Goal: Information Seeking & Learning: Learn about a topic

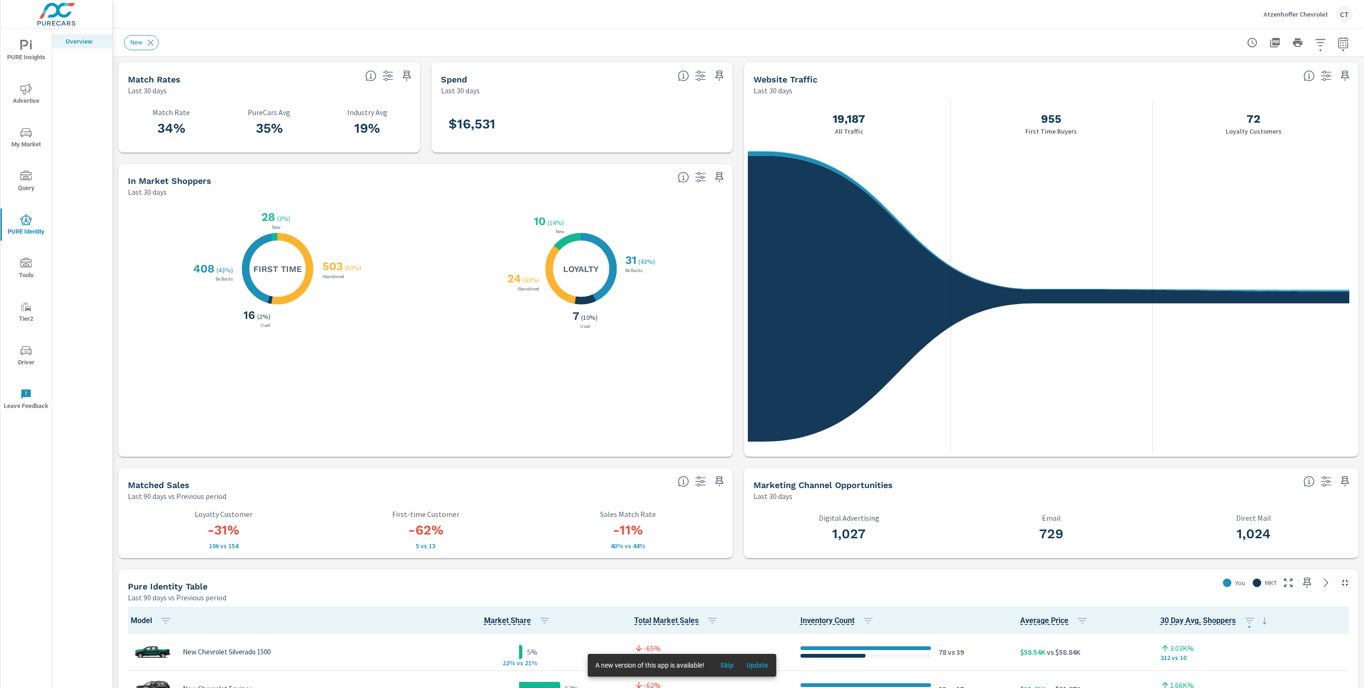
scroll to position [1092, 0]
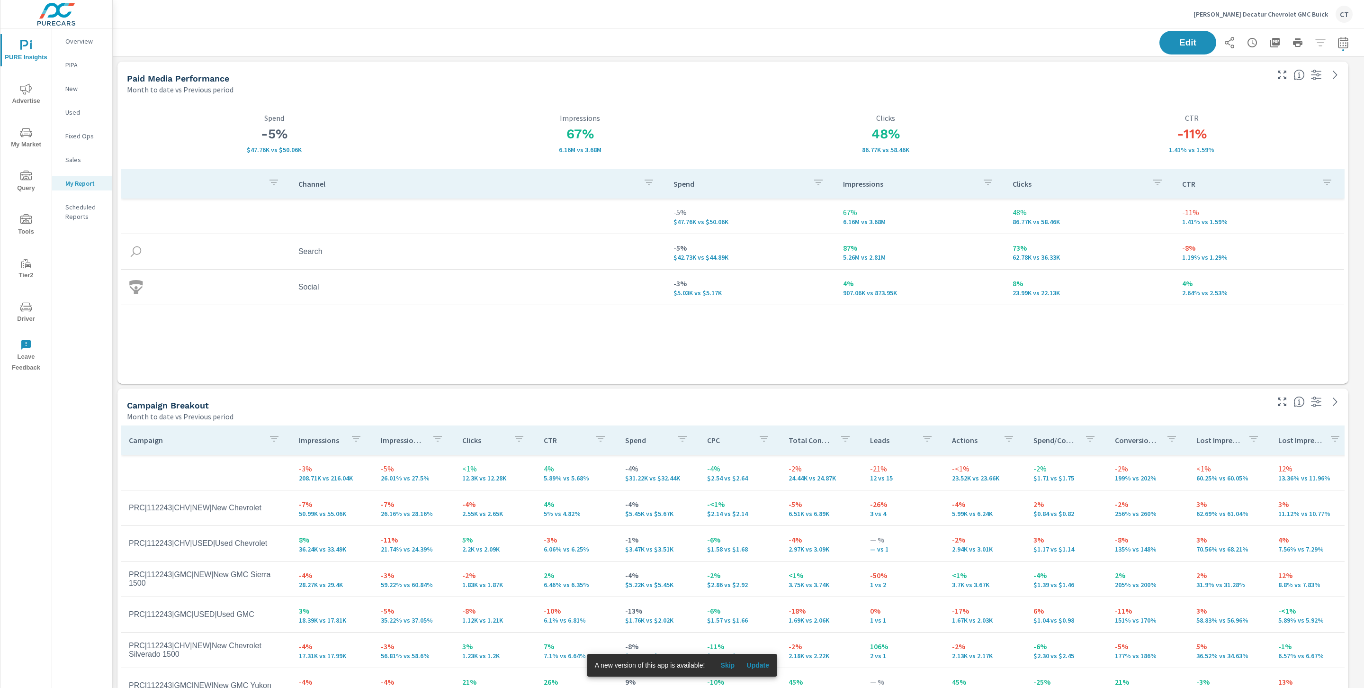
scroll to position [2859, 1262]
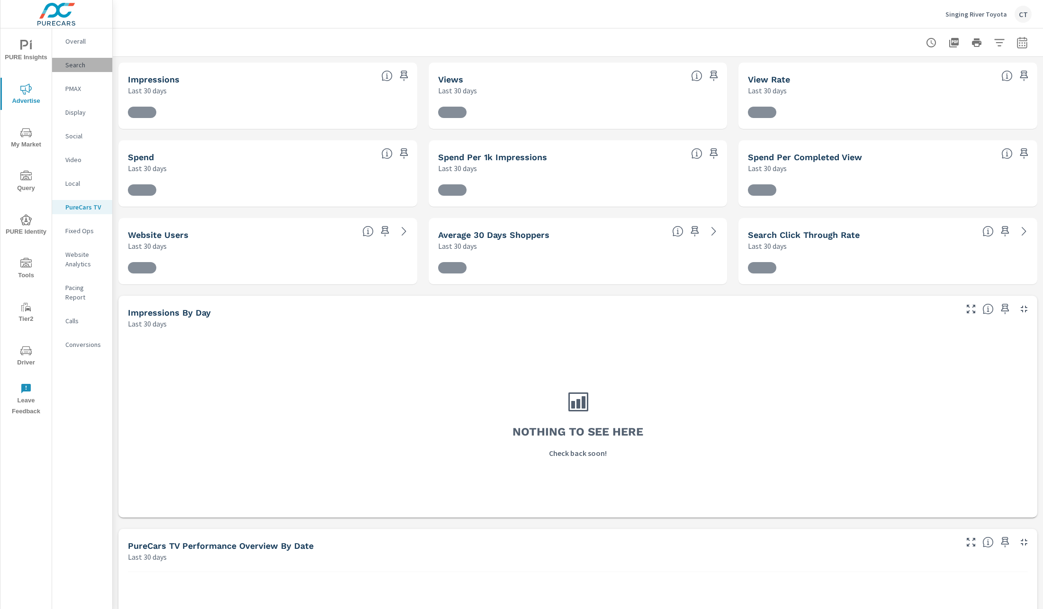
click at [87, 66] on p "Search" at bounding box center [84, 64] width 39 height 9
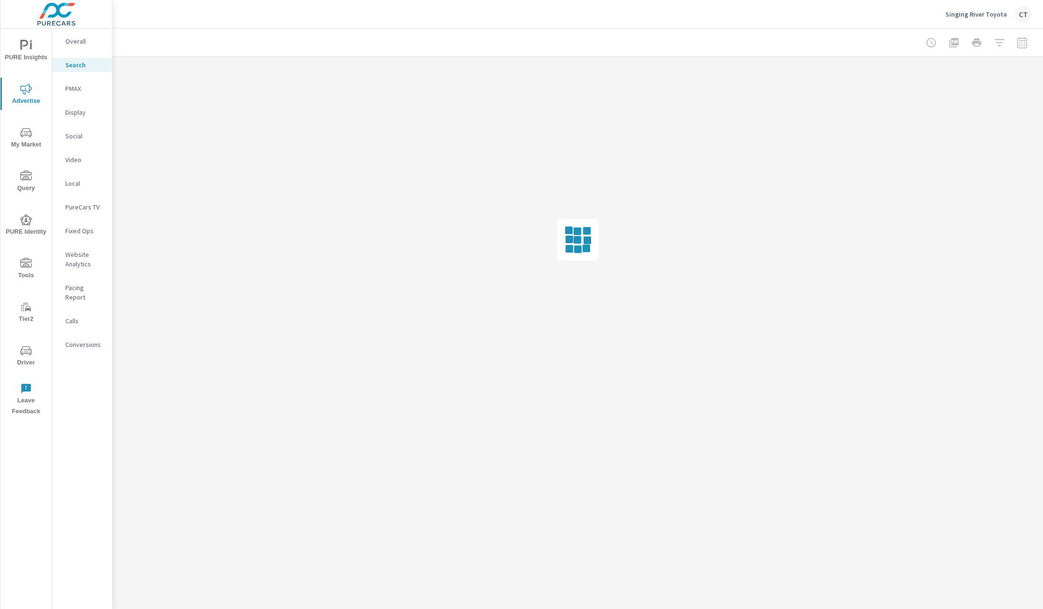
click at [315, 40] on div at bounding box center [578, 42] width 908 height 28
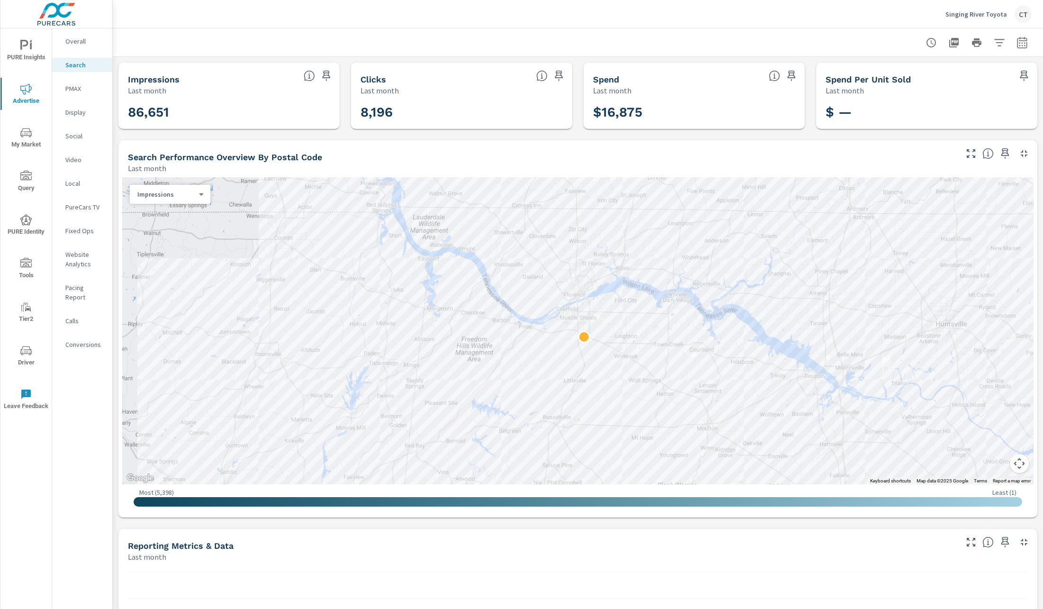
click at [1004, 36] on div at bounding box center [977, 42] width 110 height 19
click at [1016, 39] on icon "button" at bounding box center [1021, 42] width 11 height 11
click at [937, 77] on select "Custom [DATE] Last week Last 7 days Last 14 days Last 30 days Last 45 days Last…" at bounding box center [935, 82] width 95 height 19
click at [888, 73] on select "Custom [DATE] Last week Last 7 days Last 14 days Last 30 days Last 45 days Last…" at bounding box center [935, 82] width 95 height 19
select select "Month to date"
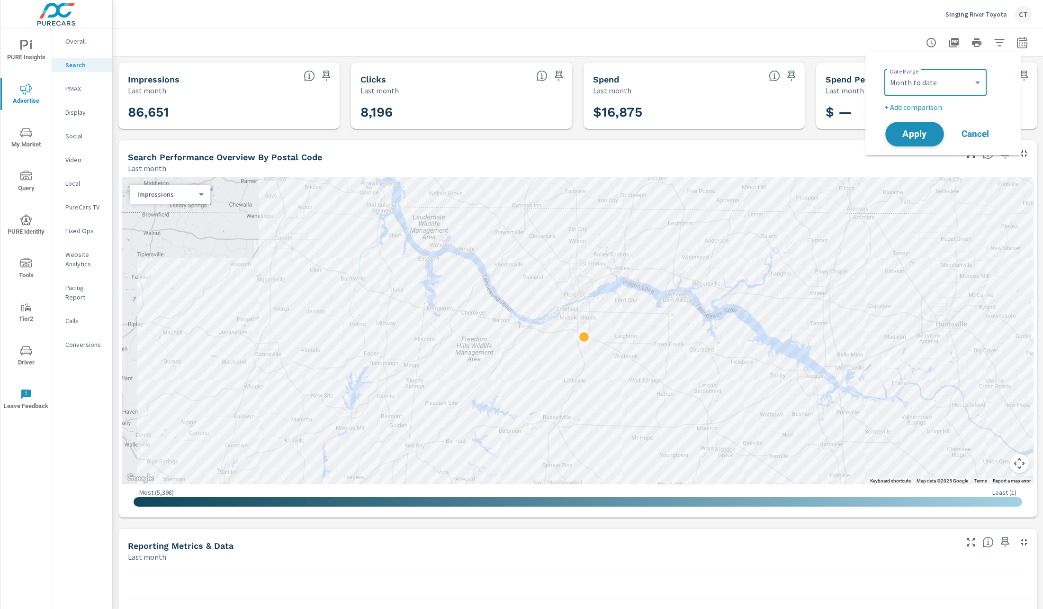
drag, startPoint x: 906, startPoint y: 131, endPoint x: 901, endPoint y: 134, distance: 5.1
click at [906, 130] on span "Apply" at bounding box center [914, 134] width 39 height 9
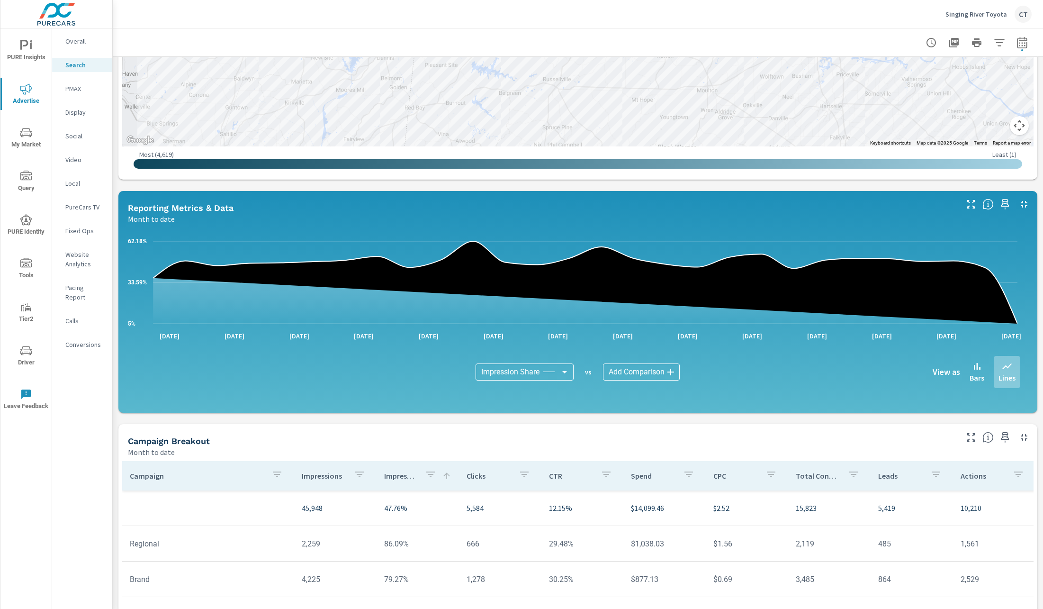
scroll to position [458, 0]
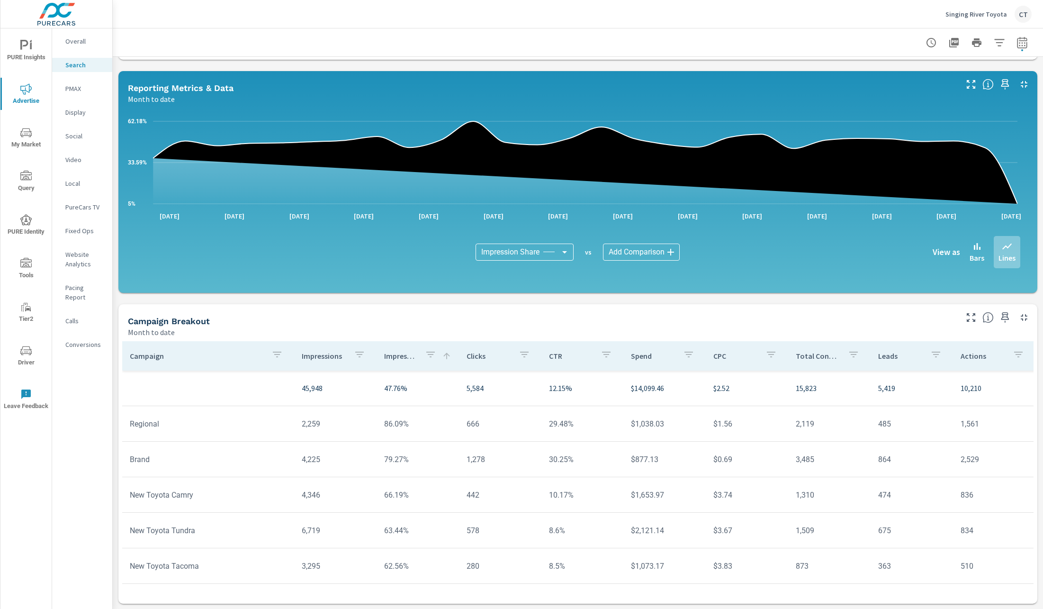
click at [965, 320] on icon "button" at bounding box center [970, 317] width 11 height 11
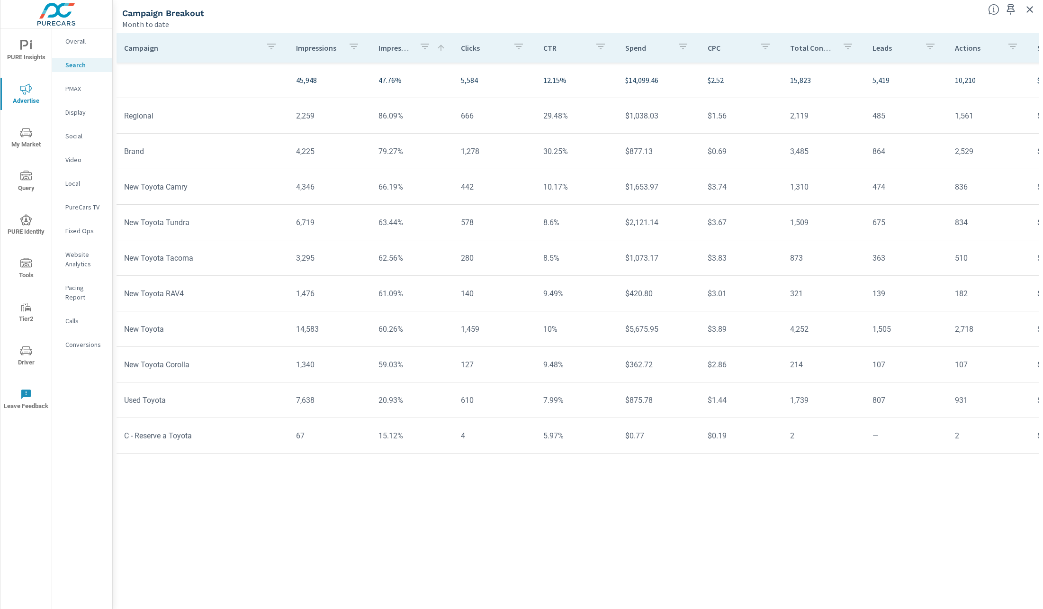
click at [262, 47] on button "button" at bounding box center [271, 48] width 19 height 22
click at [663, 447] on div at bounding box center [521, 304] width 1043 height 609
click at [272, 45] on icon "button" at bounding box center [271, 46] width 11 height 11
click at [243, 111] on input "Search" at bounding box center [270, 112] width 108 height 19
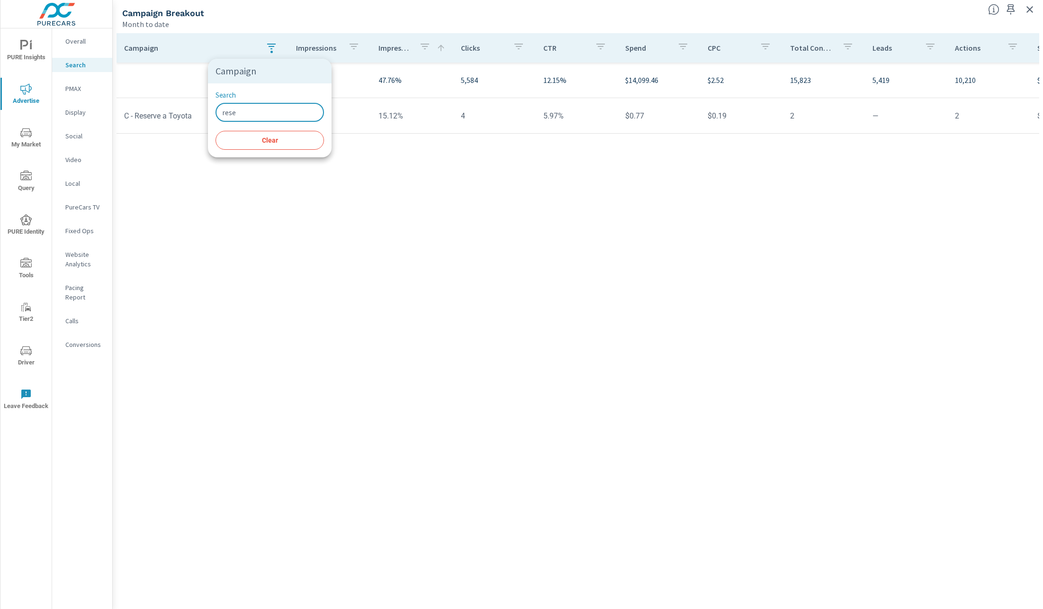
type input "rese"
click at [566, 490] on div at bounding box center [521, 304] width 1043 height 609
click at [272, 48] on icon "button" at bounding box center [271, 46] width 11 height 11
click at [266, 141] on span "Clear" at bounding box center [269, 140] width 97 height 9
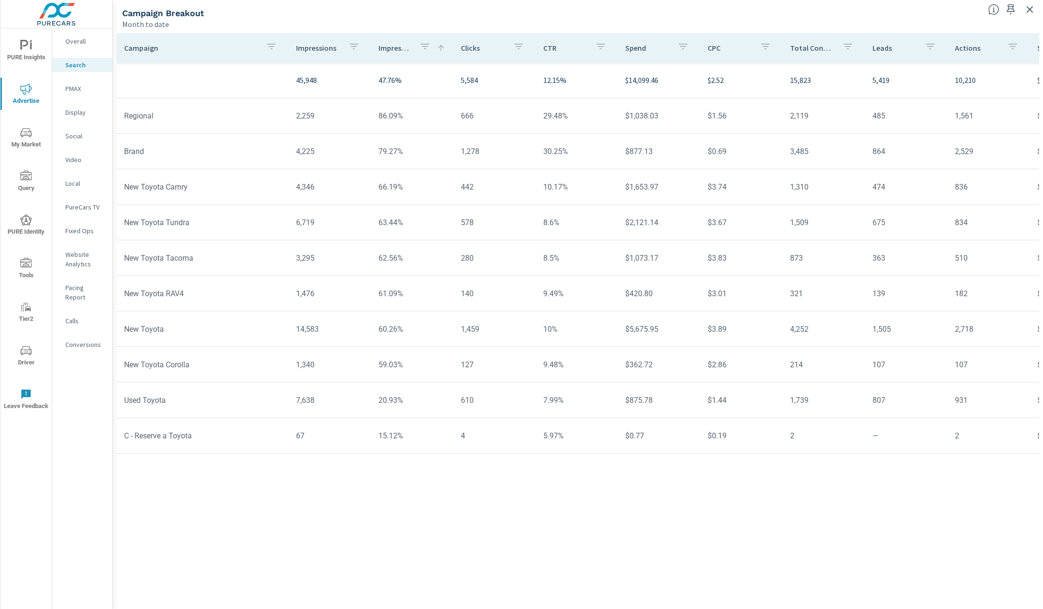
click at [269, 46] on icon "button" at bounding box center [271, 47] width 9 height 6
click at [313, 572] on div at bounding box center [521, 304] width 1043 height 609
click at [273, 40] on button "button" at bounding box center [271, 48] width 19 height 22
click at [248, 110] on input "Search" at bounding box center [270, 112] width 108 height 19
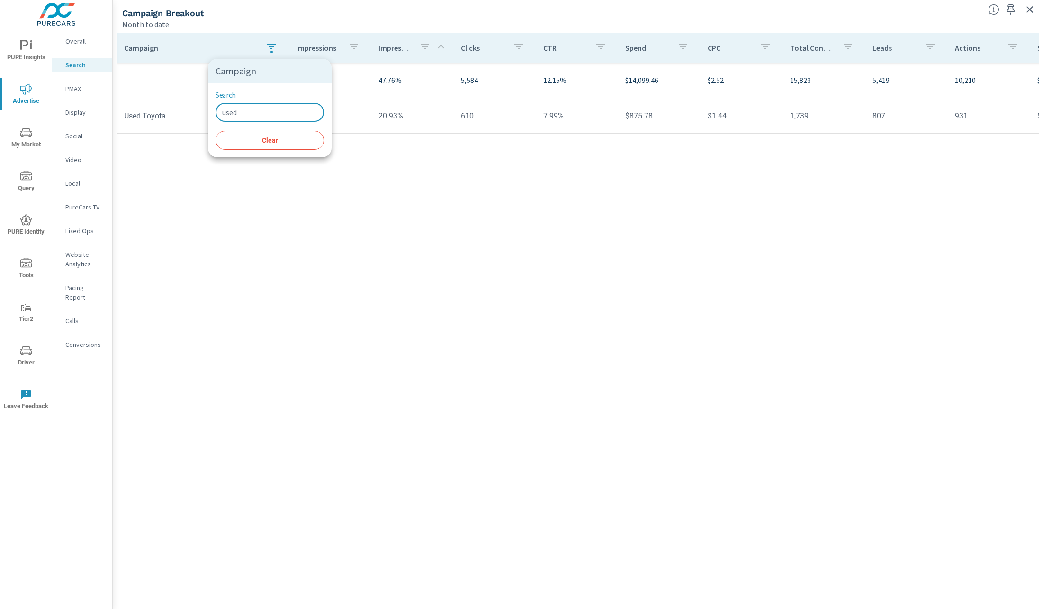
type input "used"
drag, startPoint x: 378, startPoint y: 340, endPoint x: 383, endPoint y: 340, distance: 5.2
click at [378, 341] on div at bounding box center [521, 304] width 1043 height 609
click at [270, 45] on icon "button" at bounding box center [271, 46] width 11 height 11
click at [272, 143] on span "Clear" at bounding box center [269, 140] width 97 height 9
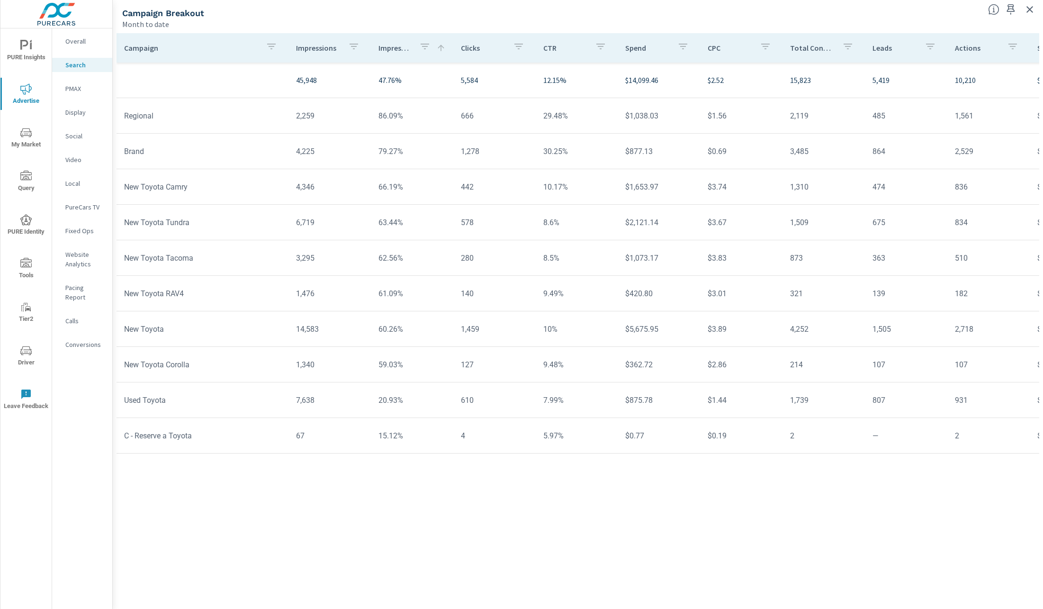
click at [266, 45] on icon "button" at bounding box center [271, 46] width 11 height 11
click at [261, 115] on input "Search" at bounding box center [270, 112] width 108 height 19
click at [537, 575] on div at bounding box center [521, 304] width 1043 height 609
click at [81, 86] on p "PMAX" at bounding box center [84, 88] width 39 height 9
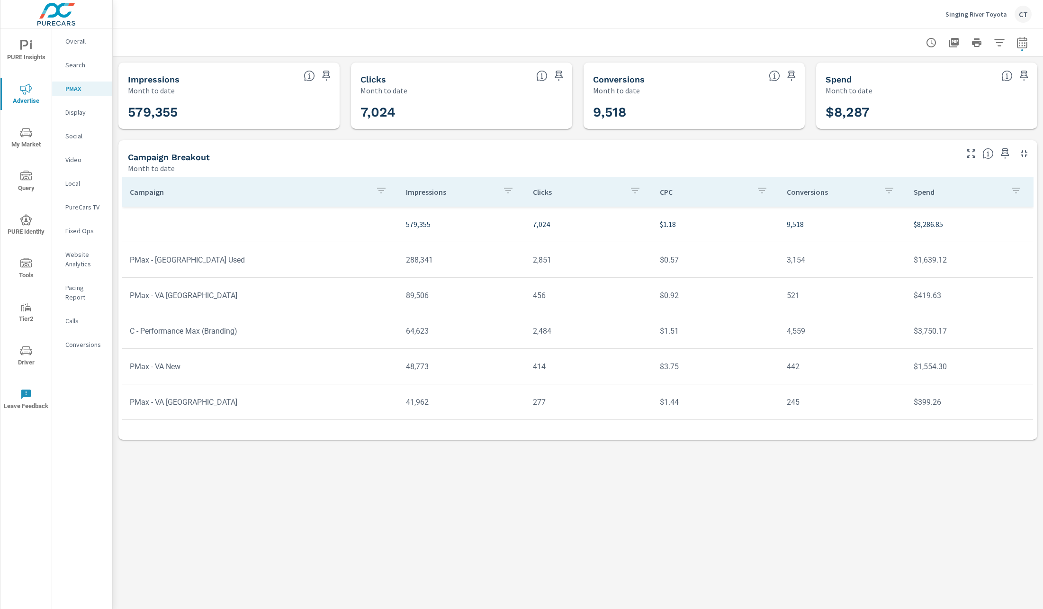
click at [376, 189] on icon "button" at bounding box center [381, 190] width 11 height 11
click at [359, 250] on input "Search" at bounding box center [378, 256] width 108 height 19
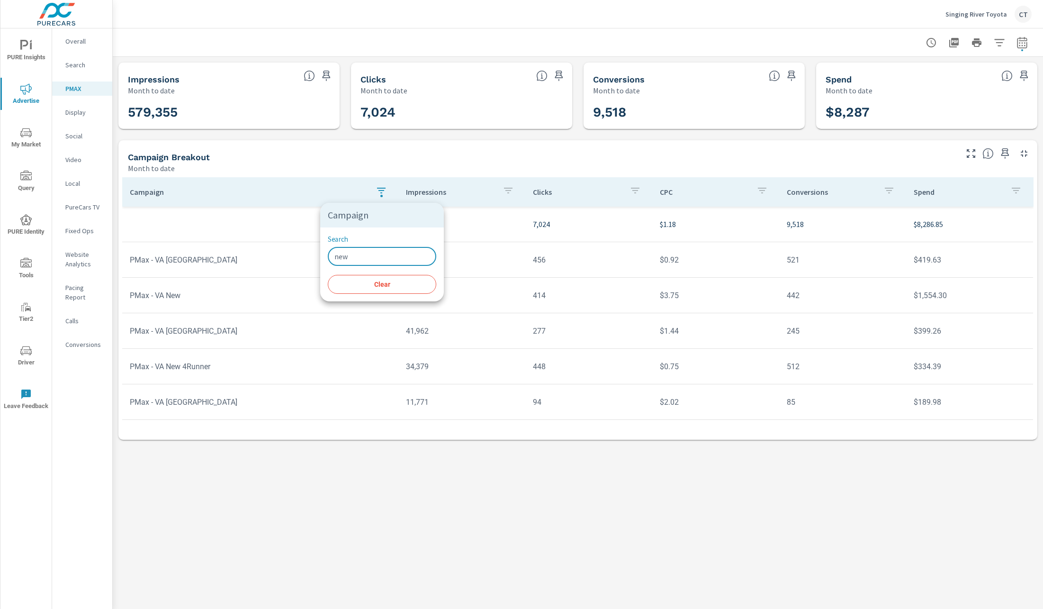
type input "new"
drag, startPoint x: 423, startPoint y: 507, endPoint x: 446, endPoint y: 530, distance: 31.8
click at [423, 508] on div at bounding box center [521, 304] width 1043 height 609
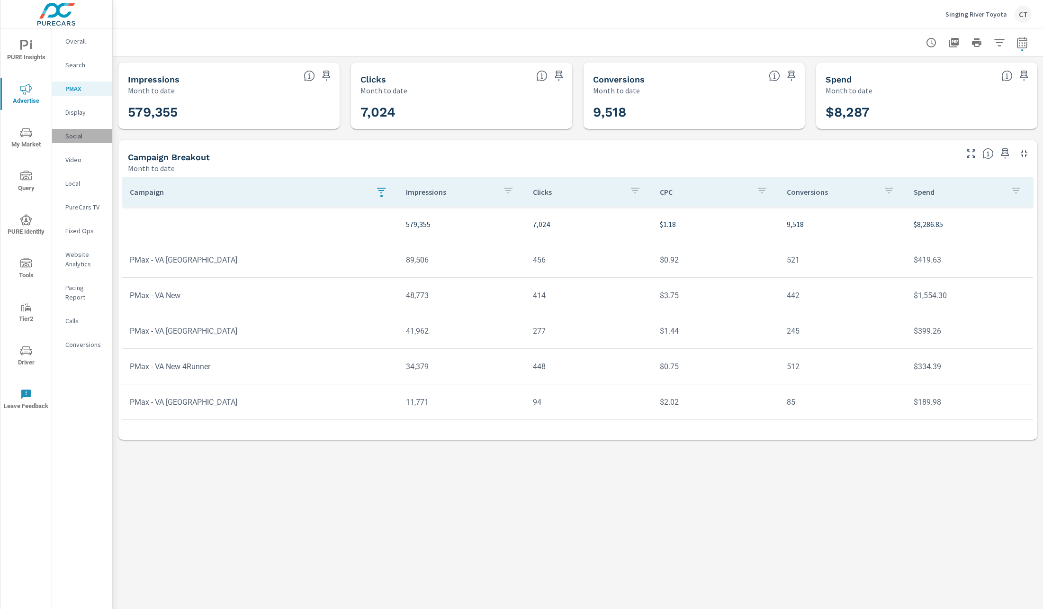
click at [81, 138] on p "Social" at bounding box center [84, 135] width 39 height 9
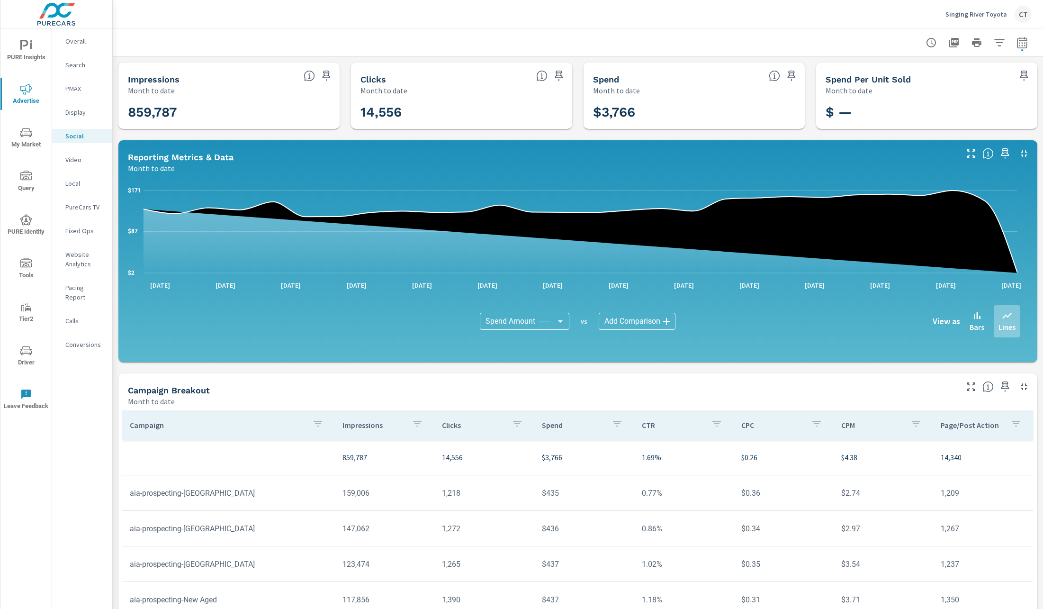
scroll to position [69, 0]
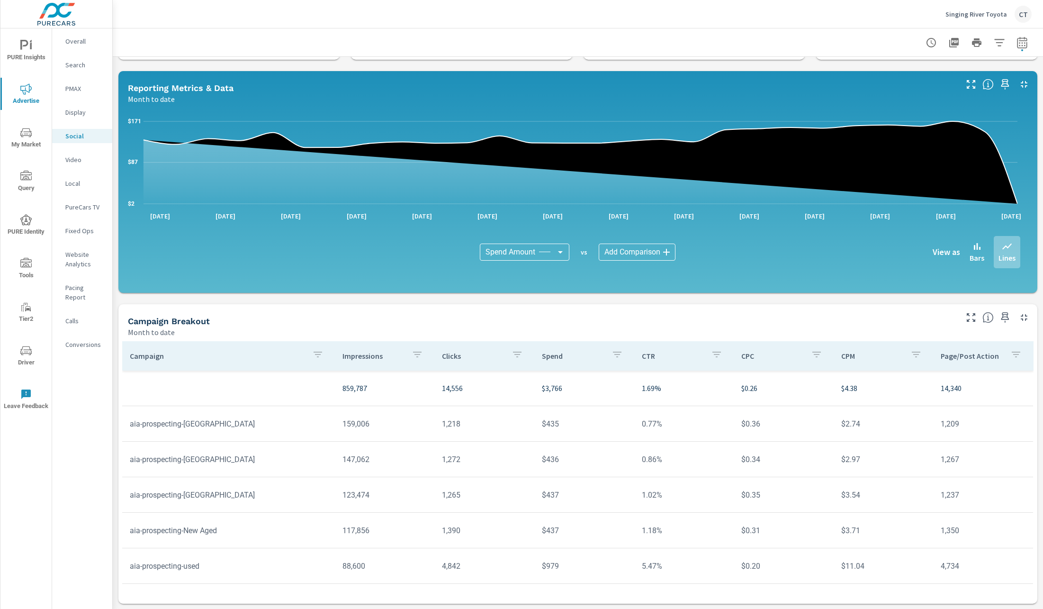
click at [965, 320] on icon "button" at bounding box center [970, 317] width 11 height 11
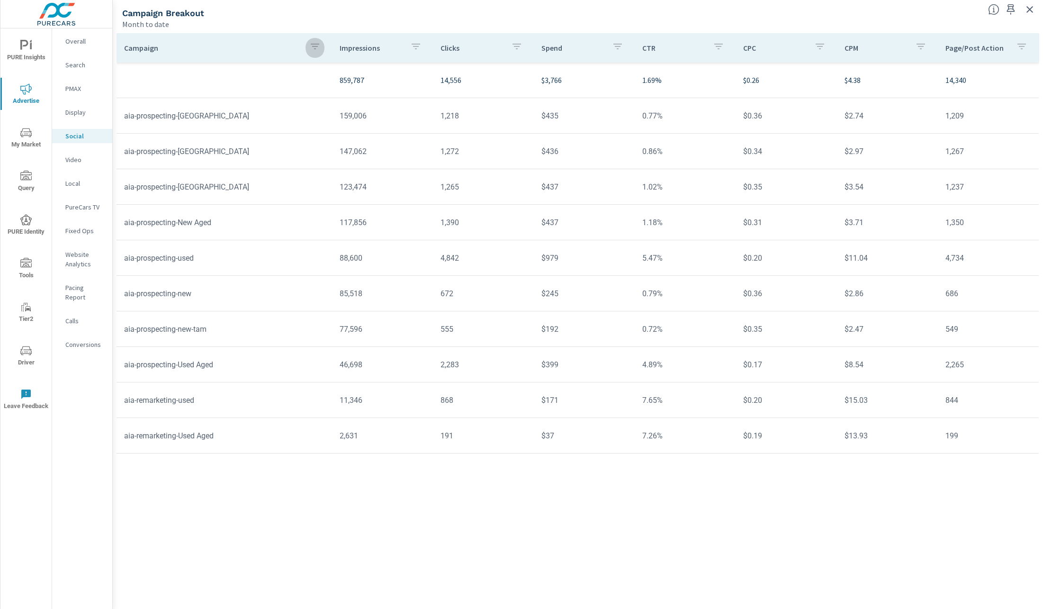
click at [315, 42] on button "button" at bounding box center [315, 48] width 19 height 22
click at [314, 110] on input "Search" at bounding box center [315, 112] width 108 height 19
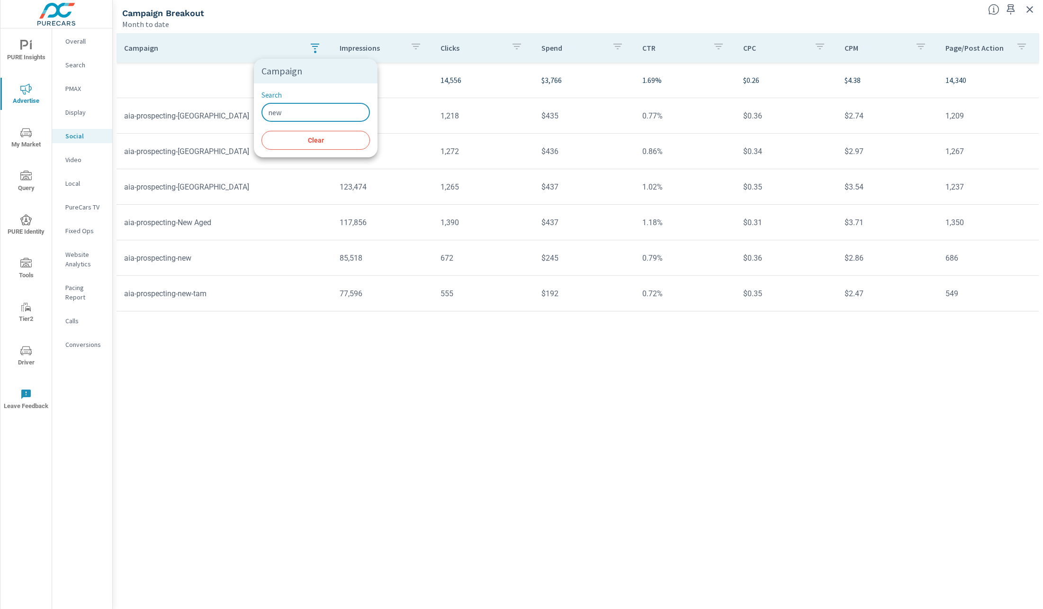
type input "new"
click at [450, 475] on div at bounding box center [521, 304] width 1043 height 609
click at [313, 53] on div "button" at bounding box center [314, 48] width 11 height 14
click at [308, 130] on div "Search new ​ Clear" at bounding box center [316, 120] width 124 height 74
click at [308, 138] on span "Clear" at bounding box center [315, 140] width 97 height 9
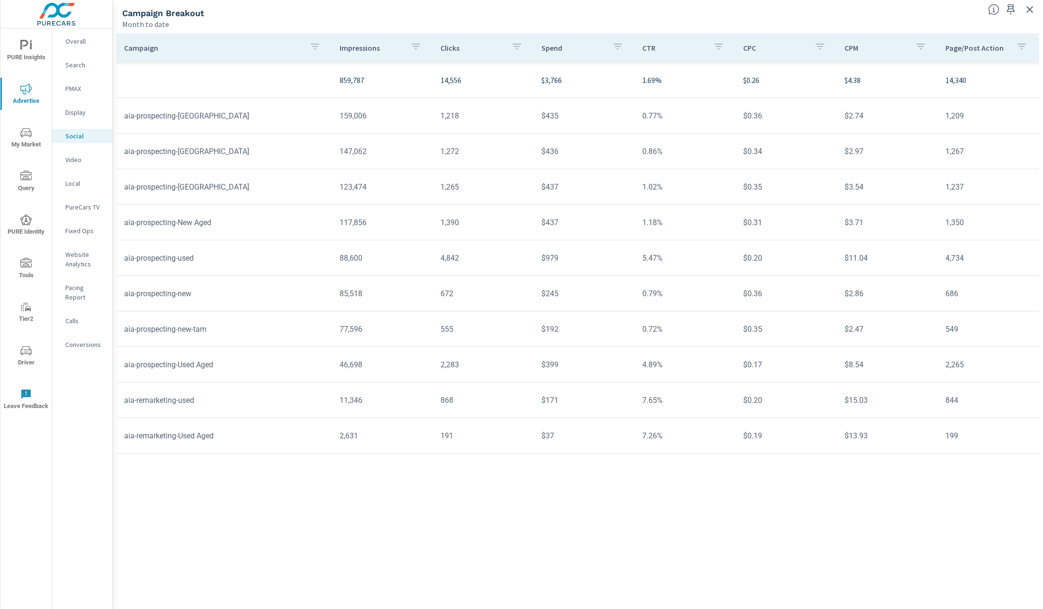
click at [310, 42] on icon "button" at bounding box center [314, 46] width 11 height 11
click at [310, 110] on input "Search" at bounding box center [315, 112] width 108 height 19
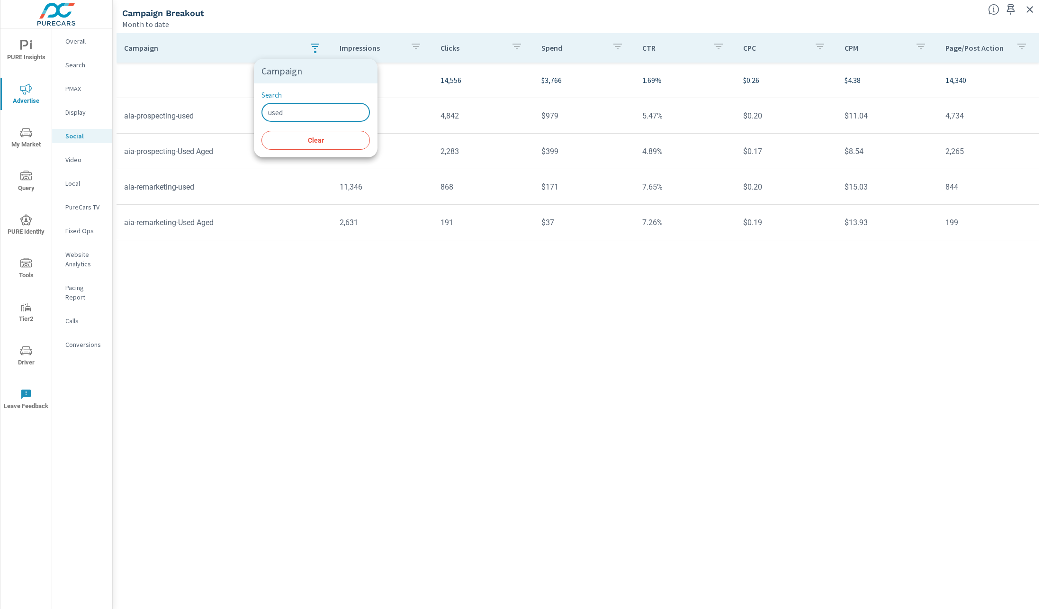
type input "used"
drag, startPoint x: 602, startPoint y: 520, endPoint x: 562, endPoint y: 499, distance: 45.3
click at [602, 520] on div at bounding box center [521, 304] width 1043 height 609
click at [90, 93] on div "PMAX" at bounding box center [82, 88] width 60 height 14
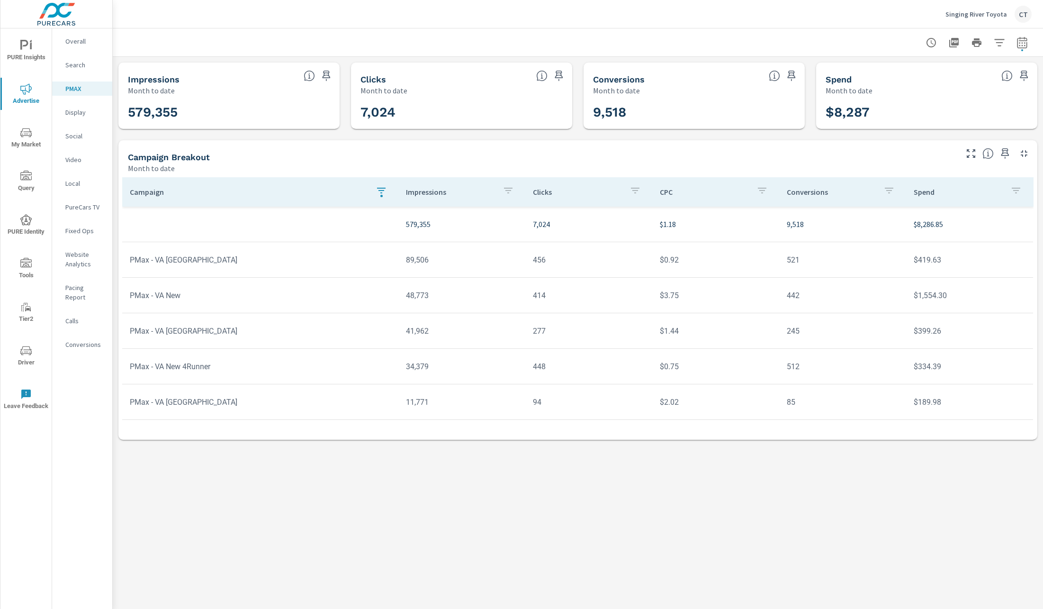
click at [382, 195] on div "button" at bounding box center [381, 192] width 11 height 14
click at [376, 259] on input "new" at bounding box center [382, 256] width 108 height 19
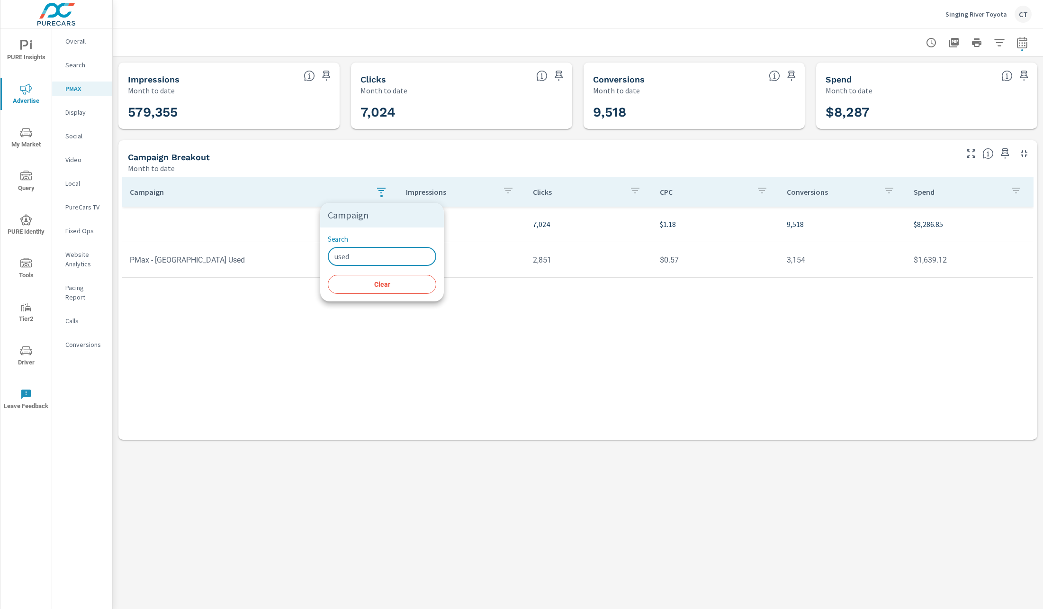
type input "used"
drag, startPoint x: 762, startPoint y: 585, endPoint x: 768, endPoint y: 584, distance: 5.8
click at [768, 584] on div at bounding box center [521, 304] width 1043 height 609
click at [736, 482] on div "PMAX Performance Singing River Toyota Report date range: Aug 01, 2025 - Aug 28,…" at bounding box center [578, 318] width 930 height 580
click at [381, 195] on div "button" at bounding box center [381, 196] width 2 height 2
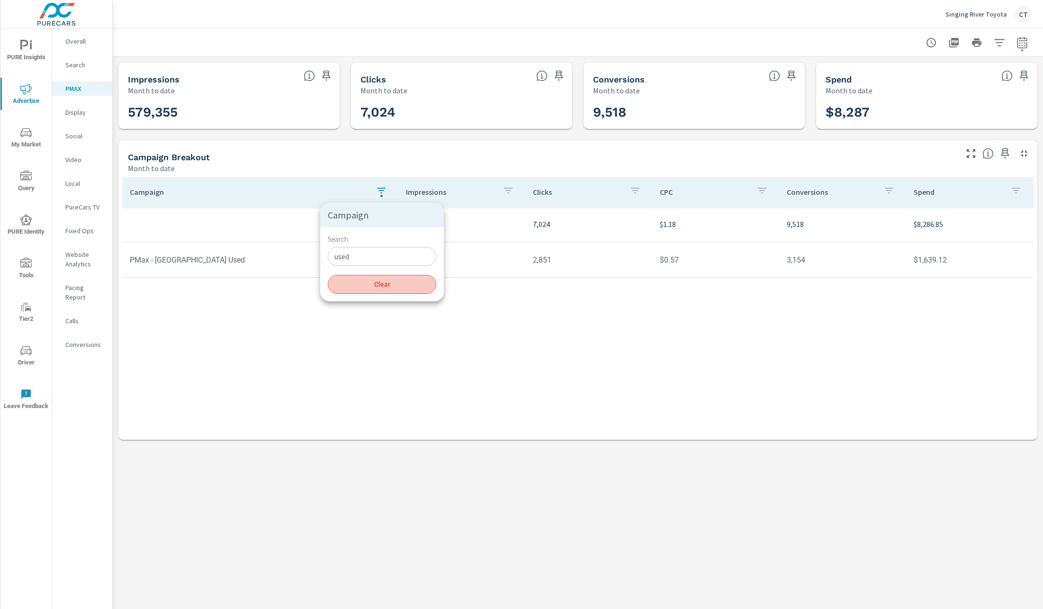
drag, startPoint x: 394, startPoint y: 280, endPoint x: 389, endPoint y: 287, distance: 8.5
click at [394, 280] on span "Clear" at bounding box center [381, 284] width 97 height 9
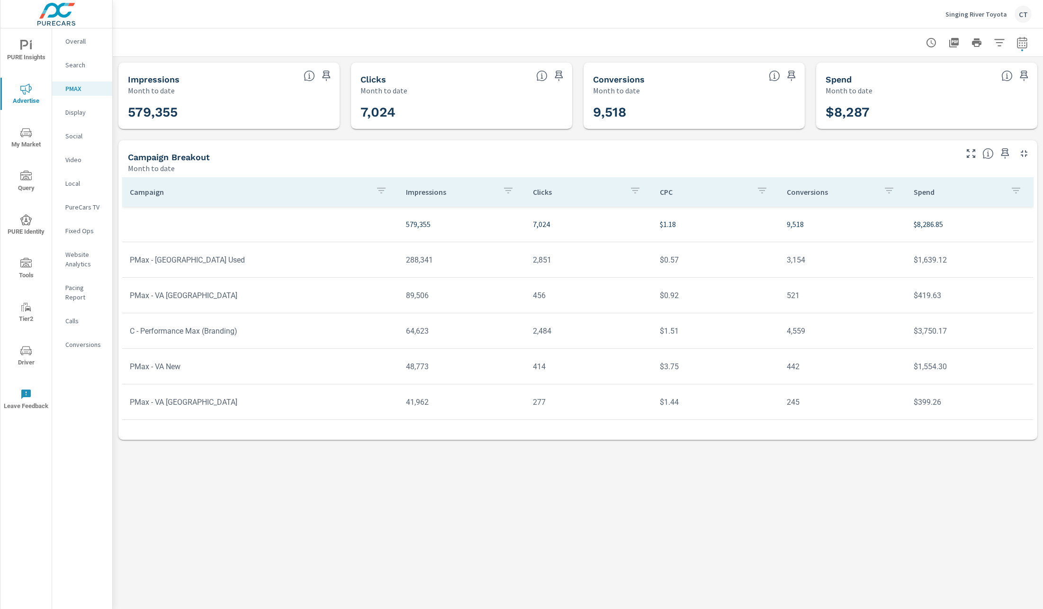
click at [364, 497] on div "PMAX Performance Singing River Toyota Report date range: Aug 01, 2025 - Aug 28,…" at bounding box center [578, 318] width 930 height 580
click at [376, 197] on div "button" at bounding box center [381, 192] width 11 height 14
click at [381, 252] on input "Search" at bounding box center [378, 256] width 108 height 19
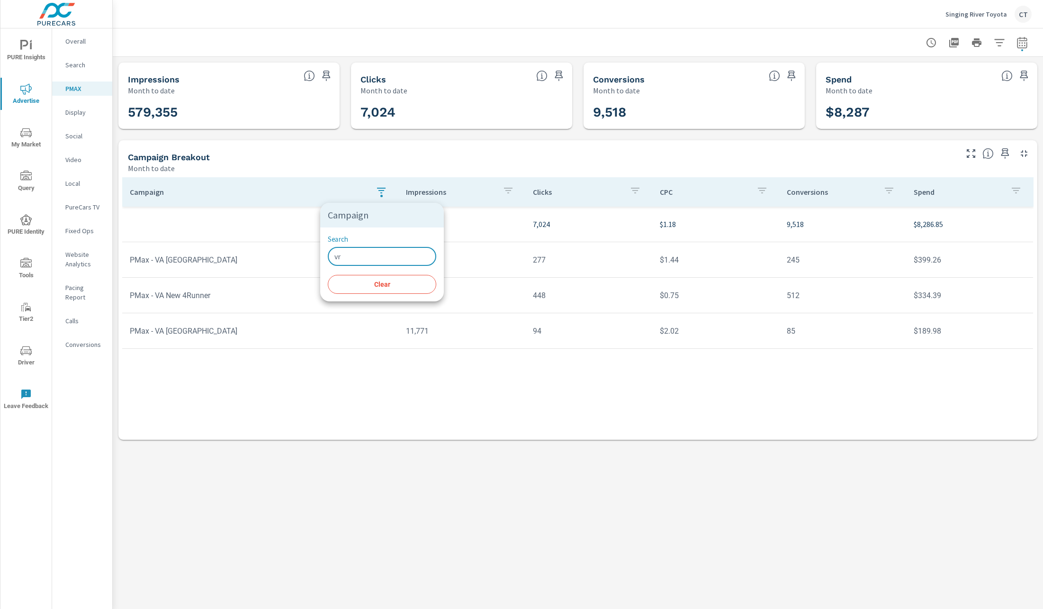
type input "v"
type input "bran"
click at [539, 547] on div at bounding box center [521, 304] width 1043 height 609
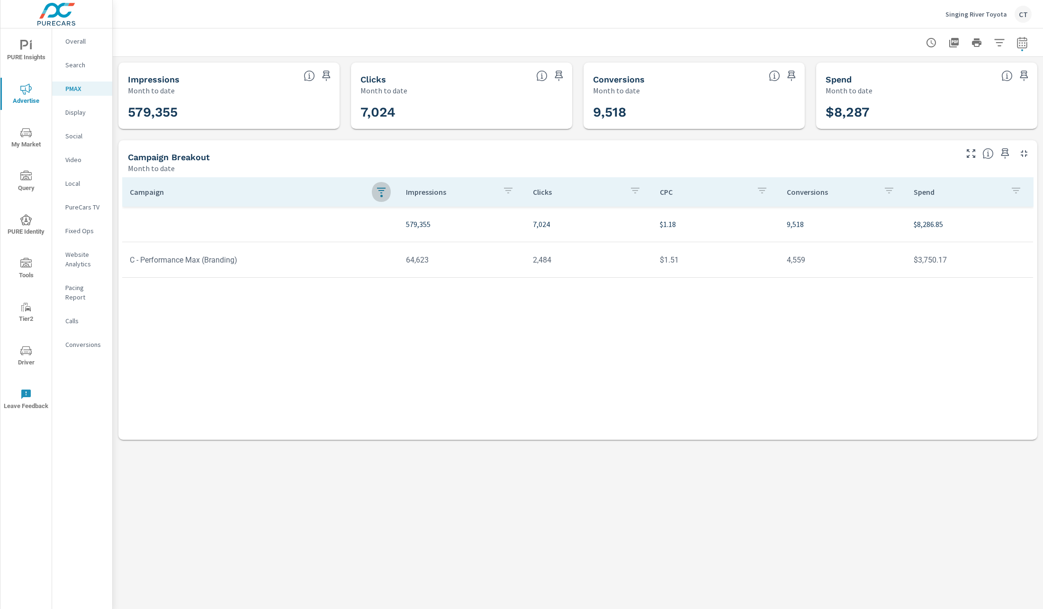
click at [81, 65] on p "Search" at bounding box center [84, 64] width 39 height 9
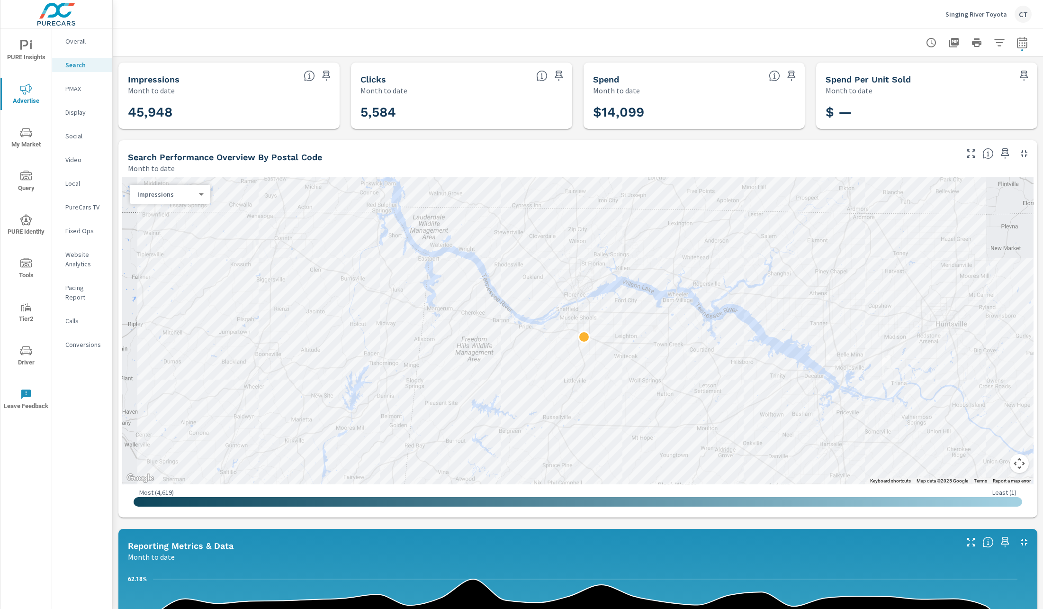
scroll to position [458, 0]
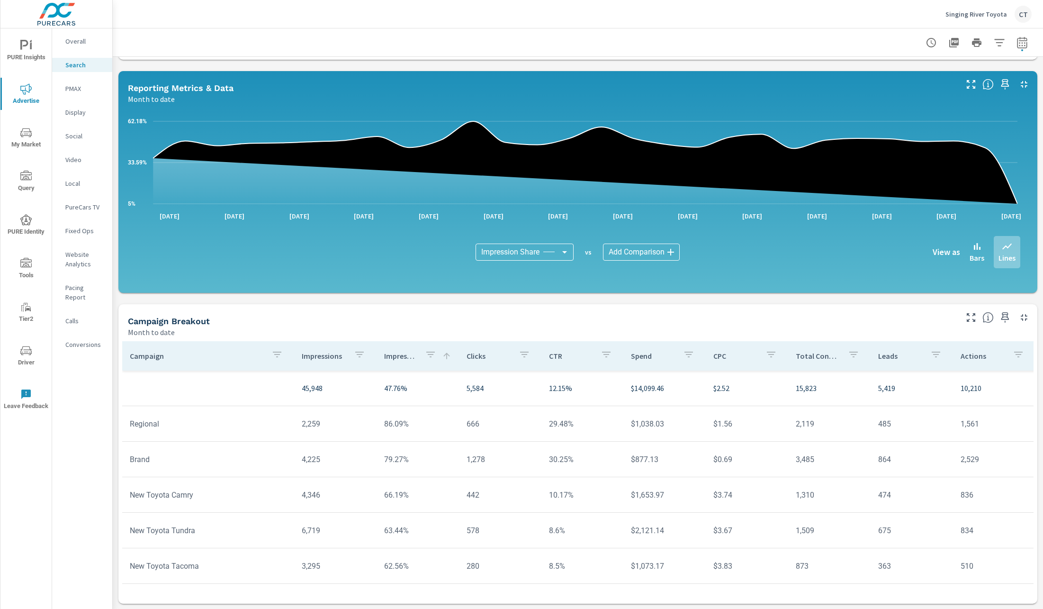
scroll to position [186, 0]
click at [86, 45] on p "Overall" at bounding box center [84, 40] width 39 height 9
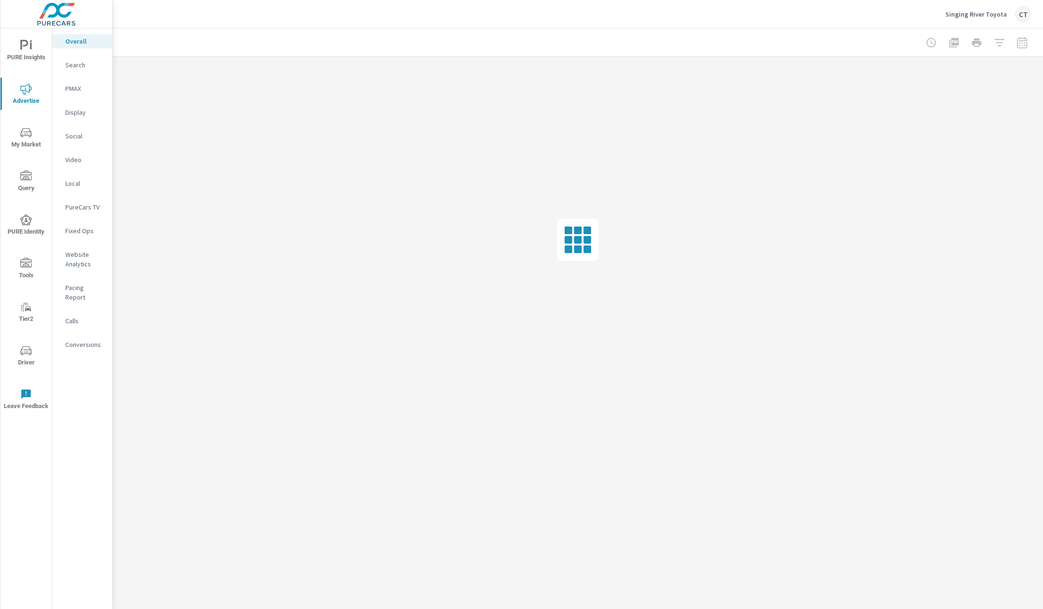
click at [25, 346] on icon "nav menu" at bounding box center [25, 350] width 11 height 11
click at [90, 66] on p "Search" at bounding box center [84, 64] width 39 height 9
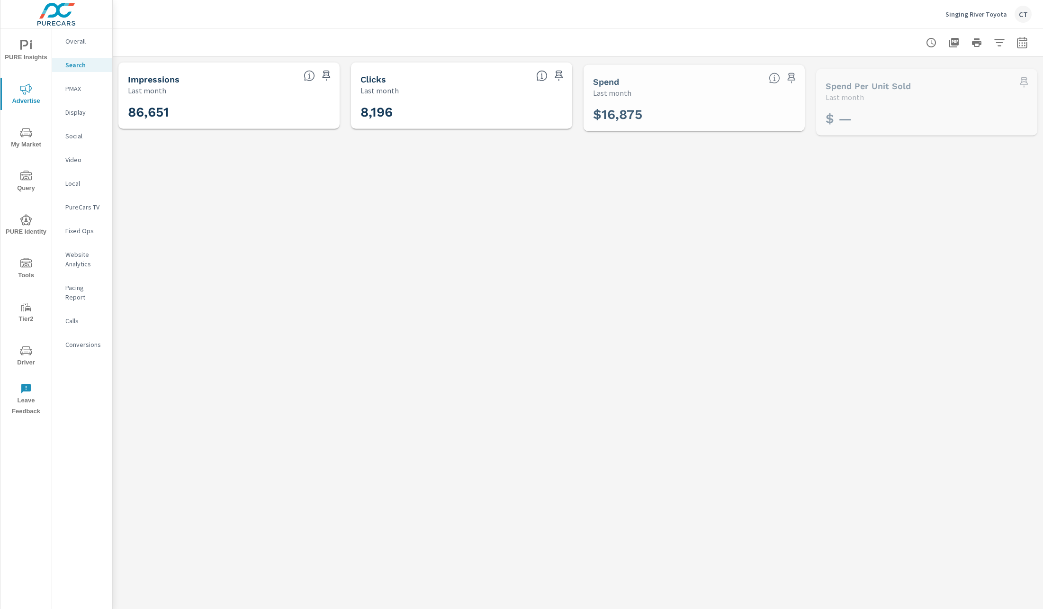
scroll to position [178, 0]
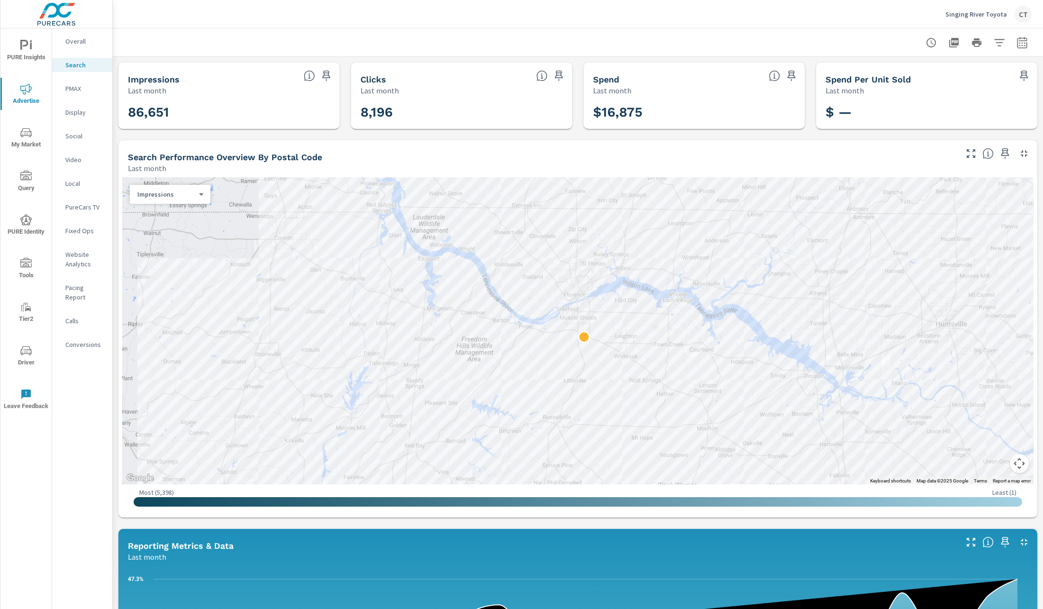
click at [35, 137] on span "My Market" at bounding box center [25, 138] width 45 height 23
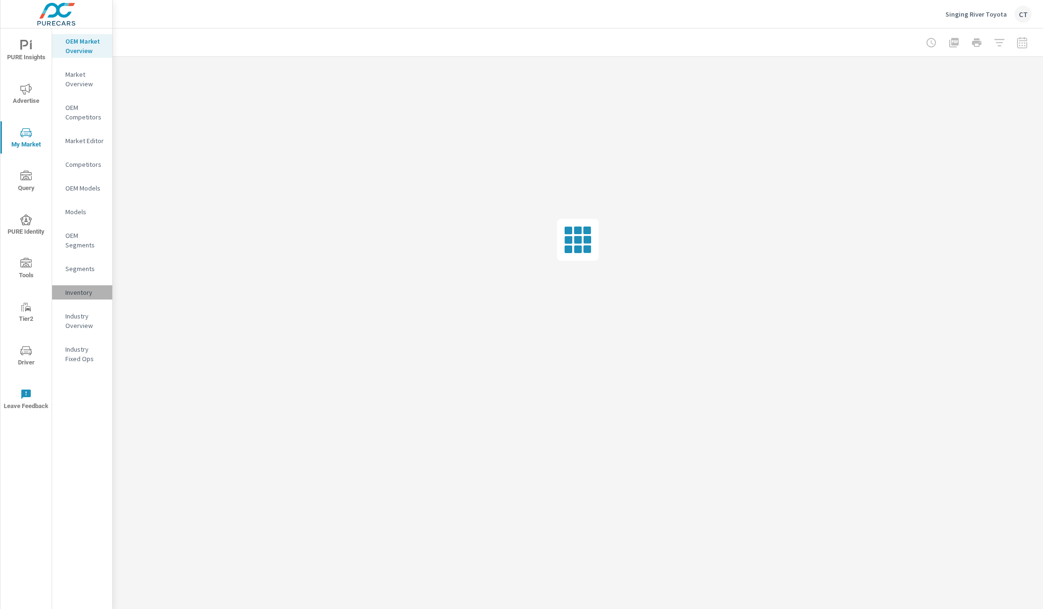
click at [84, 291] on p "Inventory" at bounding box center [84, 292] width 39 height 9
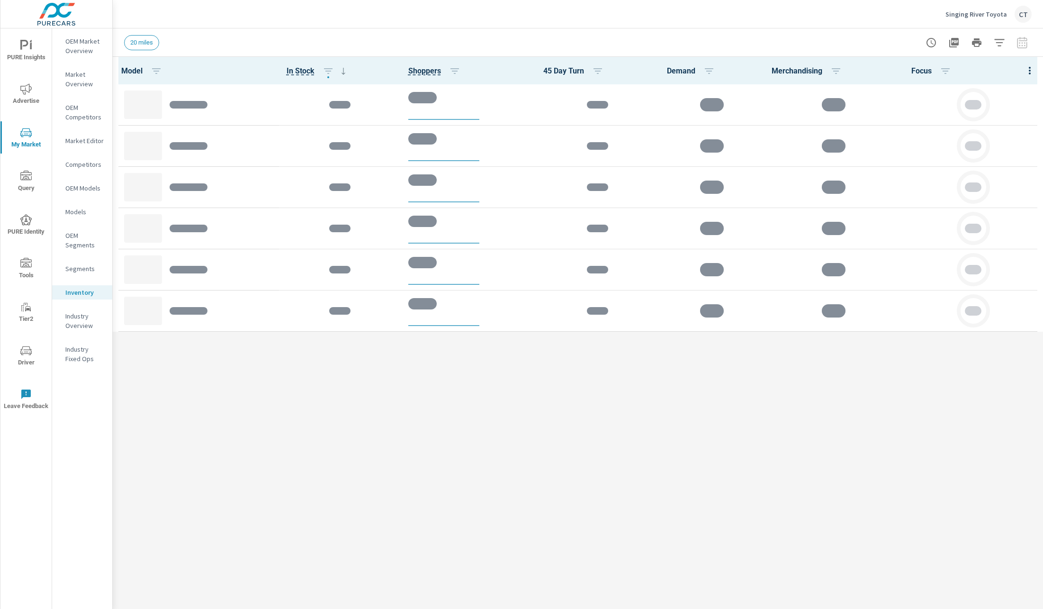
click at [1027, 73] on div at bounding box center [1029, 70] width 27 height 27
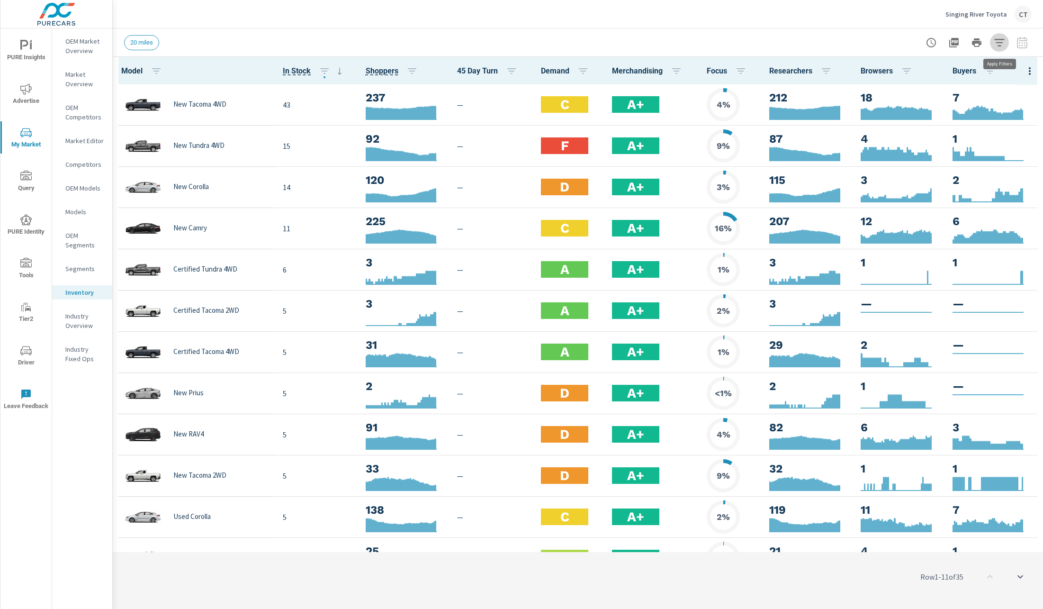
click at [998, 47] on icon "button" at bounding box center [999, 42] width 11 height 11
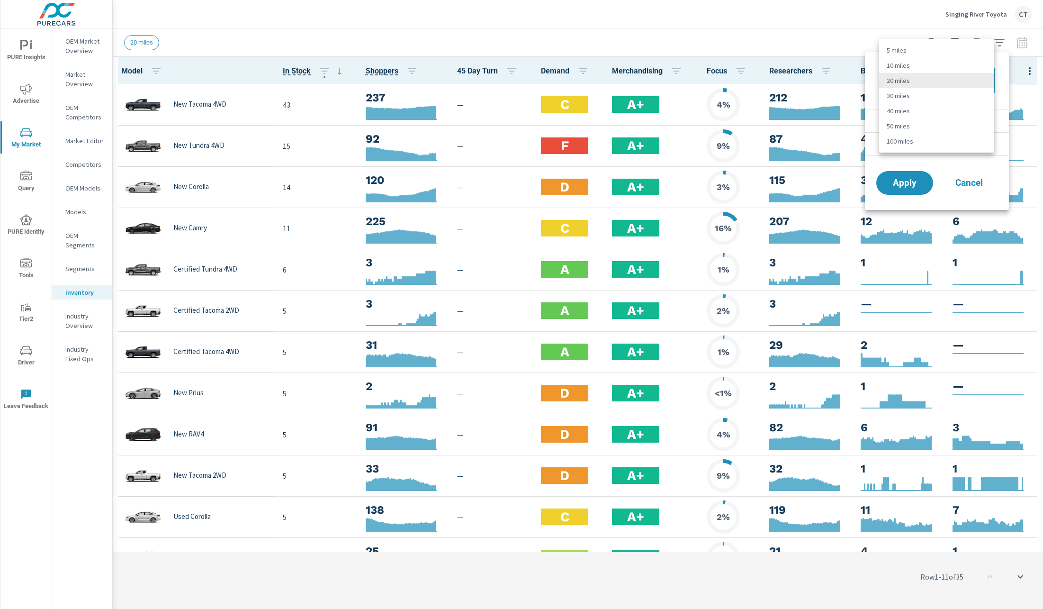
click at [967, 80] on body "PURE Insights Advertise My Market Query PURE Identity Tools Tier2 Driver Leave …" at bounding box center [521, 304] width 1043 height 609
click at [936, 113] on li "40 miles" at bounding box center [936, 110] width 115 height 15
type Distance "40"
click at [912, 182] on span "Apply" at bounding box center [904, 183] width 39 height 9
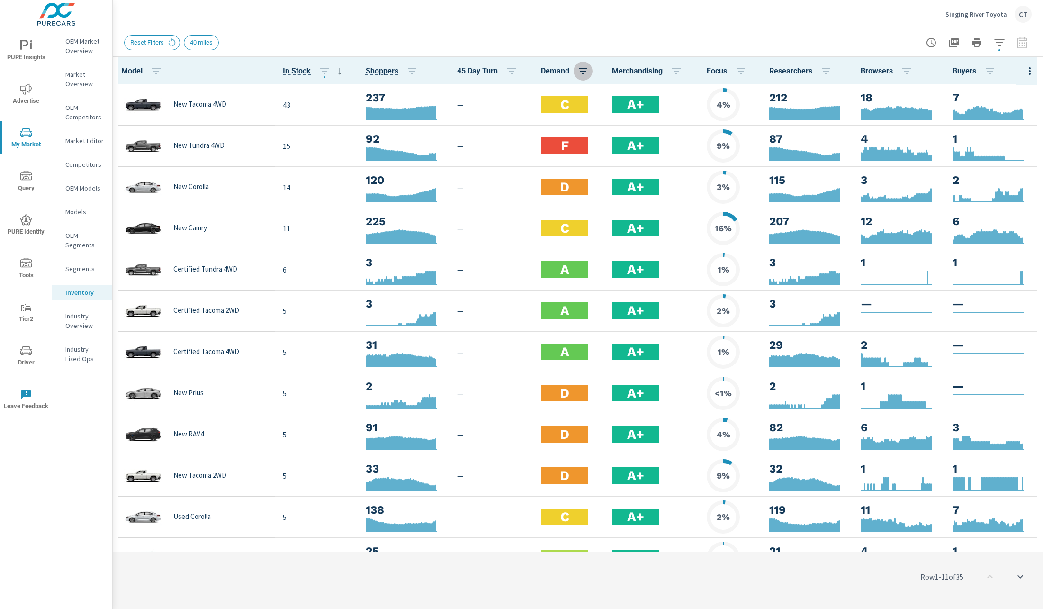
click at [577, 72] on icon "button" at bounding box center [582, 70] width 11 height 11
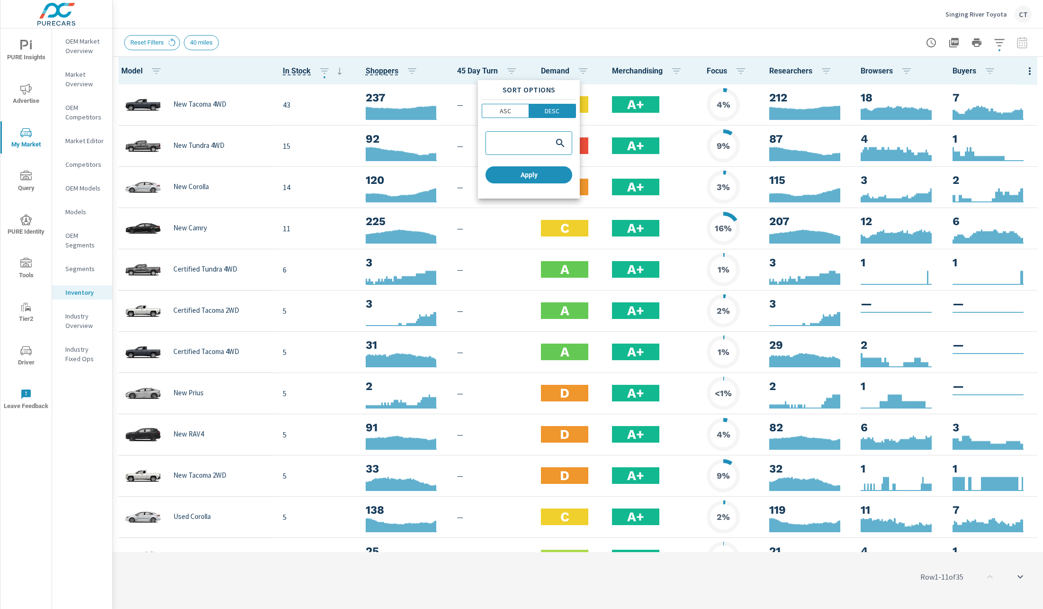
click at [511, 118] on div "Sort Options ASC DESC Apply" at bounding box center [529, 139] width 102 height 118
click at [512, 114] on span "ASC" at bounding box center [505, 110] width 41 height 9
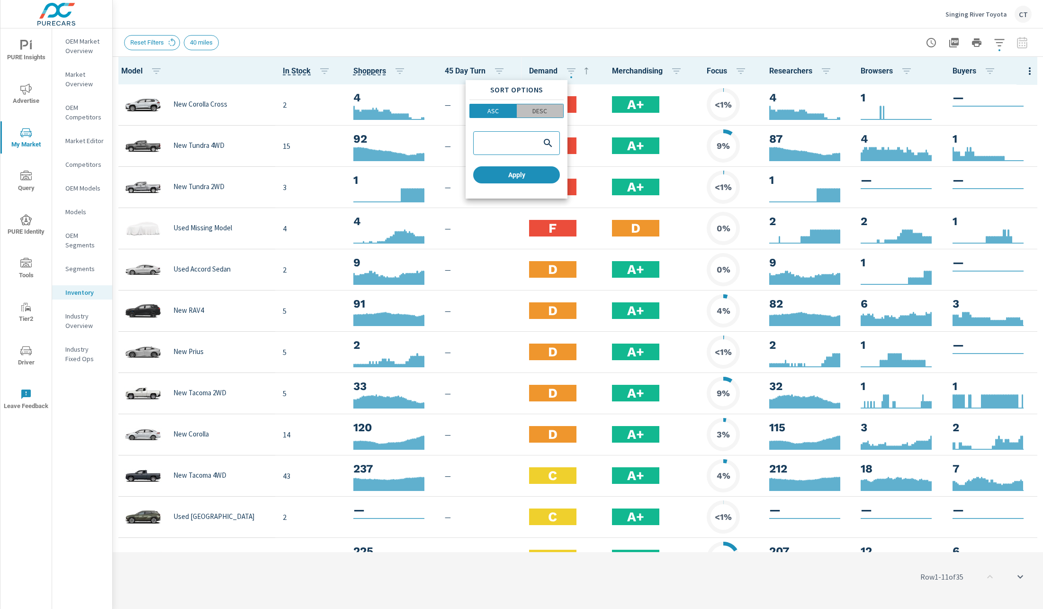
click at [547, 111] on p "DESC" at bounding box center [539, 110] width 15 height 9
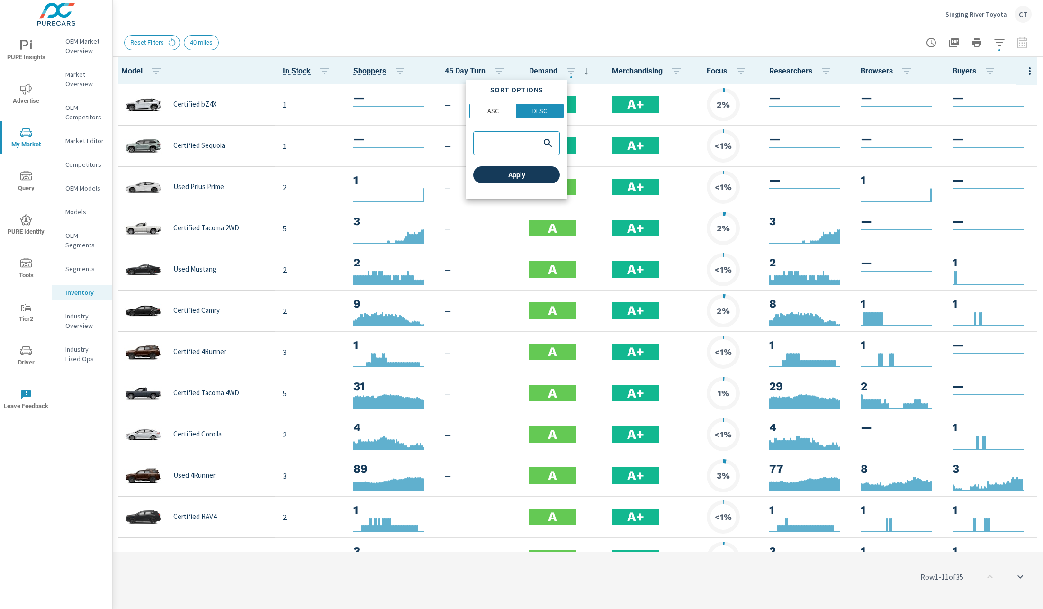
click at [536, 168] on button "Apply" at bounding box center [516, 174] width 87 height 17
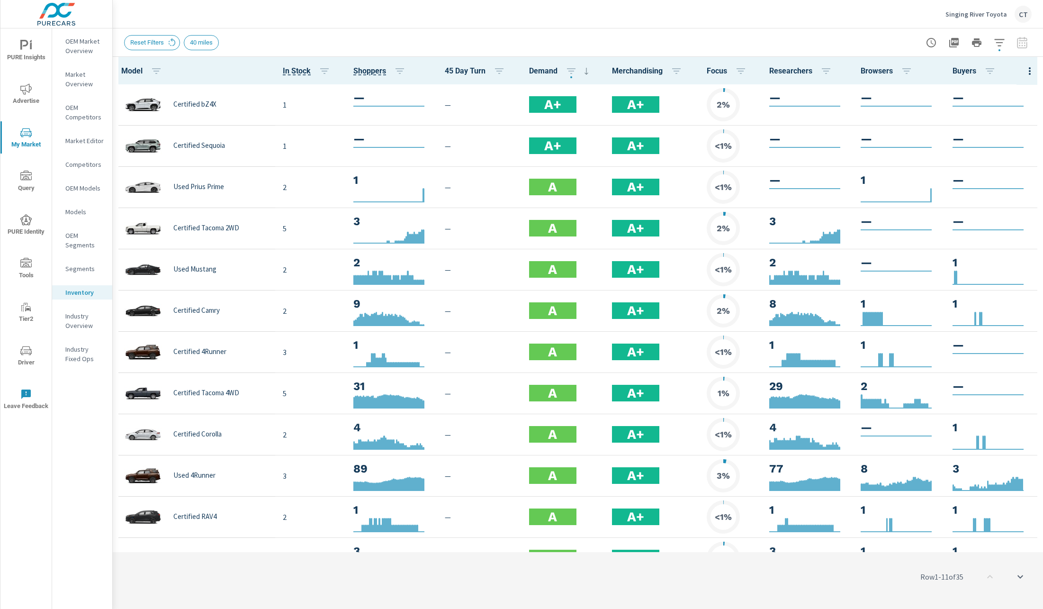
click at [999, 37] on icon "button" at bounding box center [999, 42] width 11 height 11
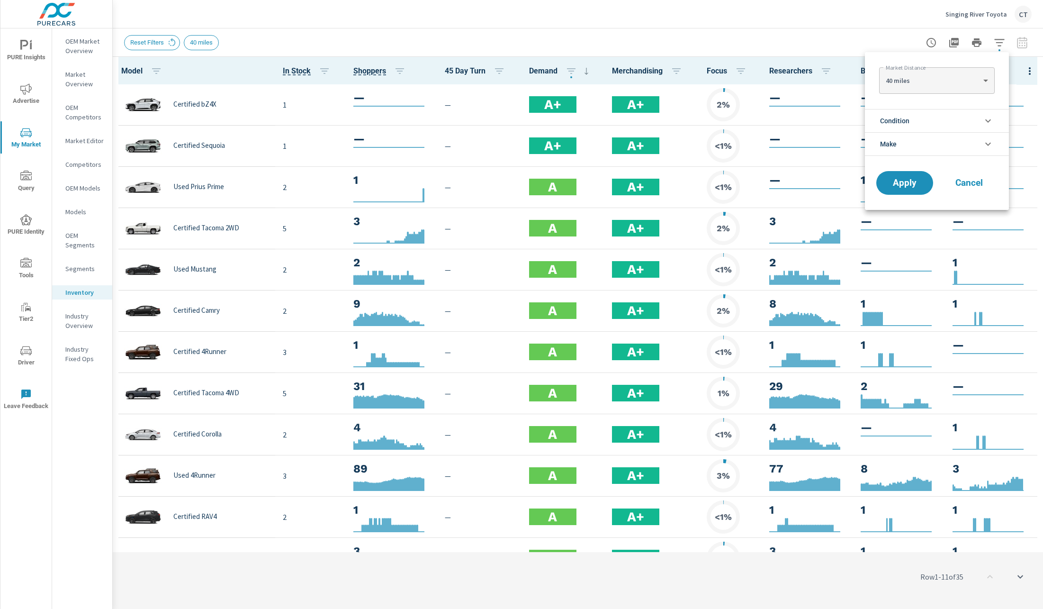
click at [921, 121] on li "Condition" at bounding box center [937, 120] width 144 height 23
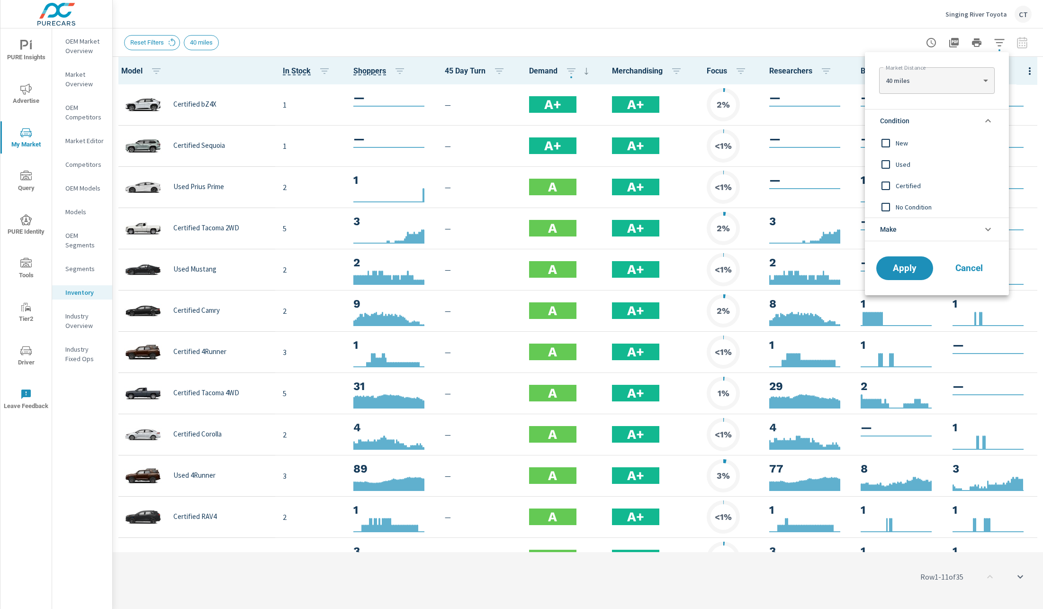
click at [913, 143] on span "New" at bounding box center [948, 142] width 104 height 11
click at [905, 266] on span "Apply" at bounding box center [904, 268] width 39 height 9
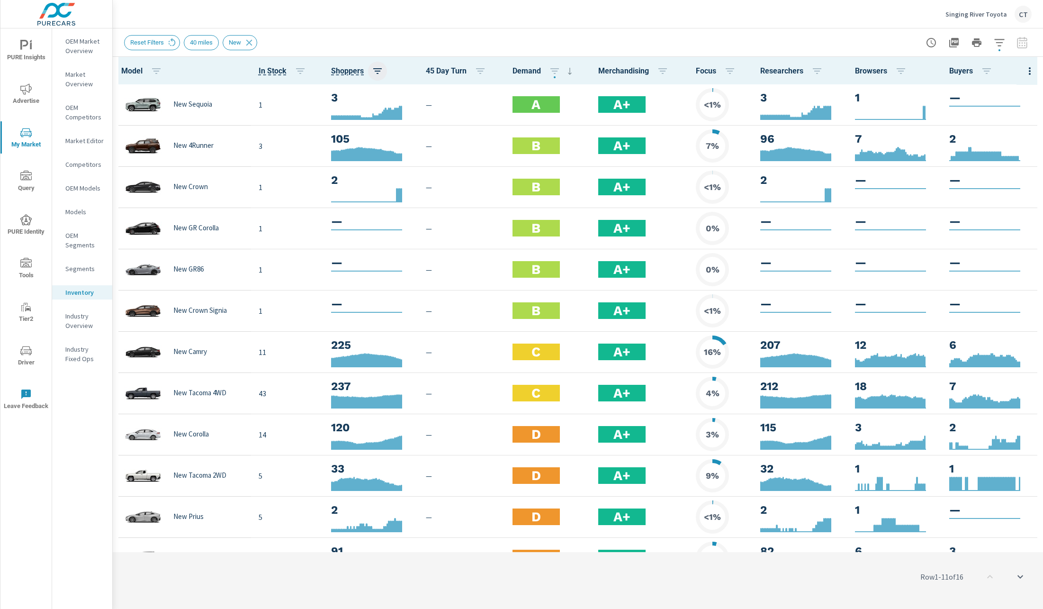
click at [372, 66] on icon "button" at bounding box center [377, 70] width 11 height 11
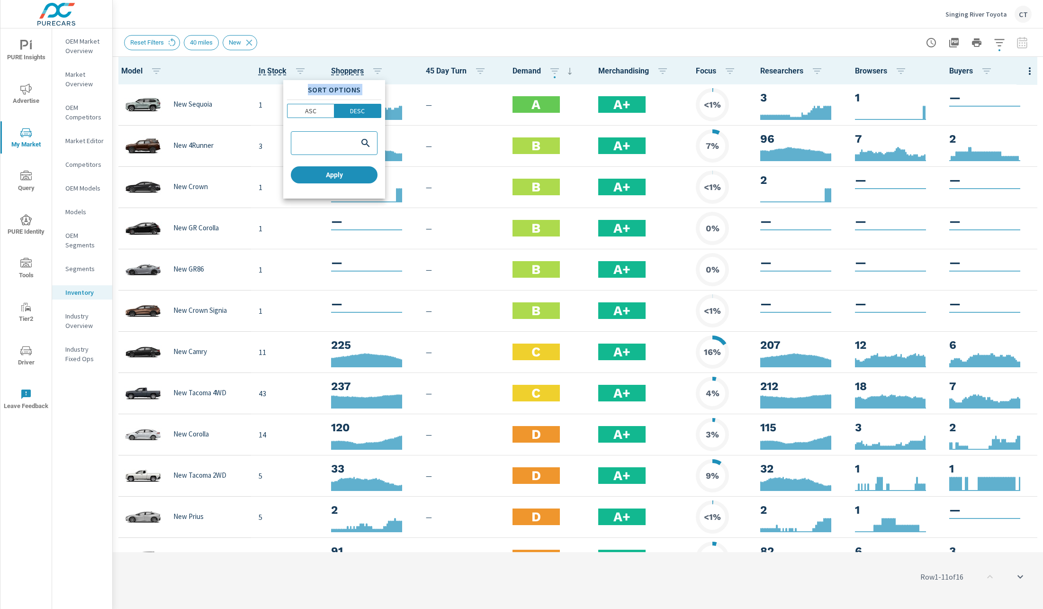
click at [322, 99] on div "Sort Options ASC DESC Apply" at bounding box center [334, 139] width 102 height 118
click at [320, 106] on button "ASC" at bounding box center [310, 111] width 47 height 14
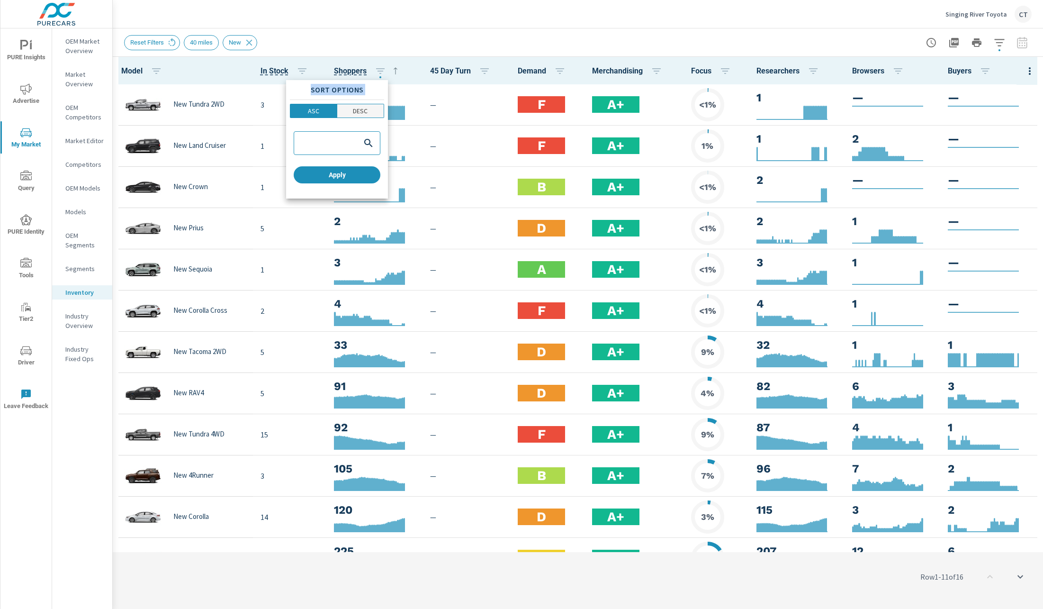
click at [353, 108] on p "DESC" at bounding box center [360, 110] width 15 height 9
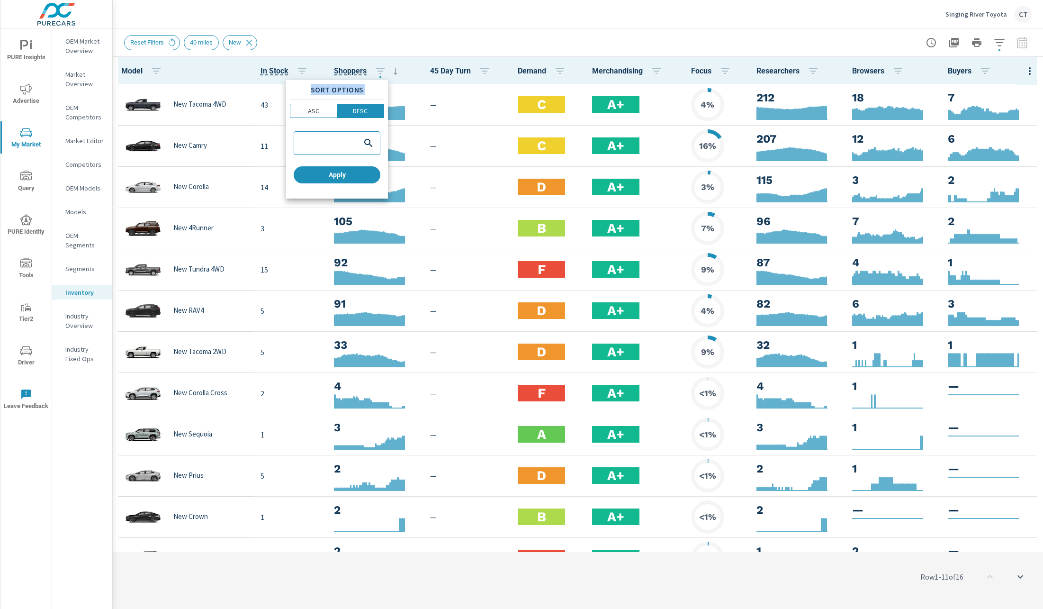
drag, startPoint x: 350, startPoint y: 172, endPoint x: 433, endPoint y: 148, distance: 86.8
click at [351, 171] on span "Apply" at bounding box center [336, 175] width 79 height 9
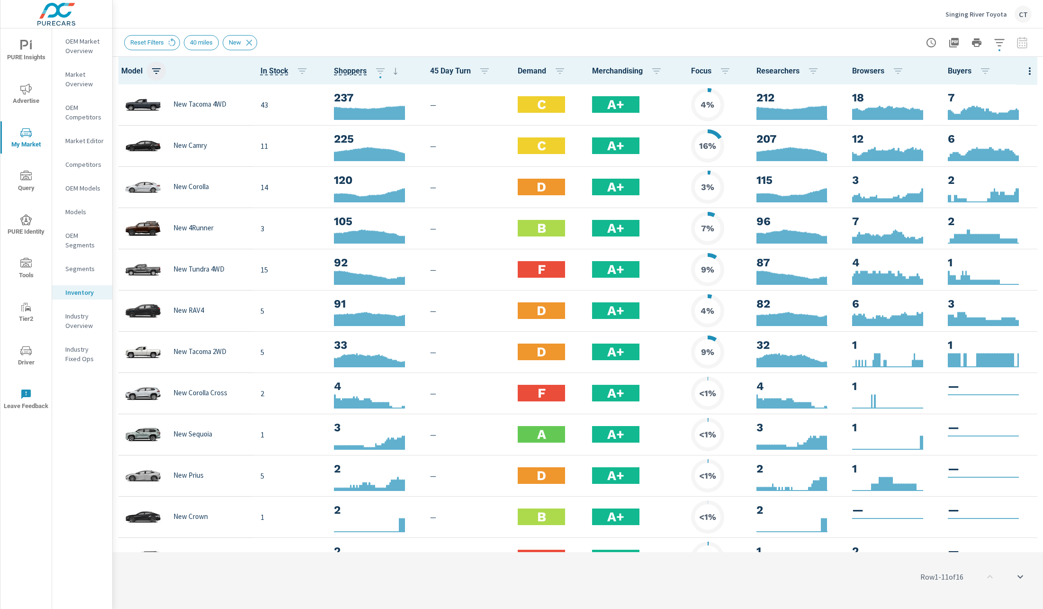
click at [162, 71] on icon "button" at bounding box center [156, 70] width 11 height 11
type input "camry"
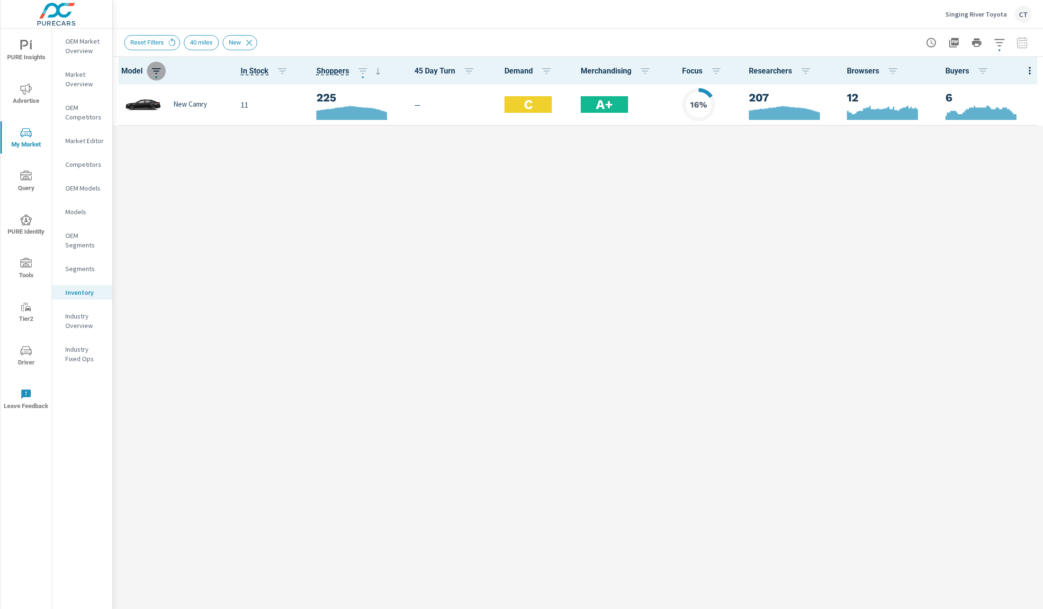
click at [162, 71] on button "button" at bounding box center [156, 71] width 19 height 19
click at [150, 148] on button "button" at bounding box center [147, 143] width 19 height 19
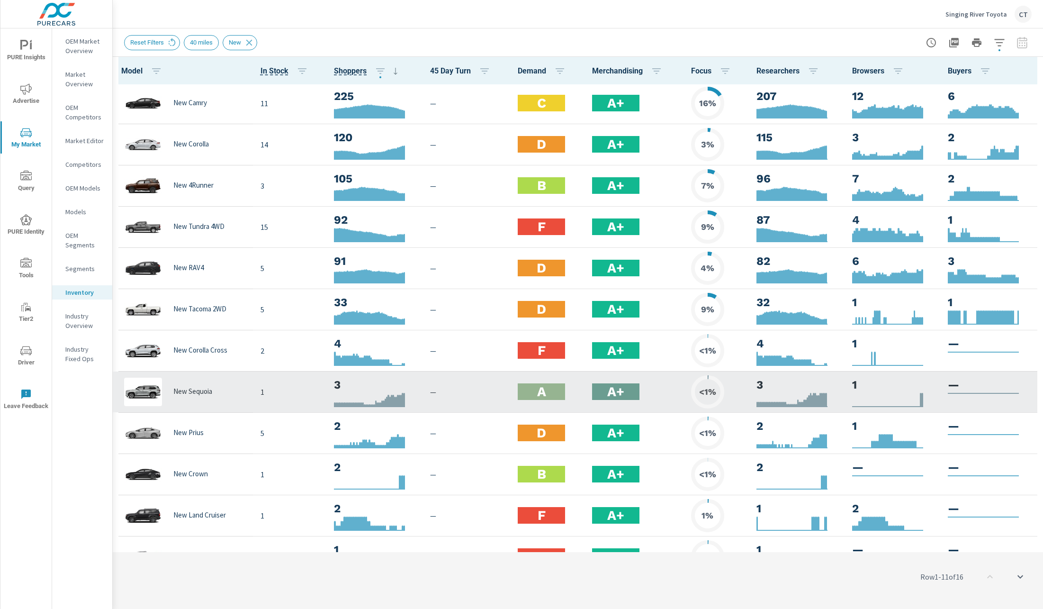
scroll to position [189, 0]
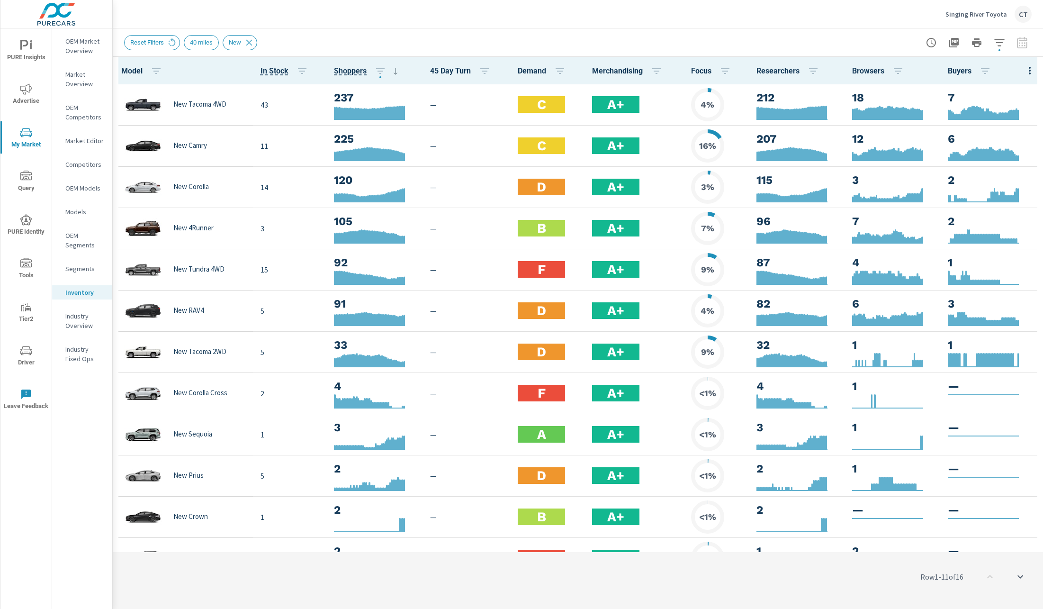
click at [19, 99] on span "Advertise" at bounding box center [25, 94] width 45 height 23
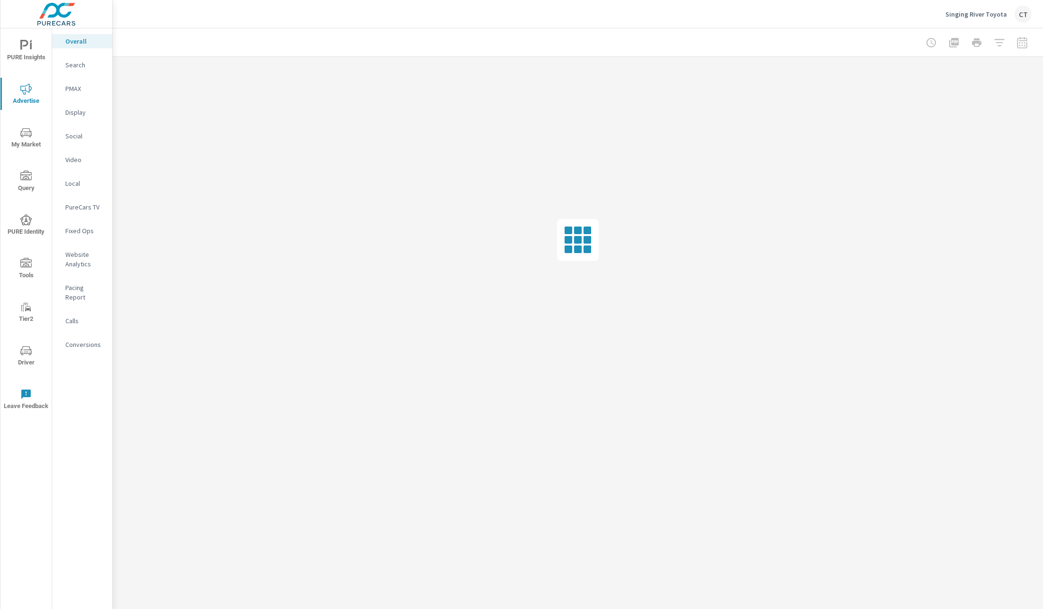
click at [85, 141] on div "Social" at bounding box center [82, 136] width 60 height 14
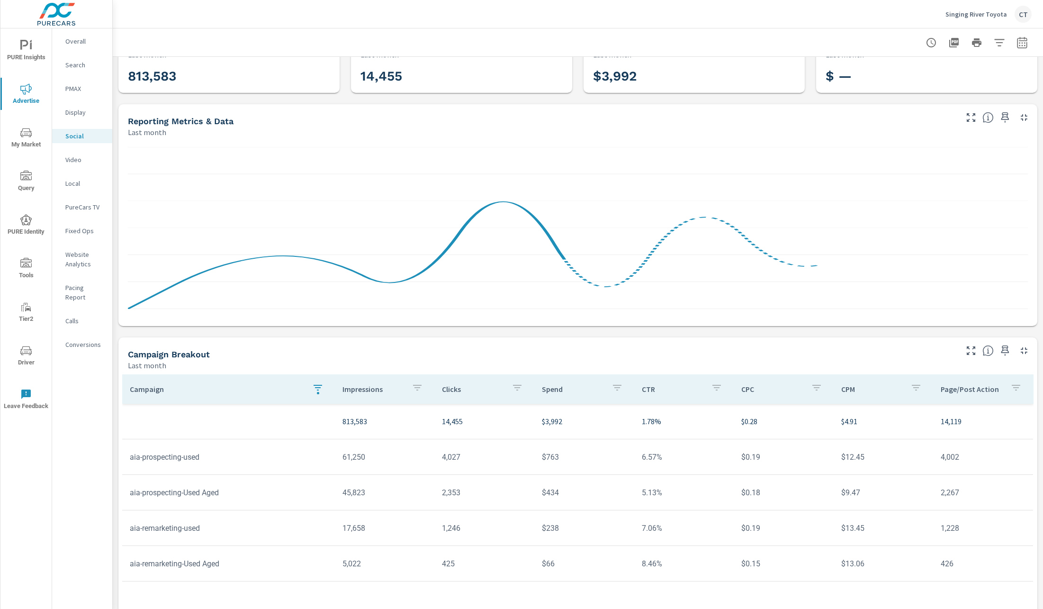
scroll to position [69, 0]
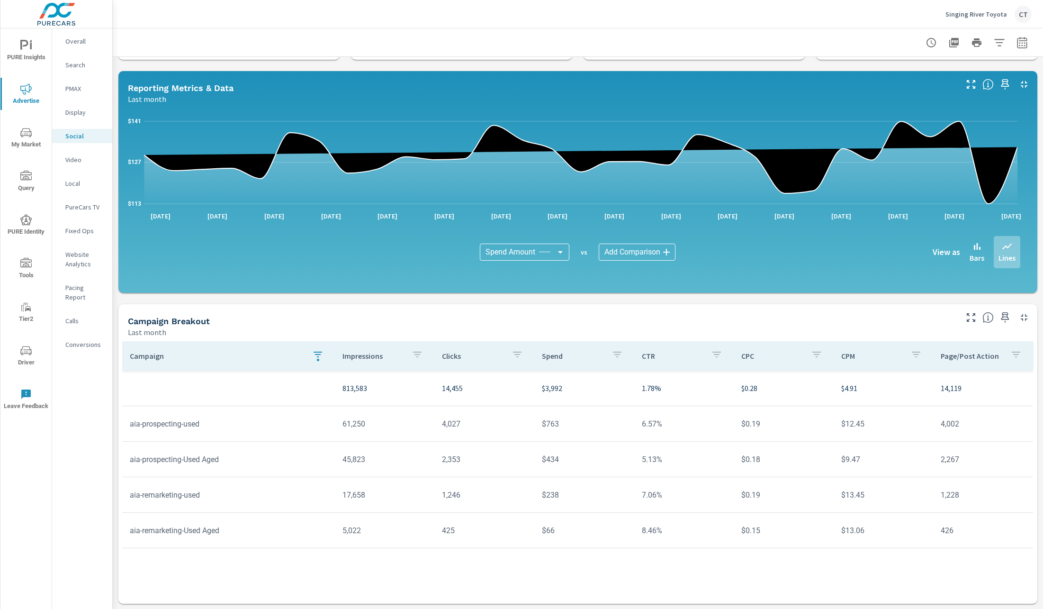
click at [322, 356] on button "button" at bounding box center [317, 356] width 19 height 22
click at [427, 556] on div at bounding box center [521, 304] width 1043 height 609
click at [315, 354] on icon "button" at bounding box center [318, 354] width 9 height 6
click at [325, 416] on input "used" at bounding box center [315, 419] width 108 height 19
click at [324, 416] on input "used" at bounding box center [315, 419] width 108 height 19
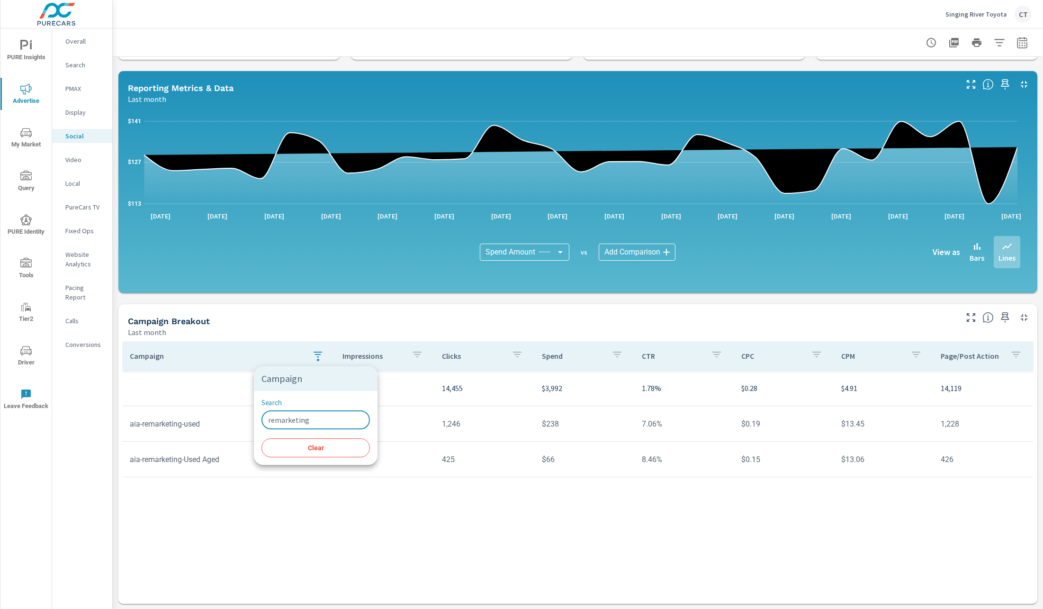
type input "remarketing"
click at [347, 568] on div at bounding box center [521, 304] width 1043 height 609
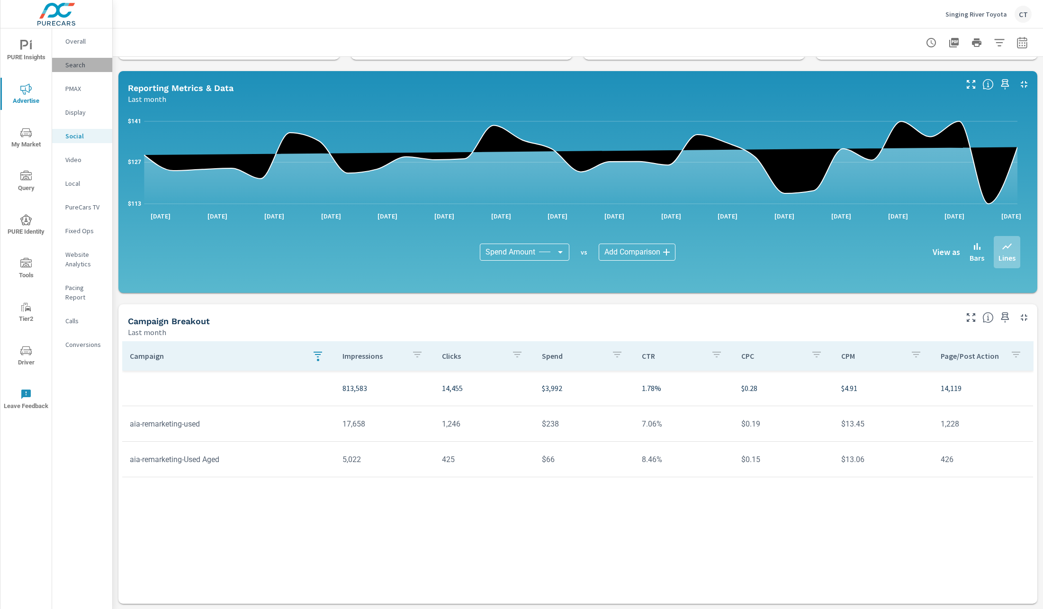
click at [80, 65] on p "Search" at bounding box center [84, 64] width 39 height 9
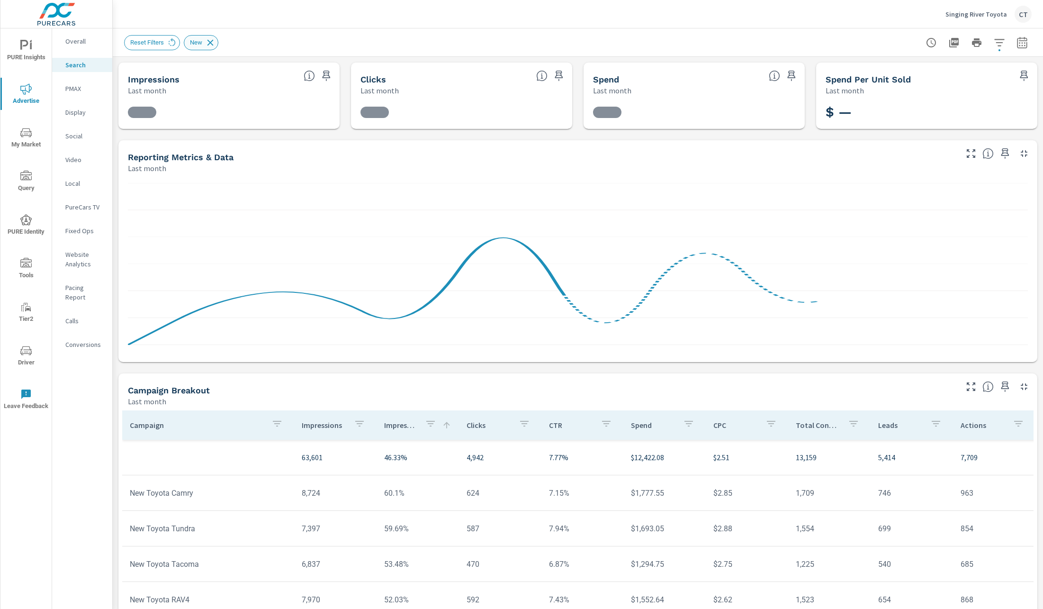
click at [210, 40] on icon at bounding box center [210, 42] width 6 height 6
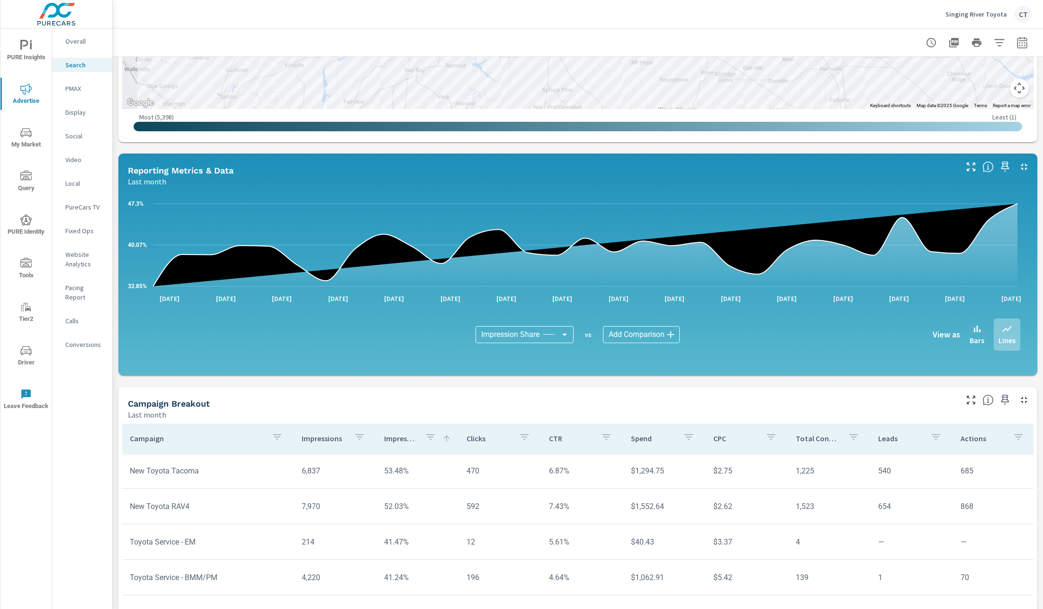
scroll to position [458, 0]
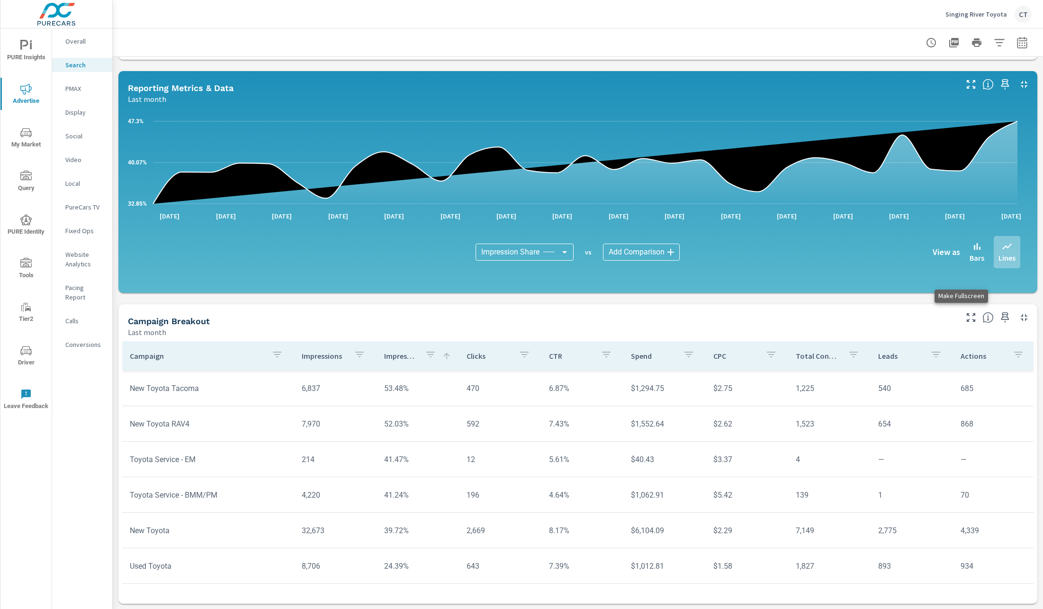
click at [965, 315] on icon "button" at bounding box center [970, 317] width 11 height 11
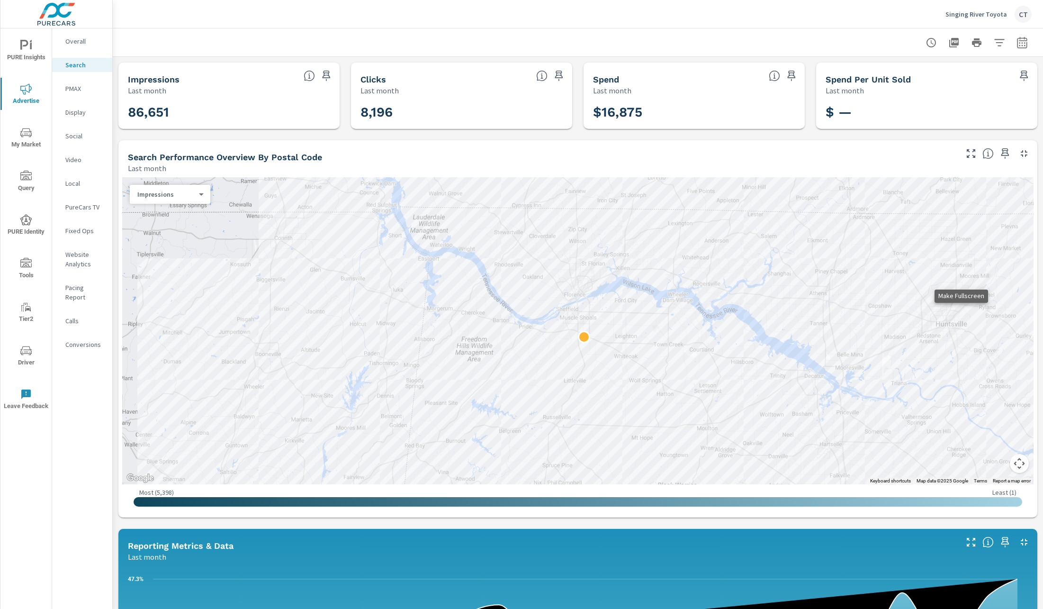
scroll to position [15, 0]
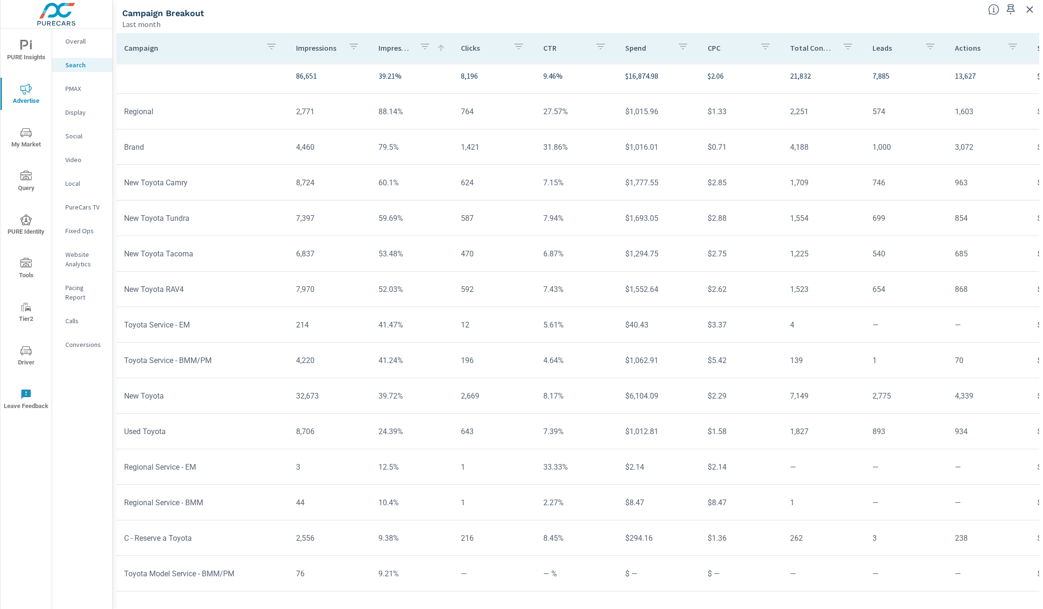
click at [384, 46] on p "Impression Share" at bounding box center [394, 47] width 33 height 9
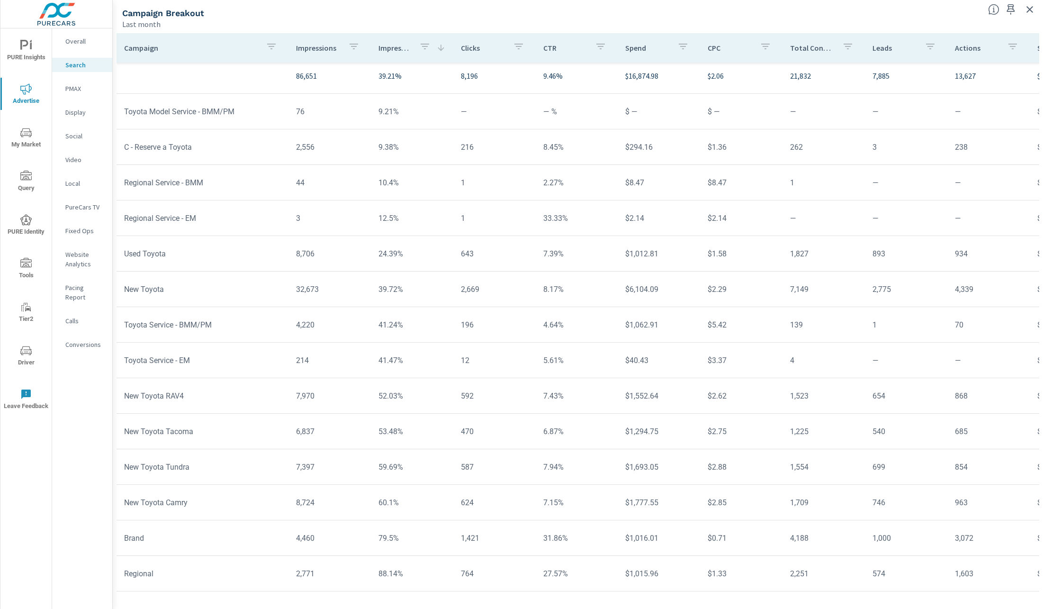
click at [383, 46] on p "Impression Share" at bounding box center [394, 47] width 33 height 9
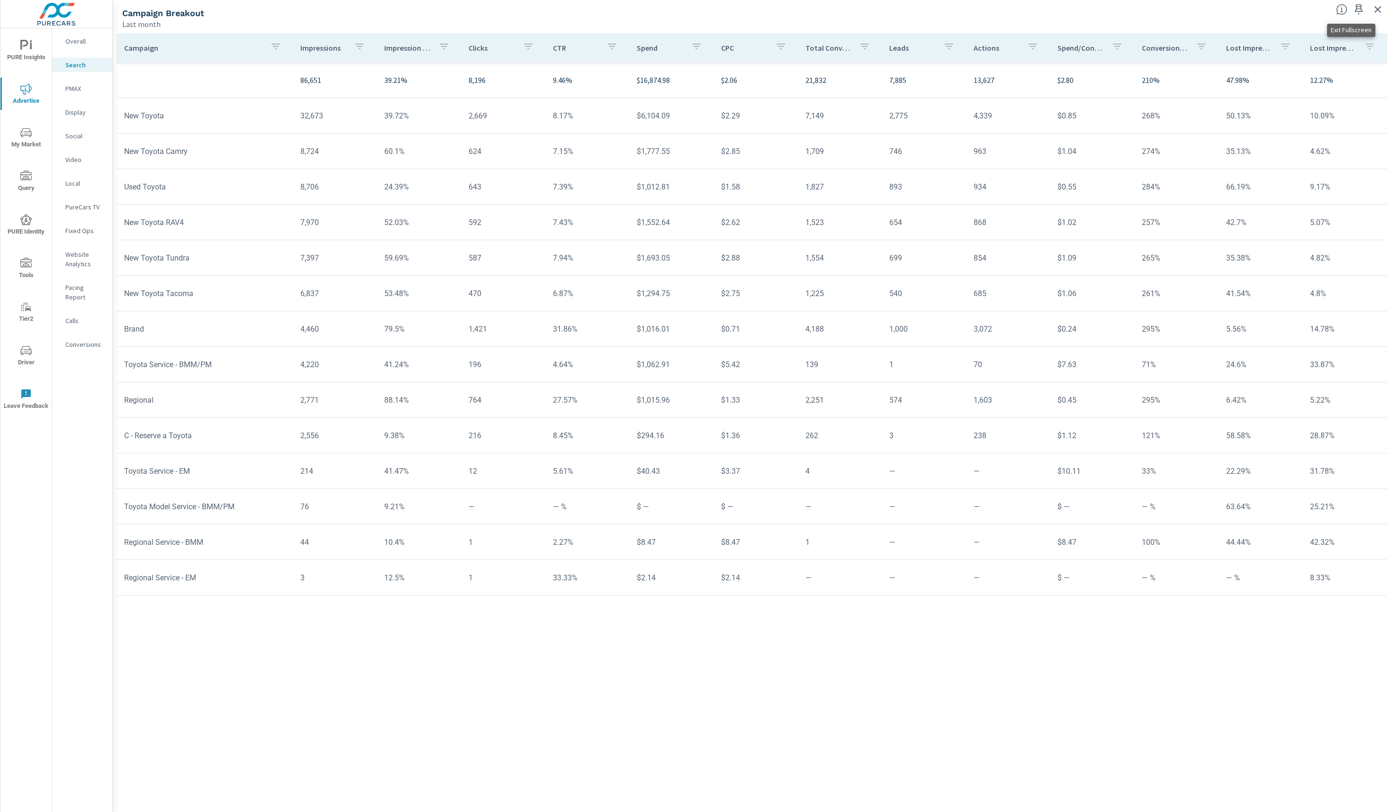
click at [1043, 6] on icon "button" at bounding box center [1377, 9] width 11 height 11
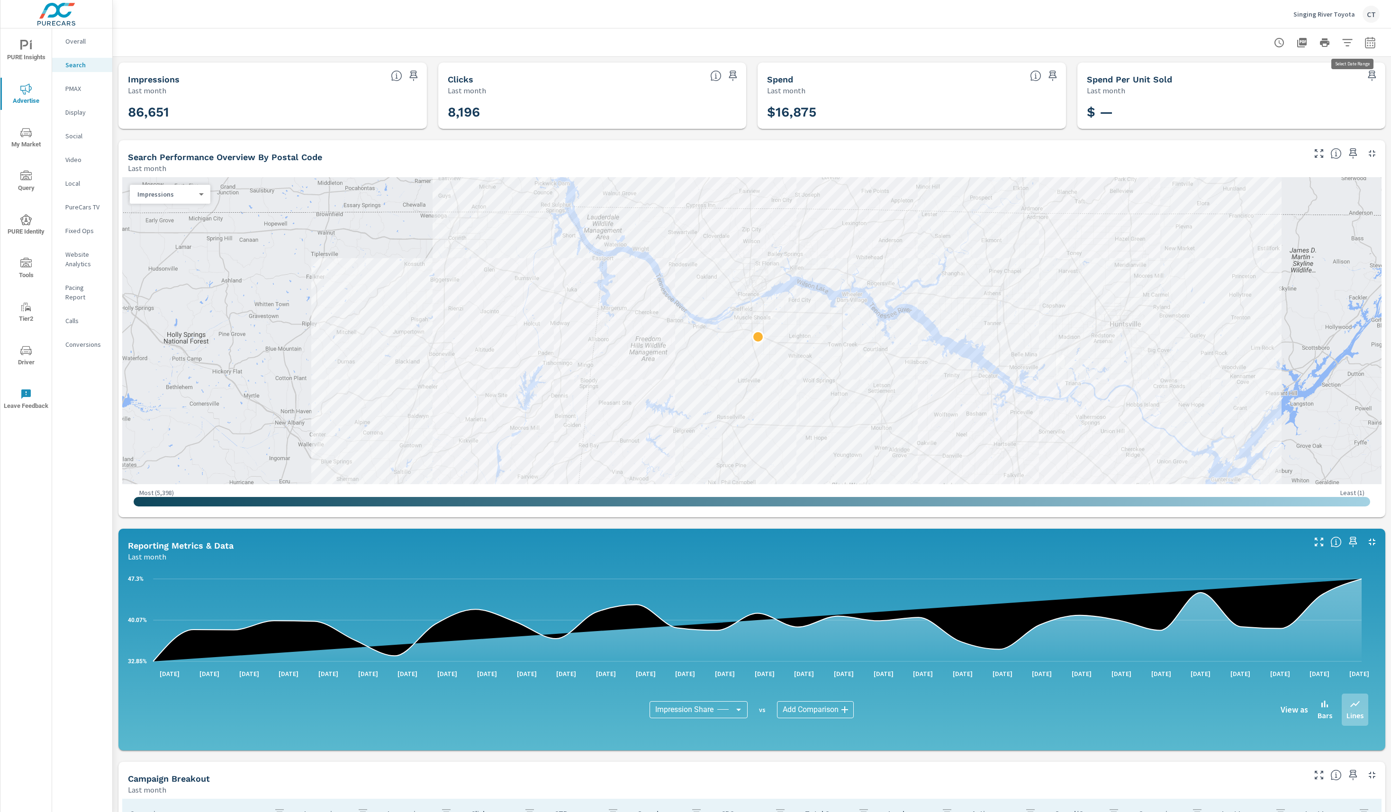
click at [1043, 42] on icon "button" at bounding box center [1370, 41] width 10 height 11
click at [1043, 92] on div "Custom [DATE] Last week Last 7 days Last 14 days Last 30 days Last 45 days Last…" at bounding box center [1280, 82] width 102 height 27
click at [1043, 88] on select "Custom [DATE] Last week Last 7 days Last 14 days Last 30 days Last 45 days Last…" at bounding box center [1279, 82] width 95 height 19
click at [1043, 73] on select "Custom [DATE] Last week Last 7 days Last 14 days Last 30 days Last 45 days Last…" at bounding box center [1279, 82] width 95 height 19
select select "Month to date"
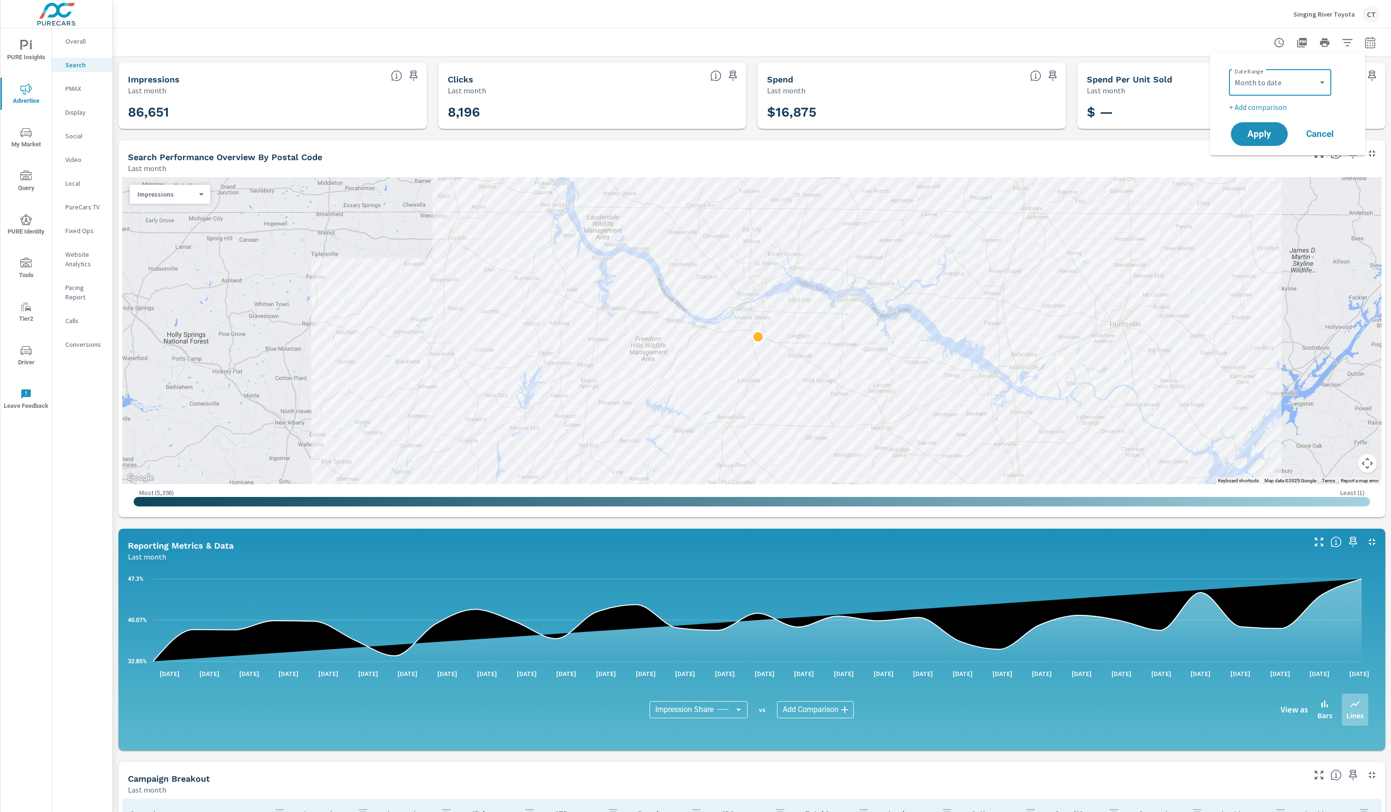
click at [1043, 103] on p "+ Add comparison" at bounding box center [1289, 106] width 121 height 11
select select "Previous period"
click at [1043, 123] on icon "button" at bounding box center [1342, 122] width 11 height 11
click at [1043, 139] on span "Apply" at bounding box center [1259, 134] width 39 height 9
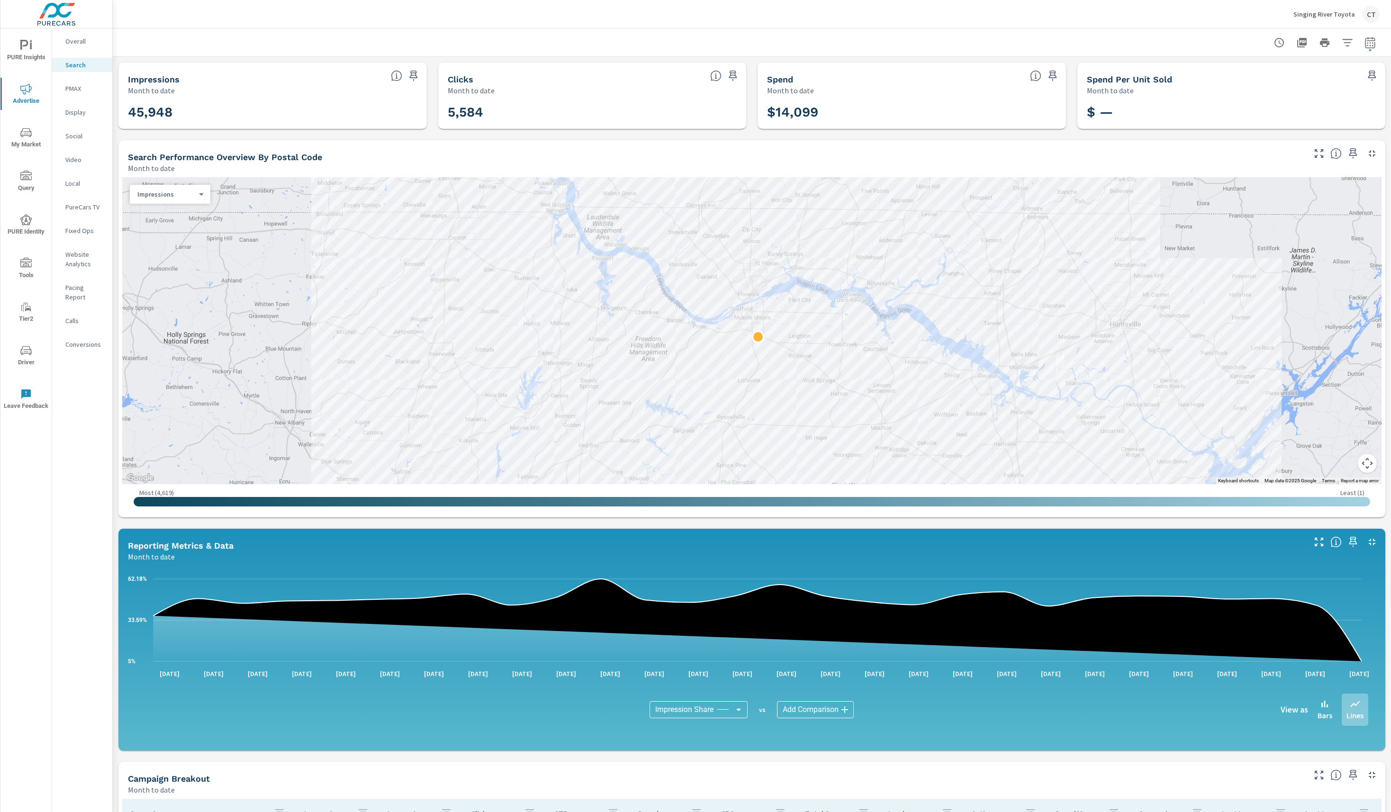
scroll to position [255, 0]
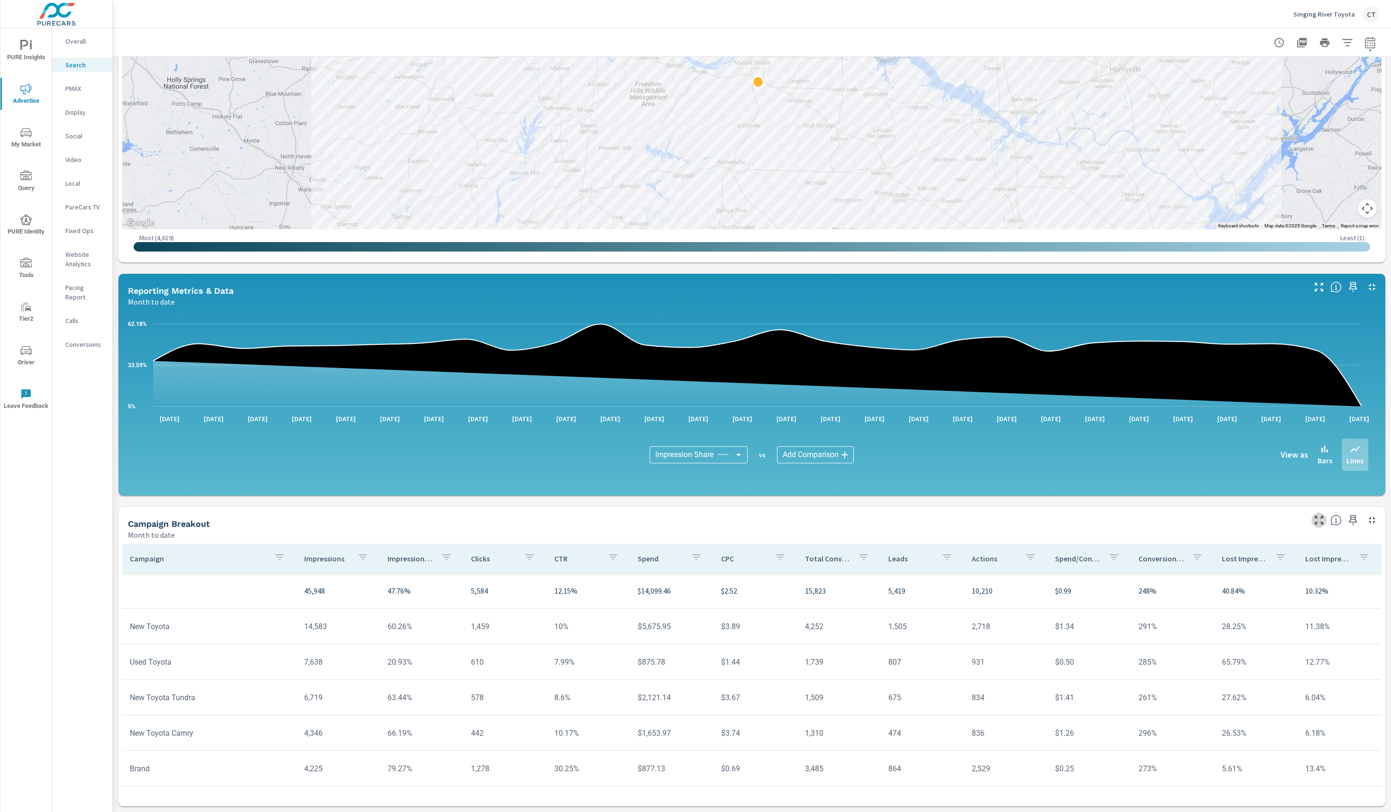
click at [1043, 518] on icon "button" at bounding box center [1318, 519] width 11 height 11
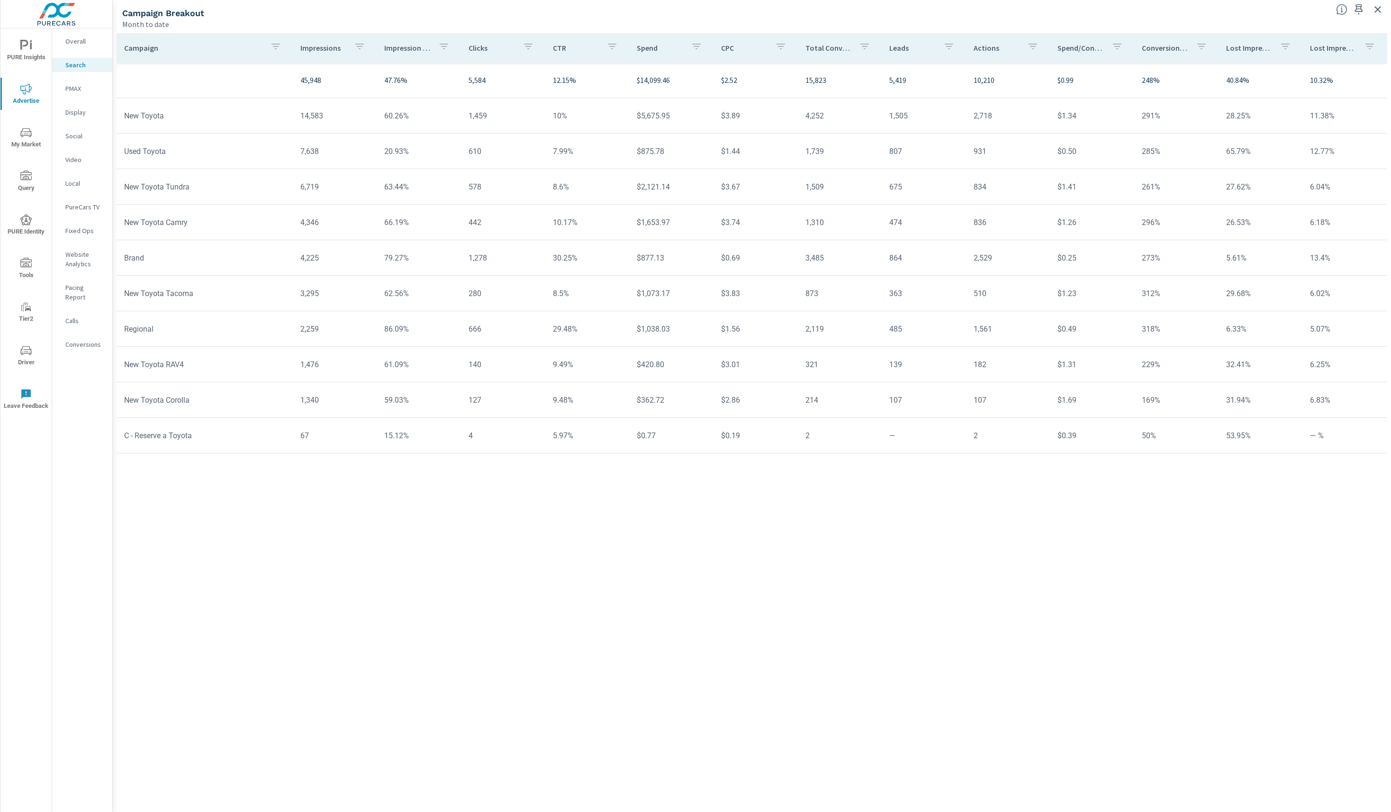
click at [781, 608] on div "Campaign Impressions Impression Share Clicks CTR Spend CPC Total Conversions Le…" at bounding box center [752, 413] width 1270 height 761
click at [1043, 5] on icon "button" at bounding box center [1377, 9] width 11 height 11
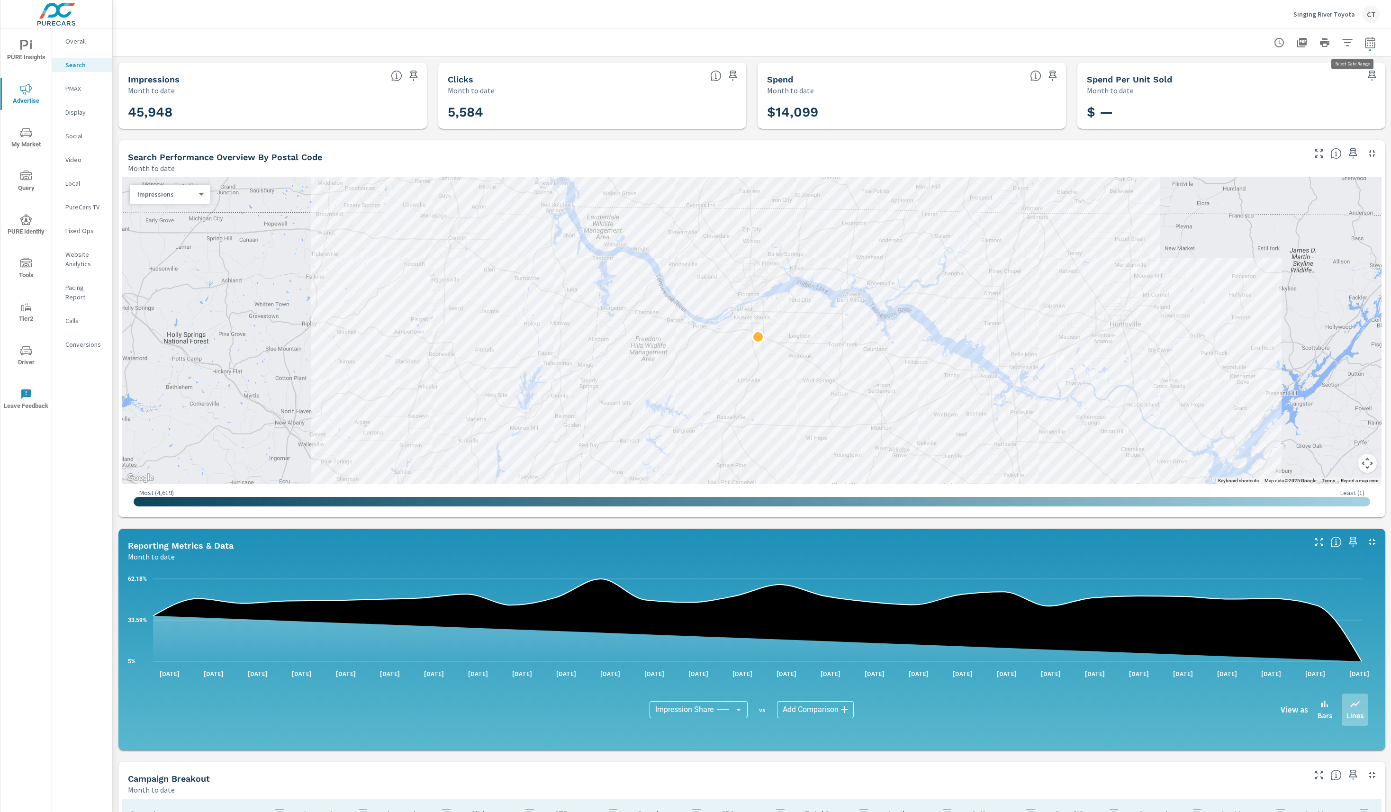
click at [1043, 42] on icon "button" at bounding box center [1369, 42] width 11 height 11
select select "Month to date"
click at [1043, 102] on p "+ Add comparison" at bounding box center [1289, 106] width 121 height 11
select select "Previous period"
click at [1043, 160] on span "Apply" at bounding box center [1259, 160] width 39 height 9
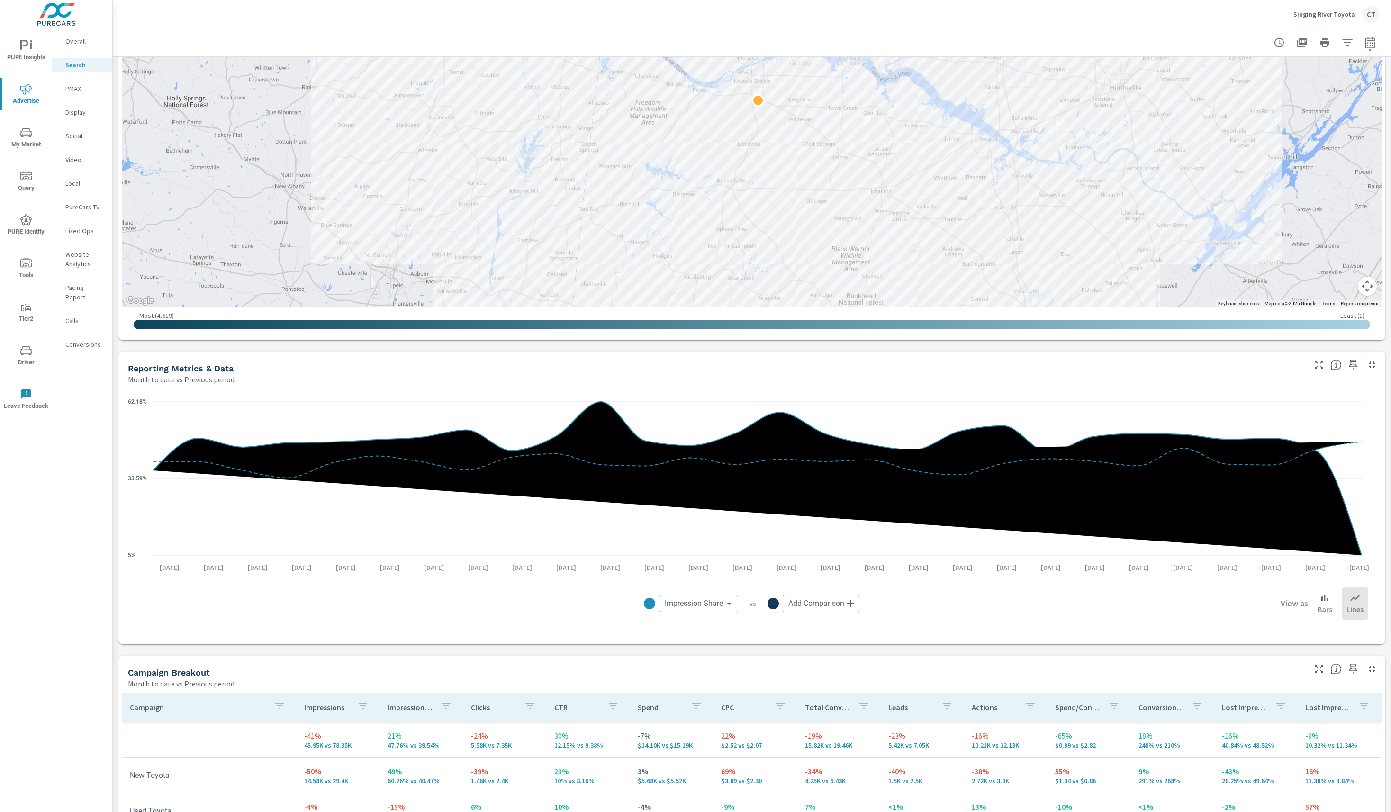
scroll to position [563, 0]
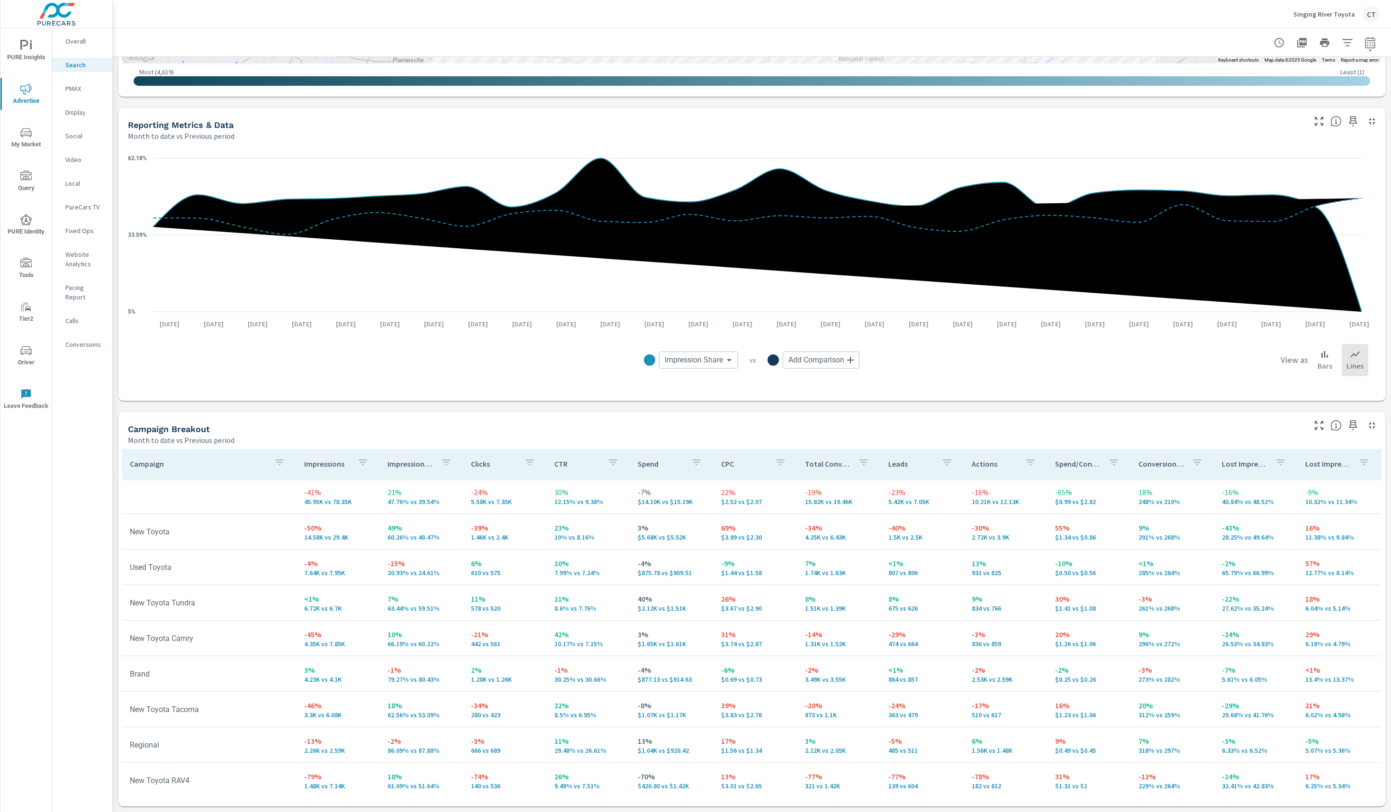
click at [1043, 423] on icon "button" at bounding box center [1318, 425] width 11 height 11
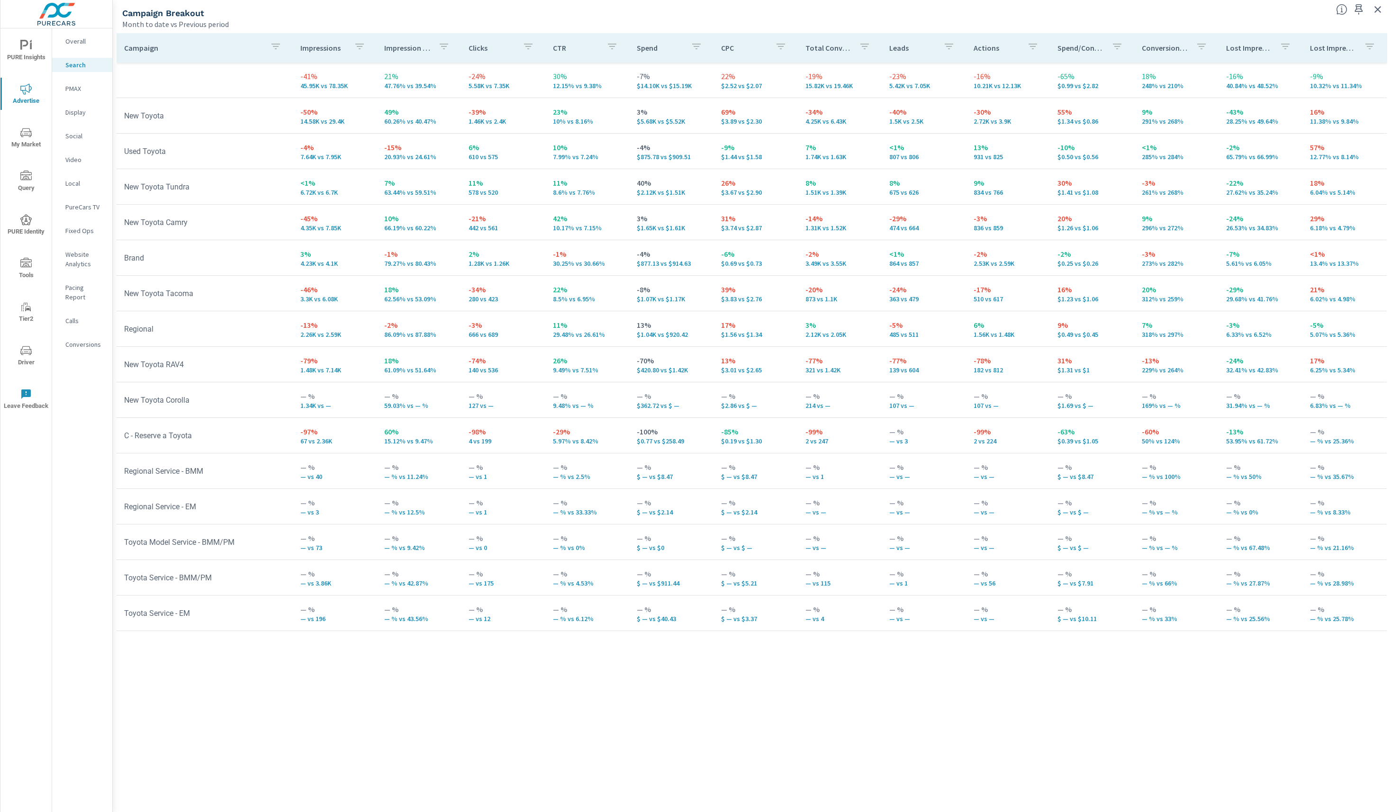
click at [407, 45] on p "Impression Share" at bounding box center [407, 47] width 46 height 9
click at [34, 144] on span "My Market" at bounding box center [25, 138] width 45 height 23
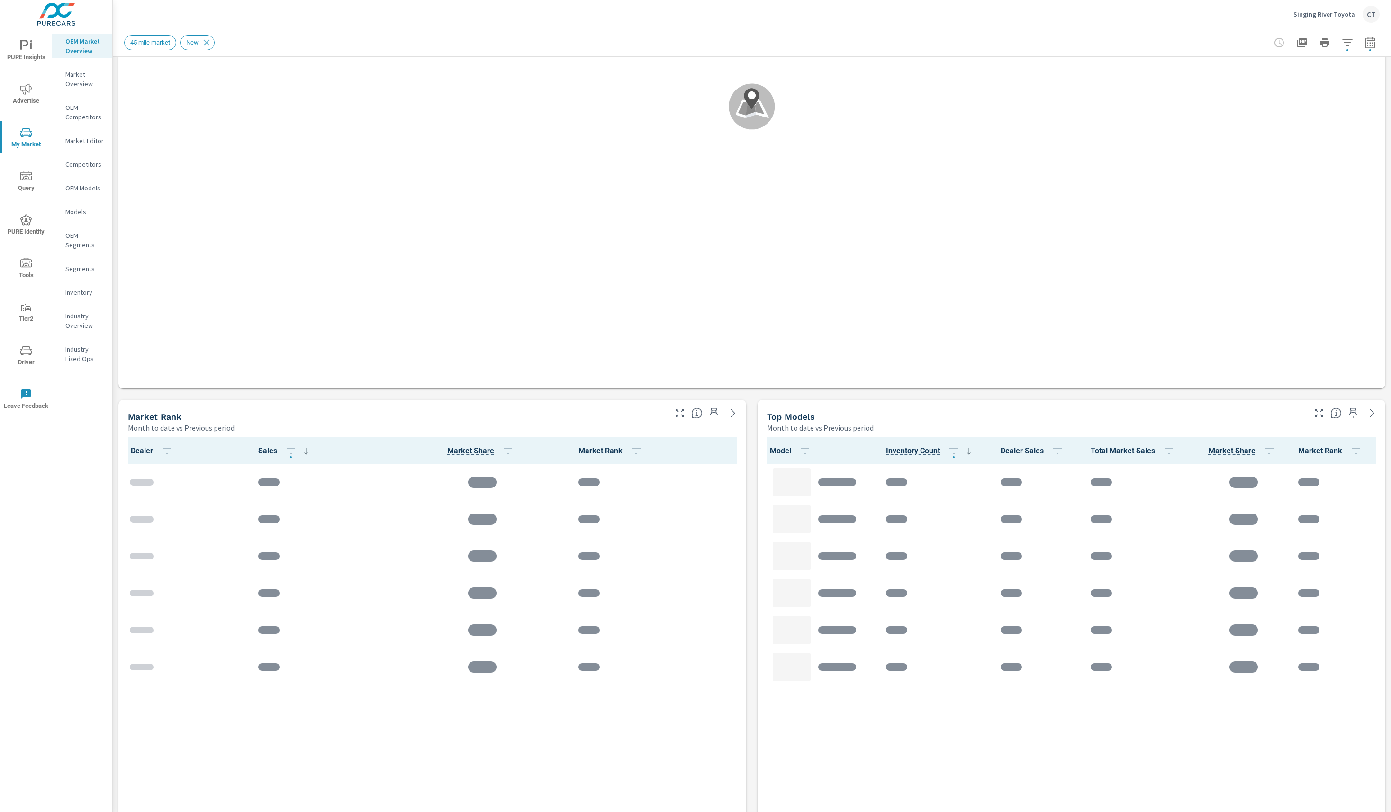
scroll to position [278, 0]
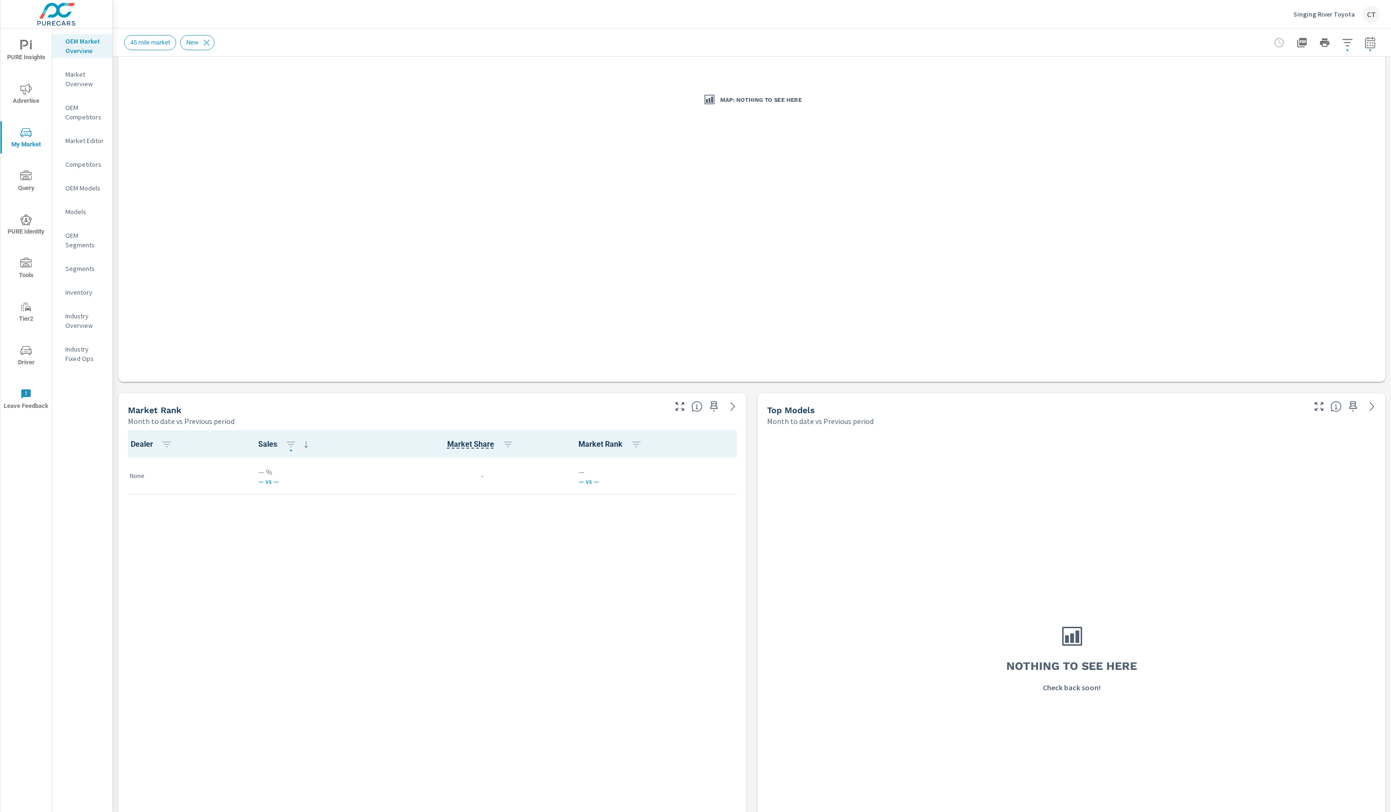
click at [1043, 43] on icon "button" at bounding box center [1370, 41] width 10 height 11
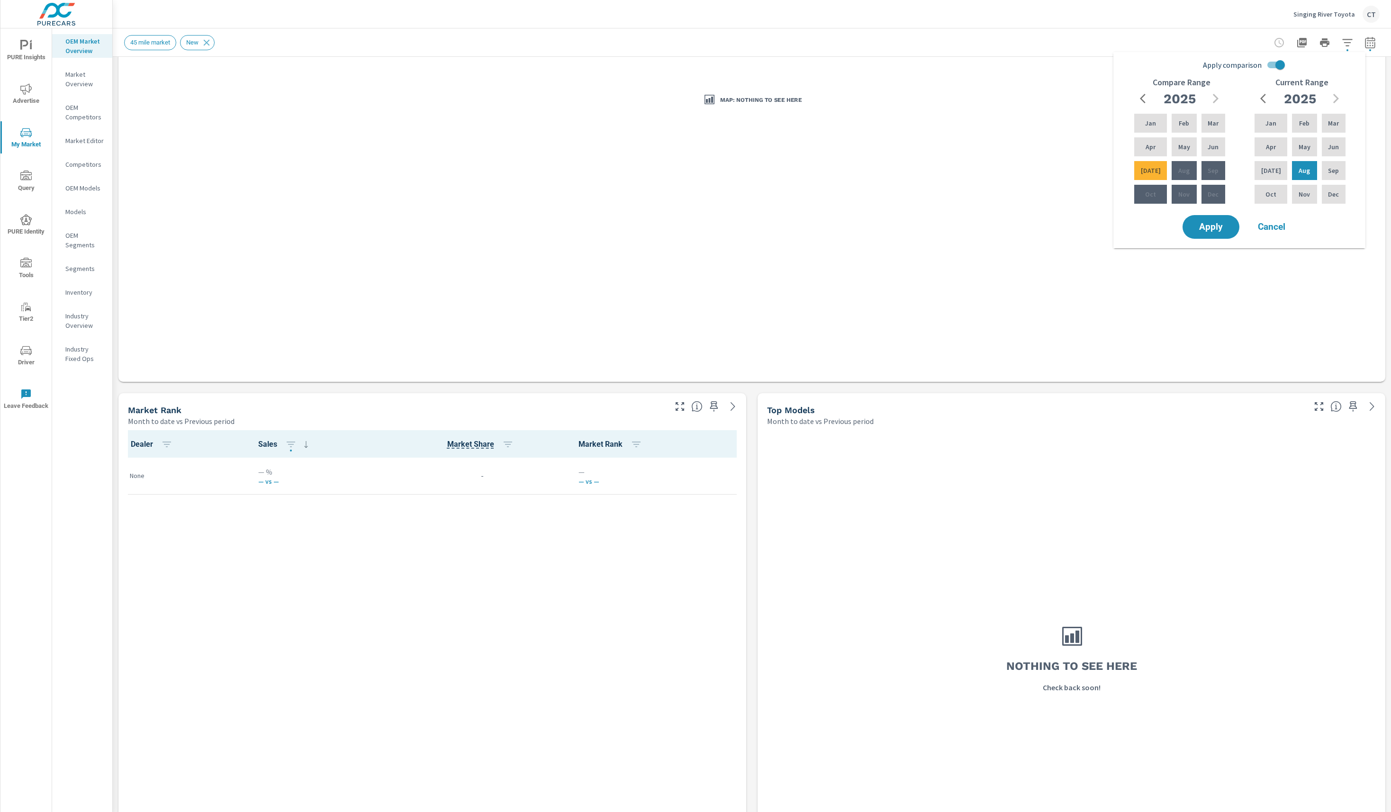
click at [24, 62] on button "PURE Insights" at bounding box center [25, 50] width 51 height 32
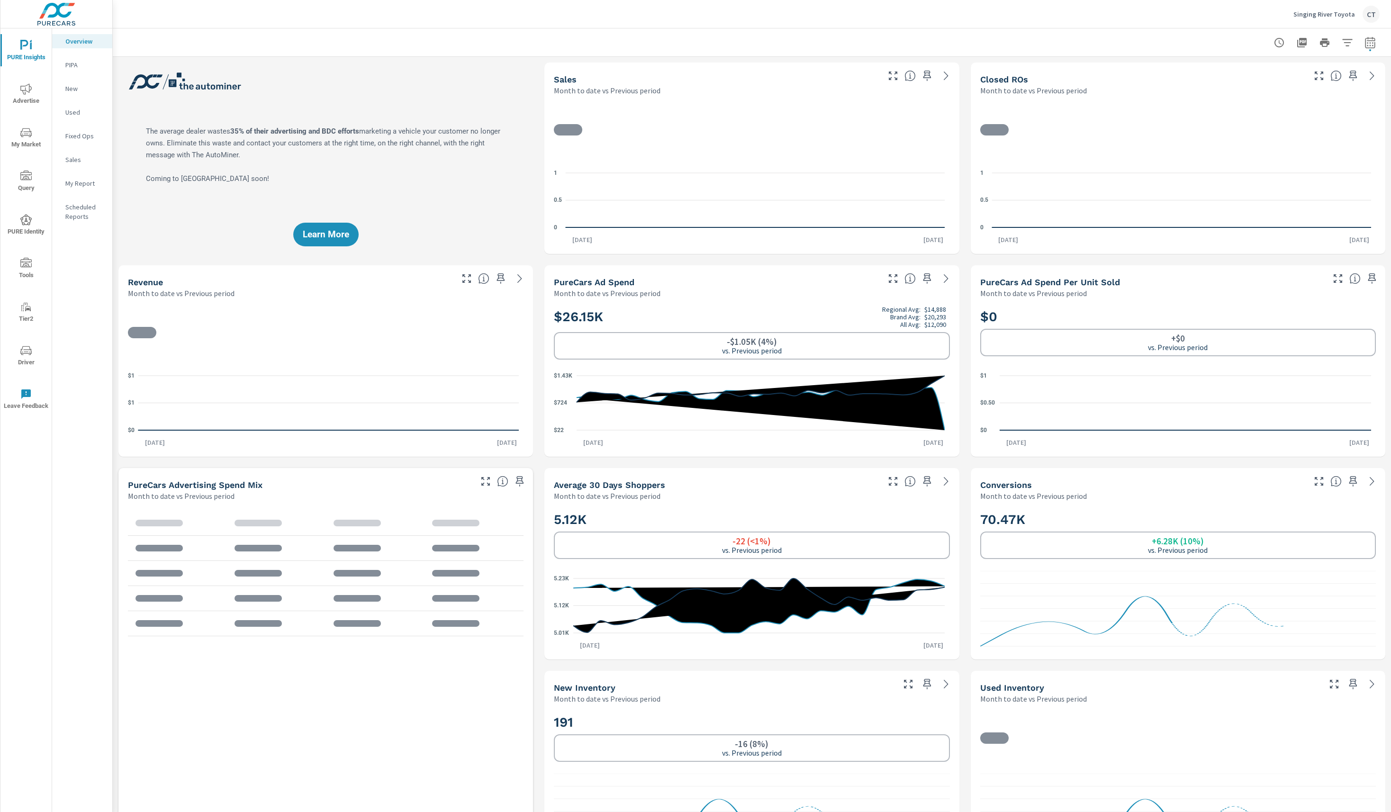
click at [1043, 45] on icon "button" at bounding box center [1370, 44] width 6 height 4
select select "Month to date"
select select "Previous period"
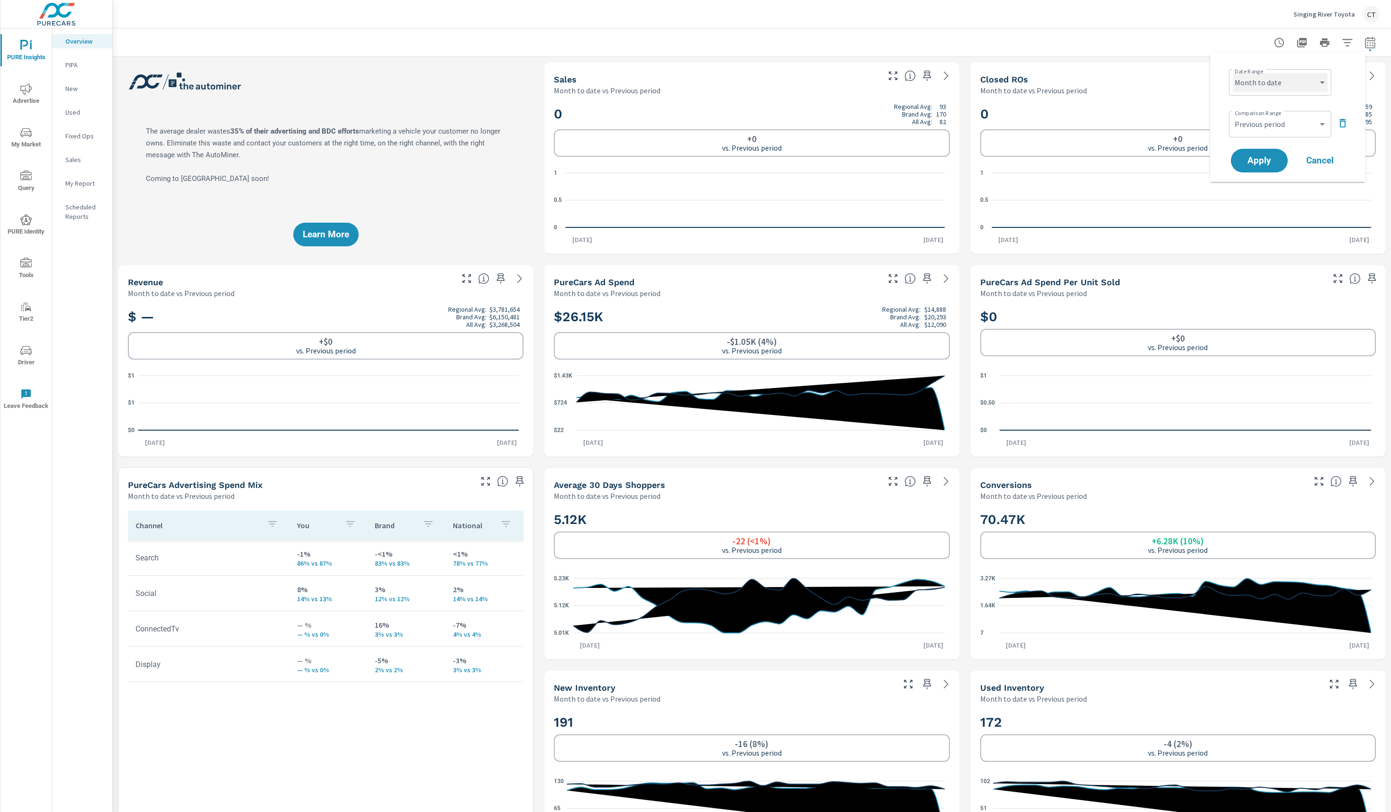
click at [1043, 79] on select "Custom [DATE] Last week Last 7 days Last 14 days Last 30 days Last 45 days Last…" at bounding box center [1279, 82] width 95 height 19
click at [1043, 73] on select "Custom [DATE] Last week Last 7 days Last 14 days Last 30 days Last 45 days Last…" at bounding box center [1279, 82] width 95 height 19
select select "Last 6 months"
click at [1043, 156] on span "Apply" at bounding box center [1259, 160] width 39 height 9
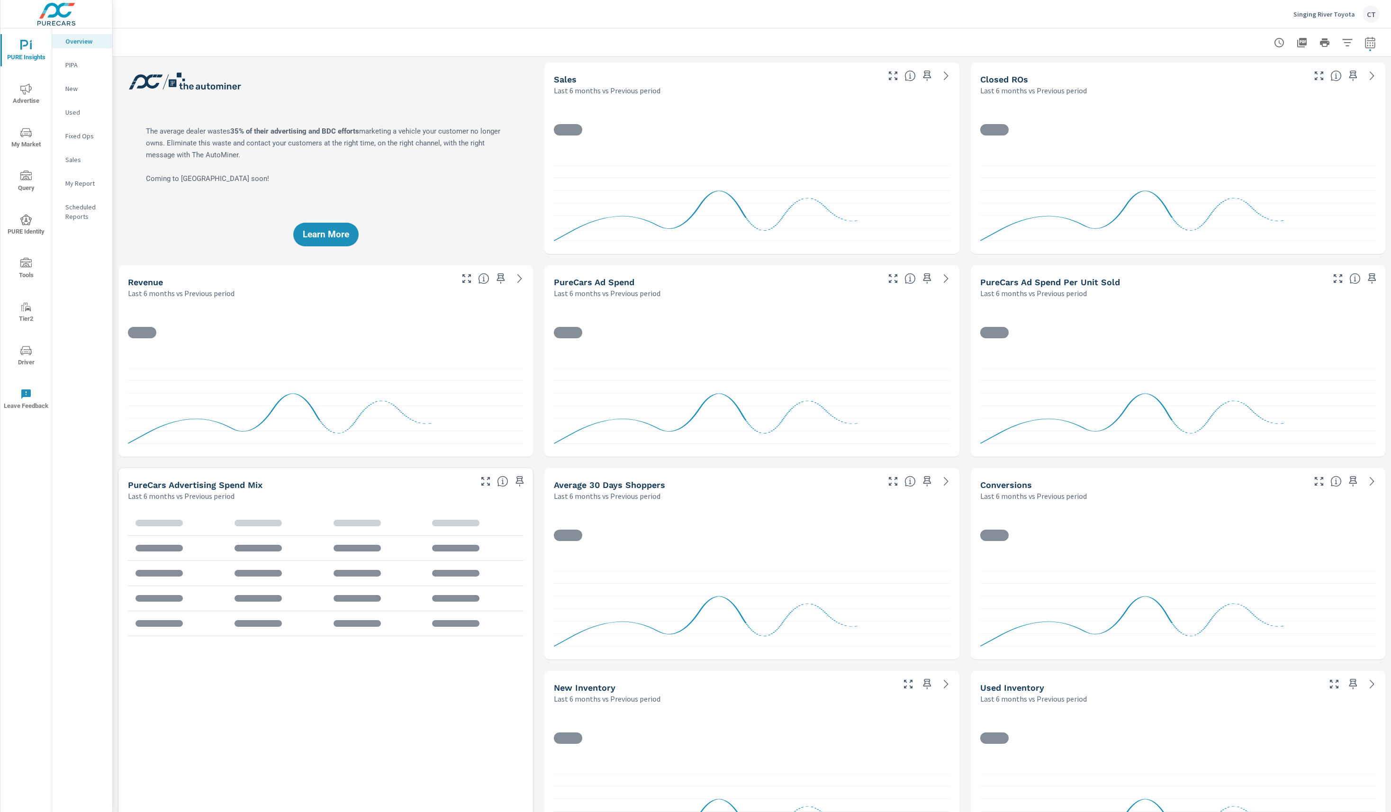
scroll to position [0, 0]
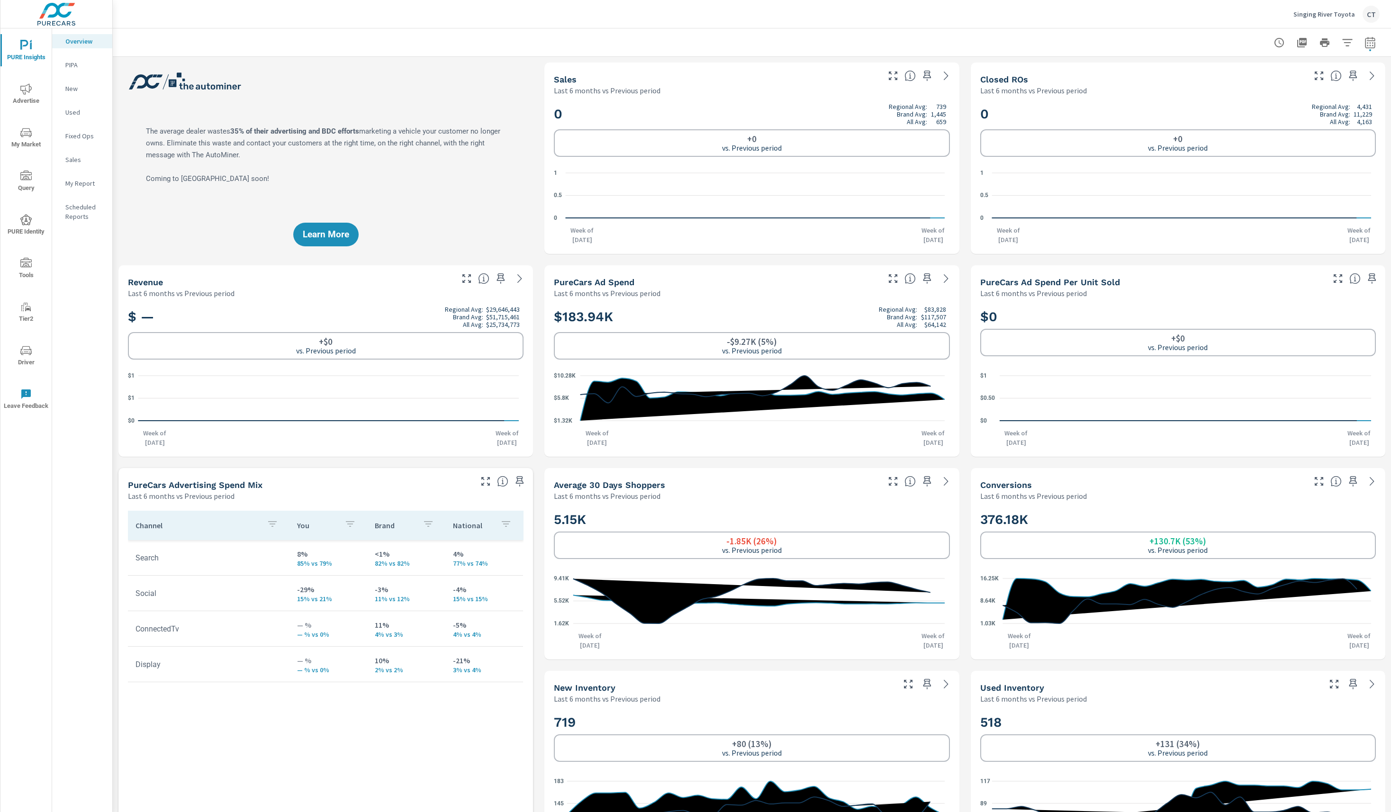
click at [30, 138] on span "My Market" at bounding box center [25, 138] width 45 height 23
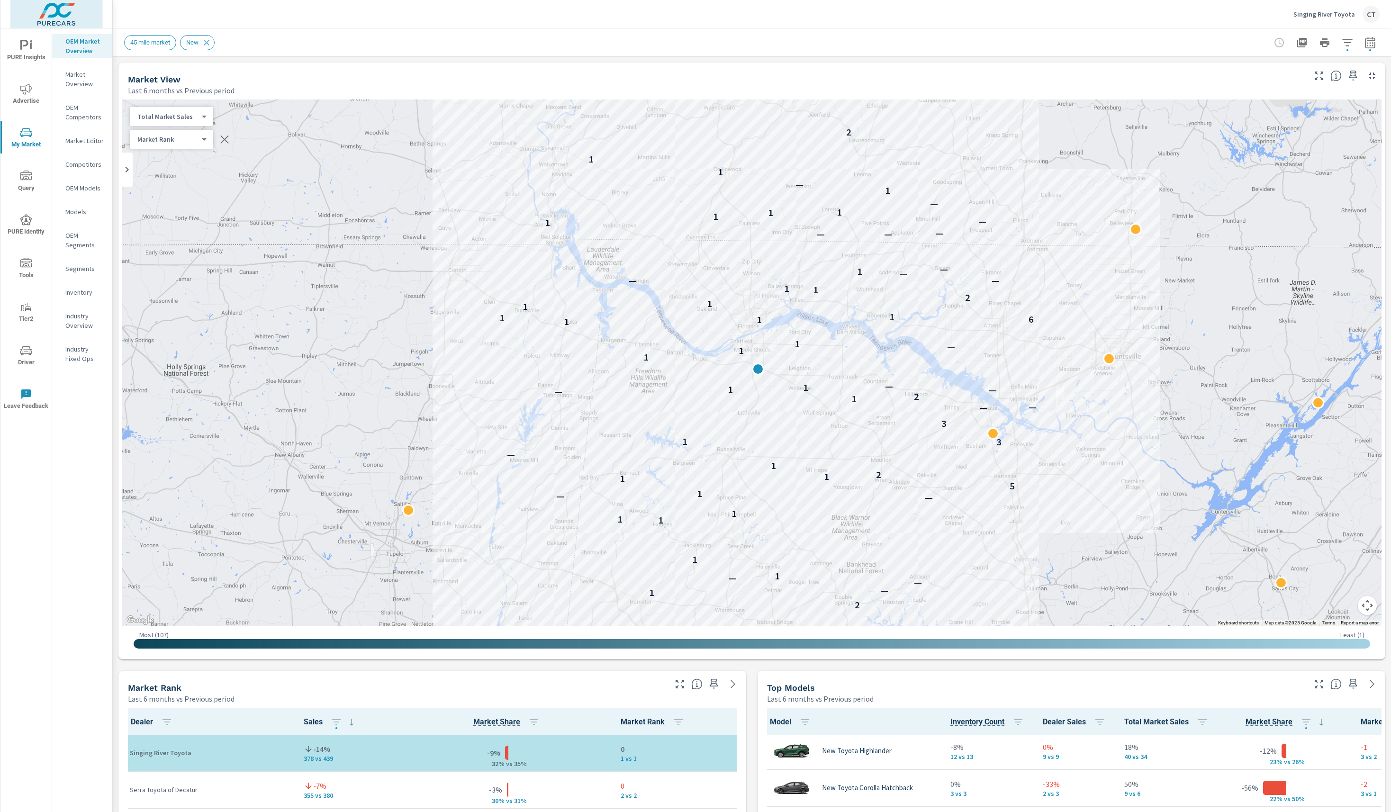
scroll to position [715, 0]
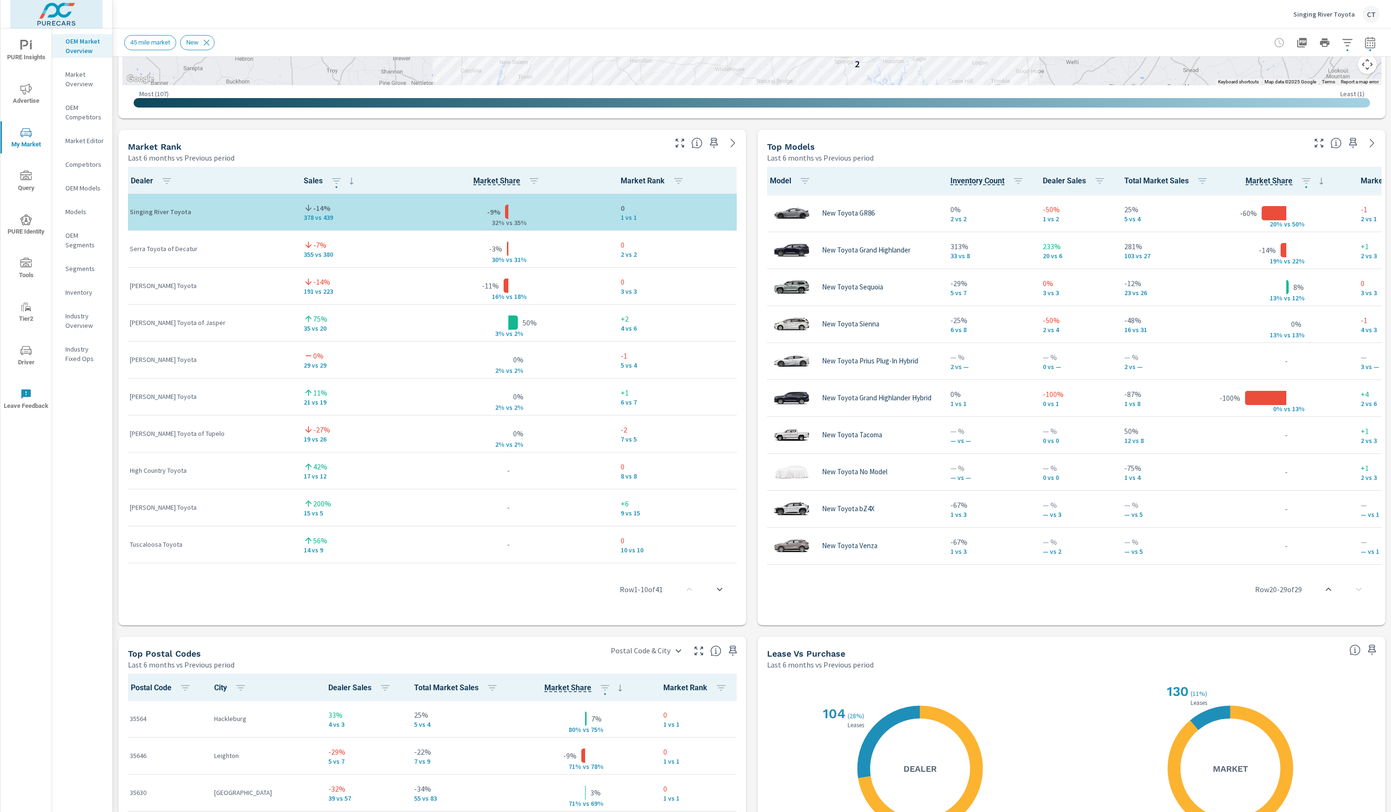
scroll to position [525, 0]
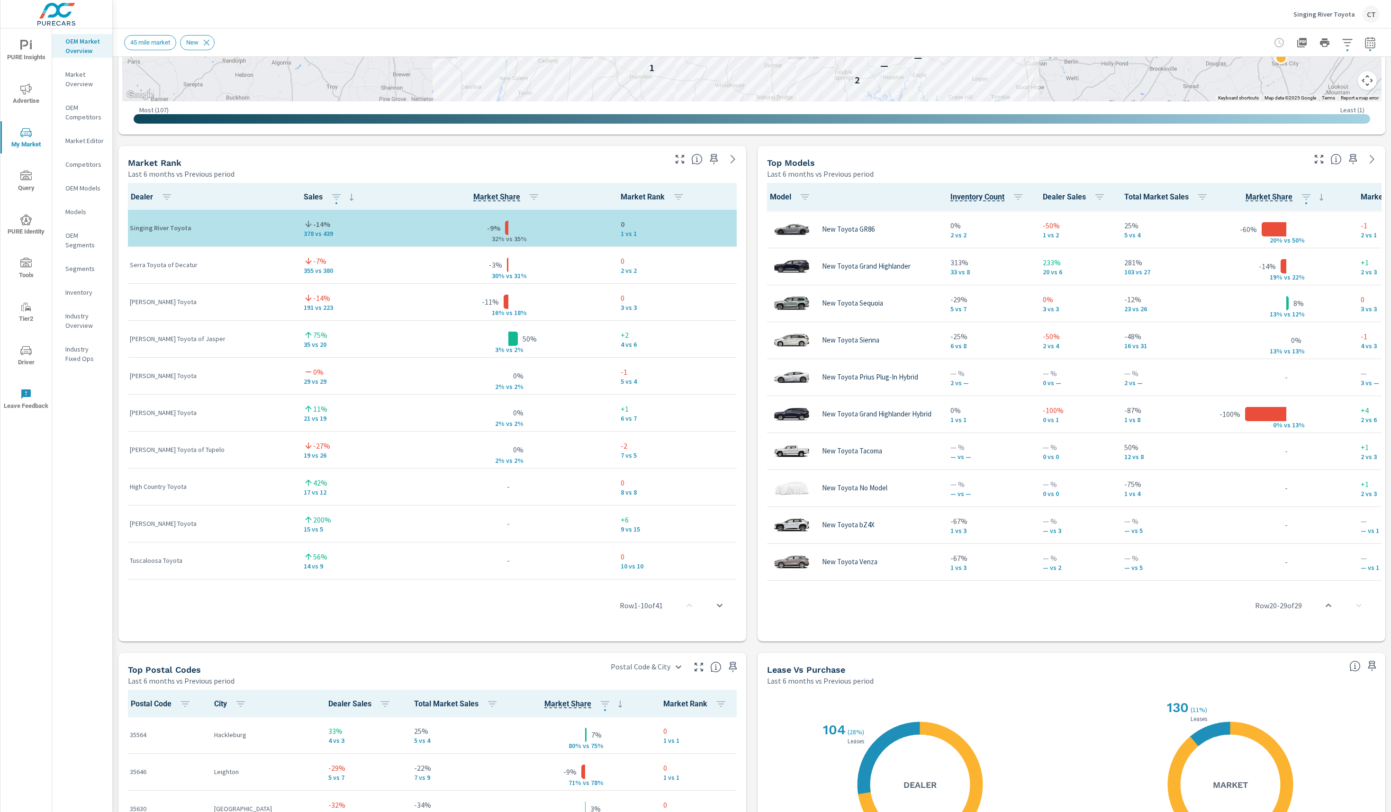
click at [674, 160] on icon "button" at bounding box center [679, 158] width 11 height 11
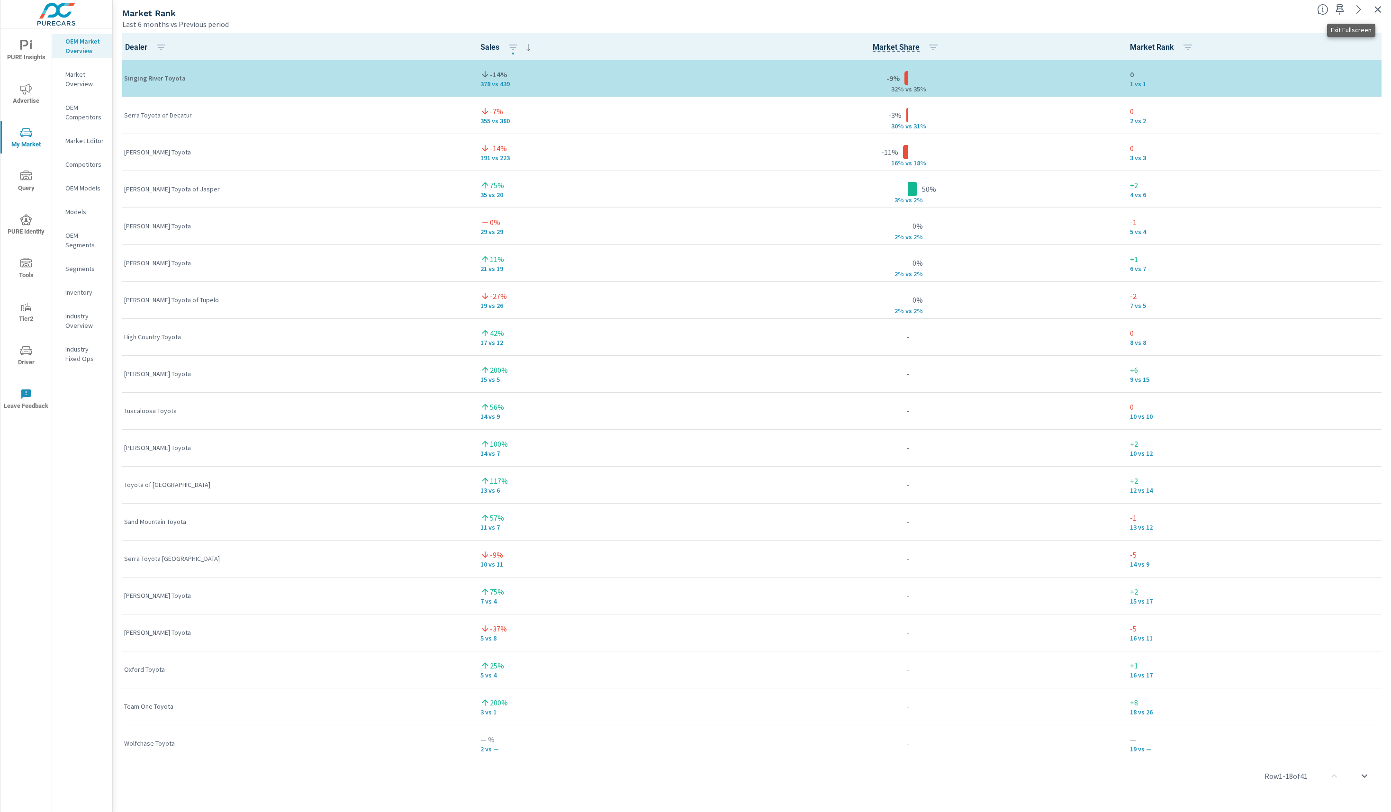
drag, startPoint x: 1376, startPoint y: 9, endPoint x: 1373, endPoint y: 18, distance: 9.6
click at [1043, 9] on icon "button" at bounding box center [1377, 9] width 7 height 7
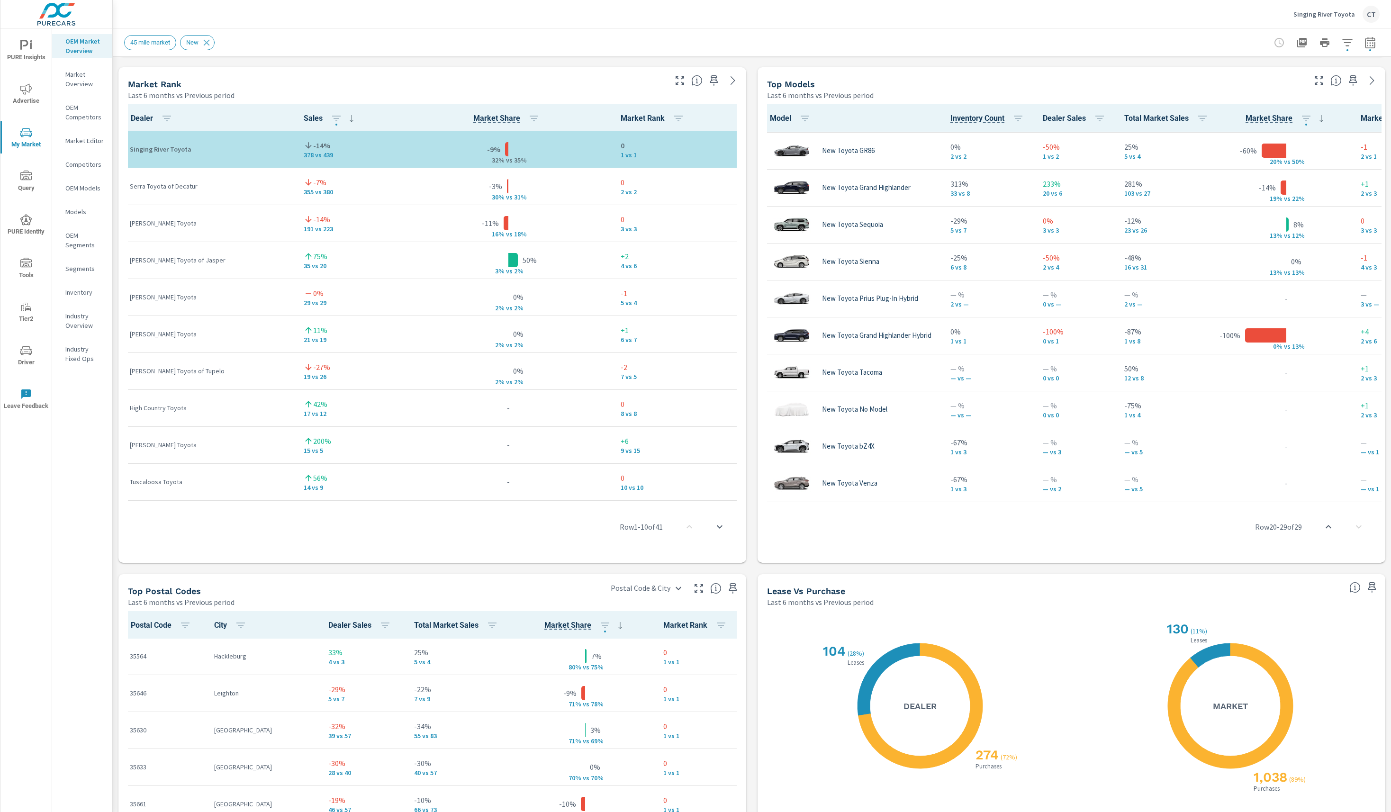
scroll to position [605, 0]
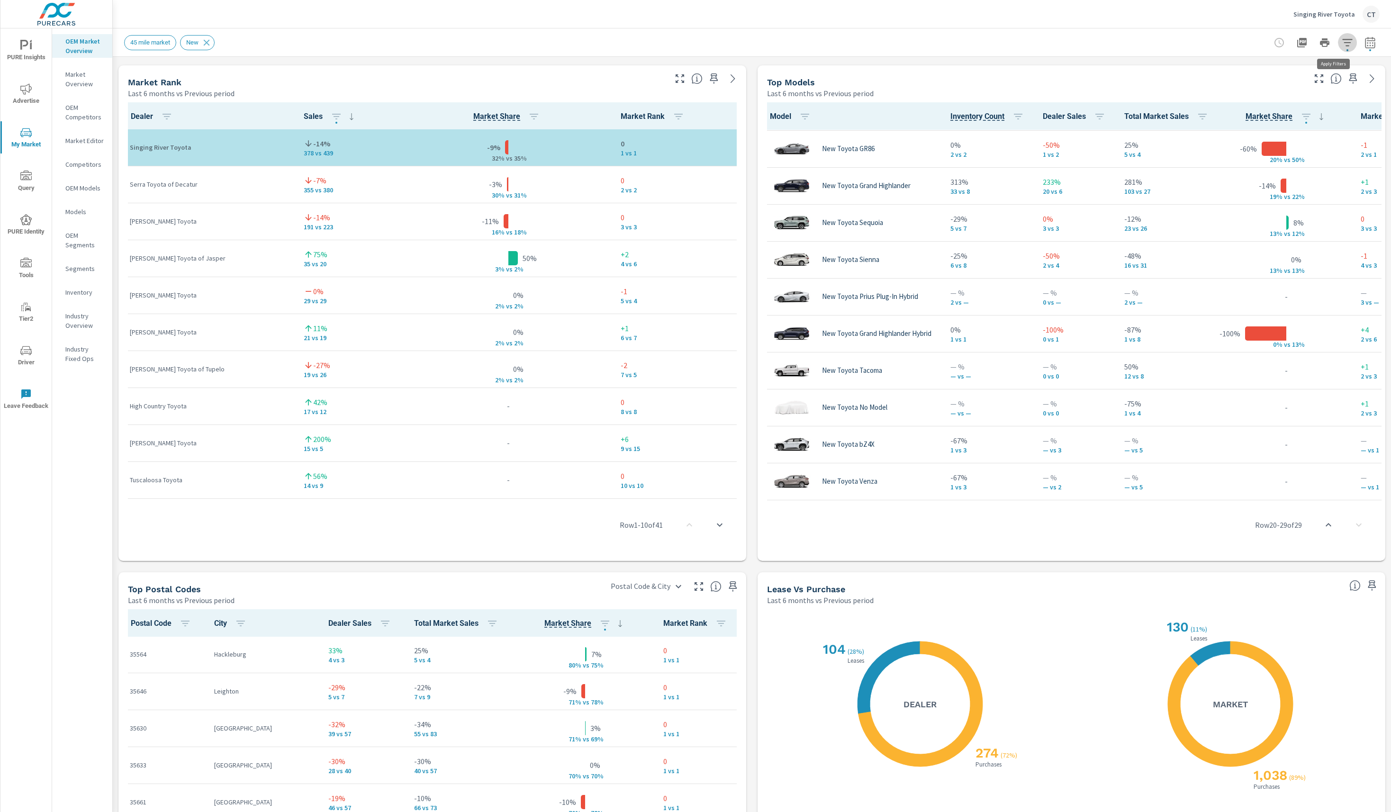
click at [1043, 44] on icon "button" at bounding box center [1346, 42] width 11 height 11
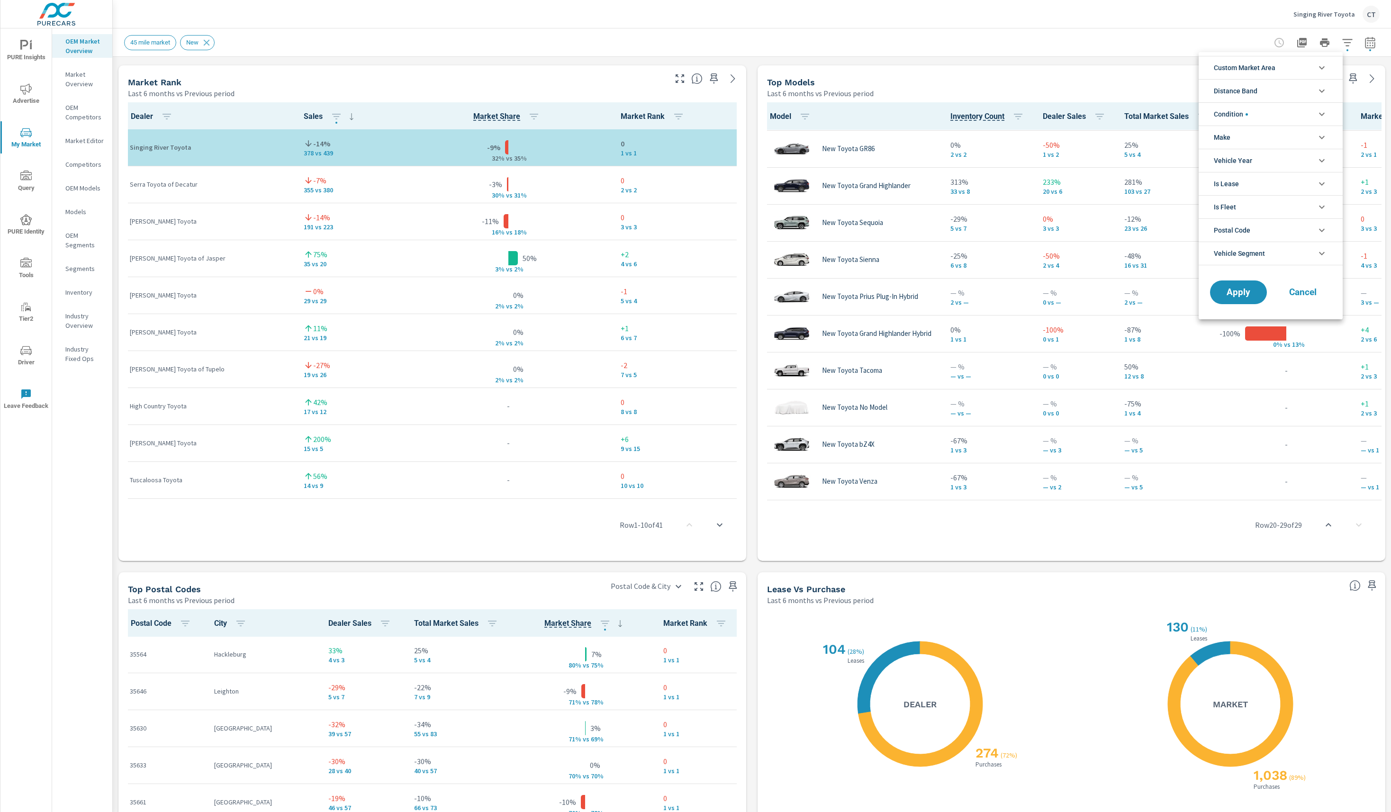
click at [1043, 67] on li "Custom Market Area" at bounding box center [1270, 67] width 144 height 23
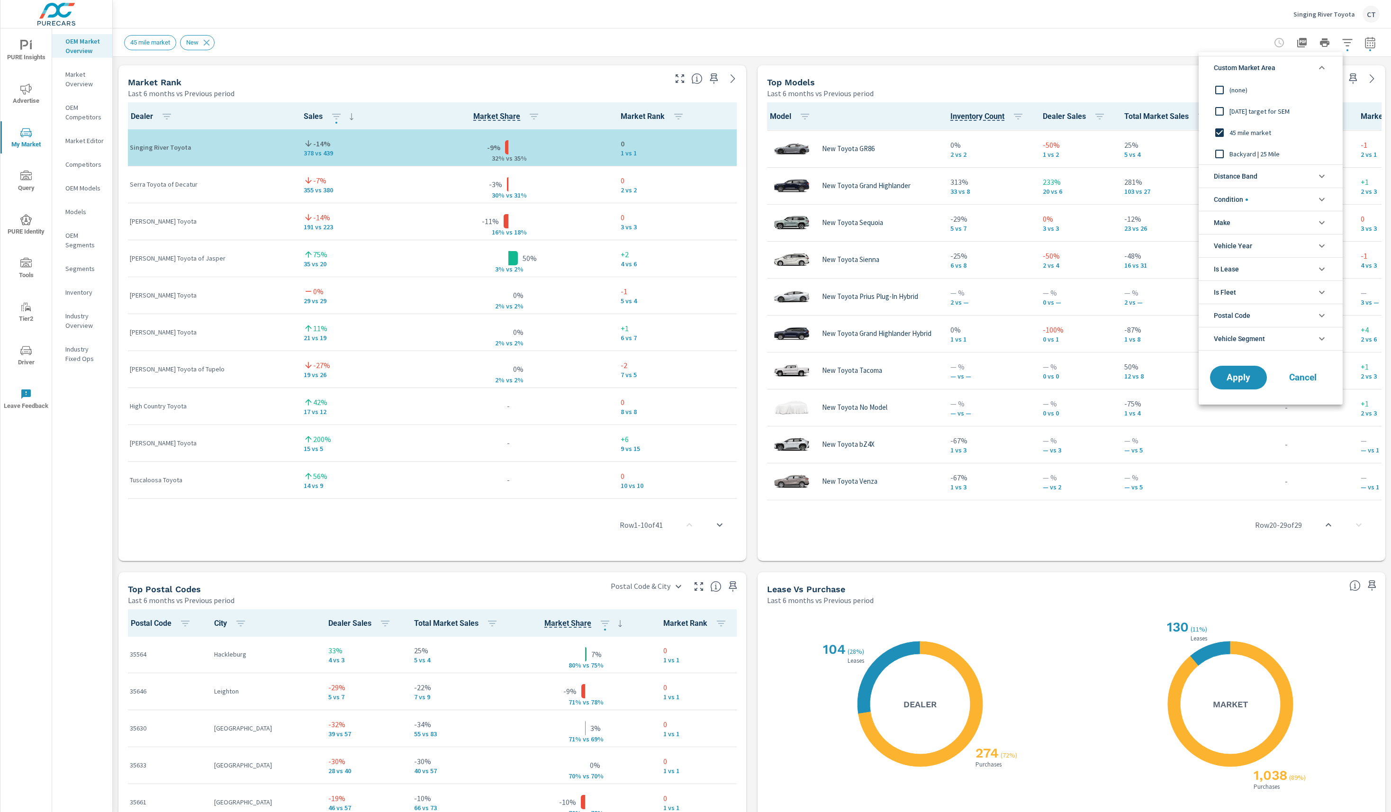
click at [1043, 153] on span "Backyard | 25 Mile" at bounding box center [1281, 153] width 104 height 11
click at [1043, 379] on span "Apply" at bounding box center [1238, 377] width 39 height 9
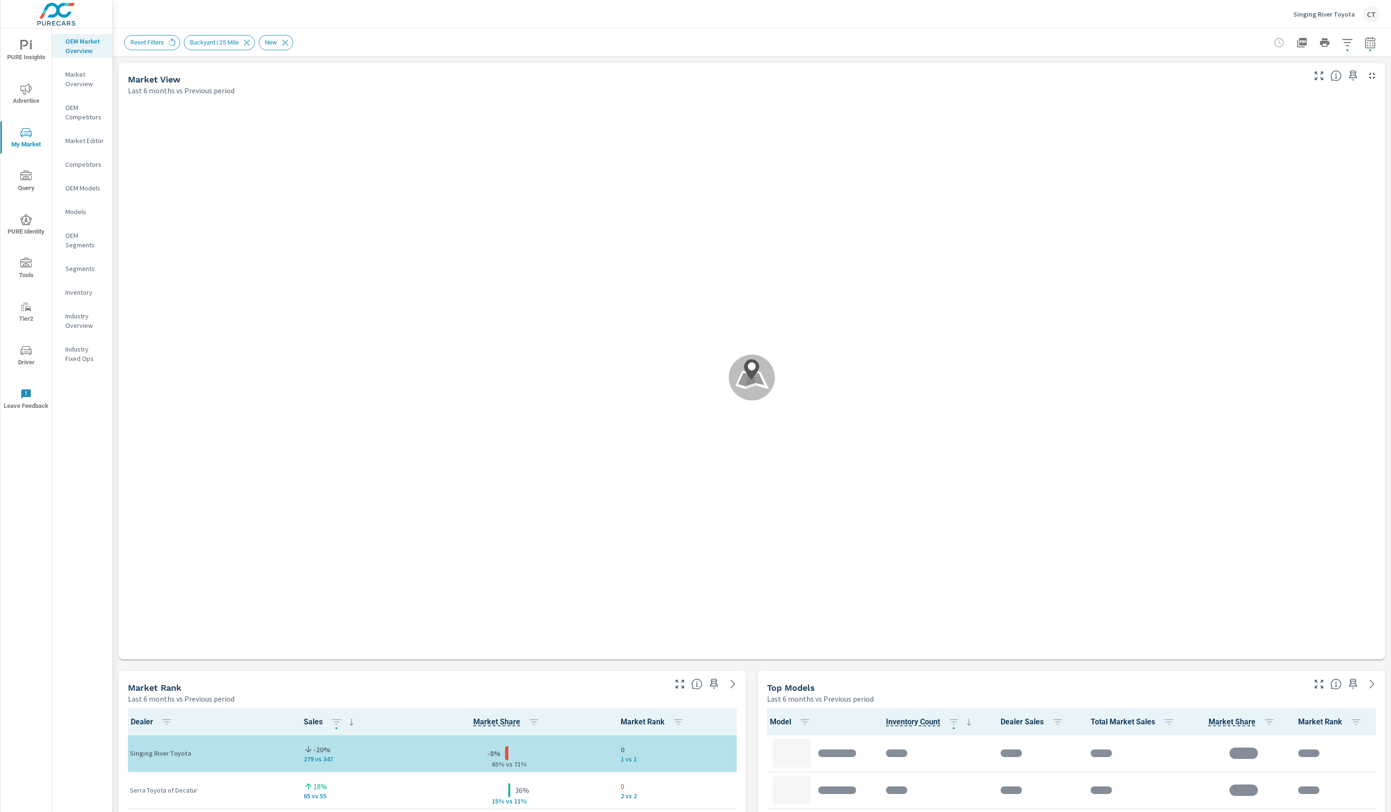
scroll to position [0, 0]
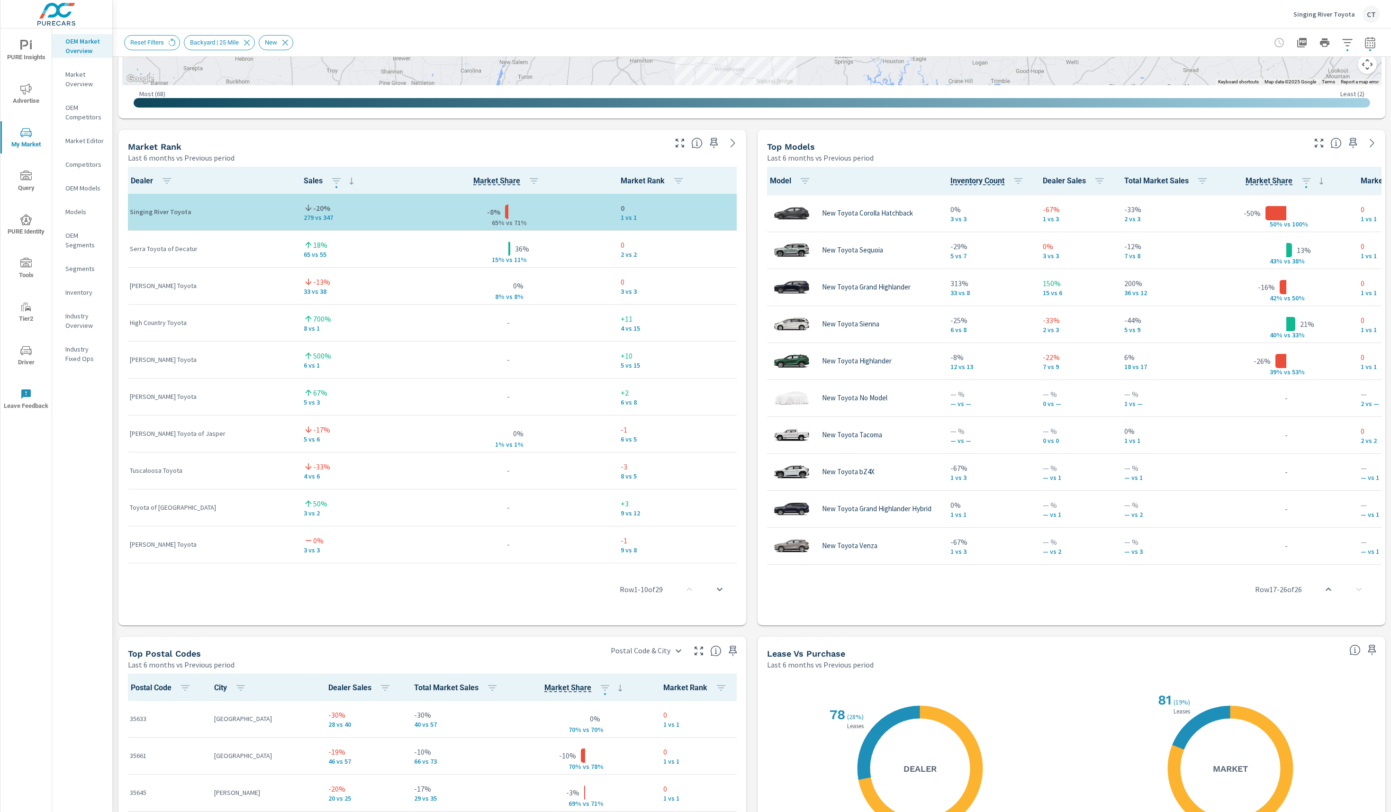
scroll to position [495, 0]
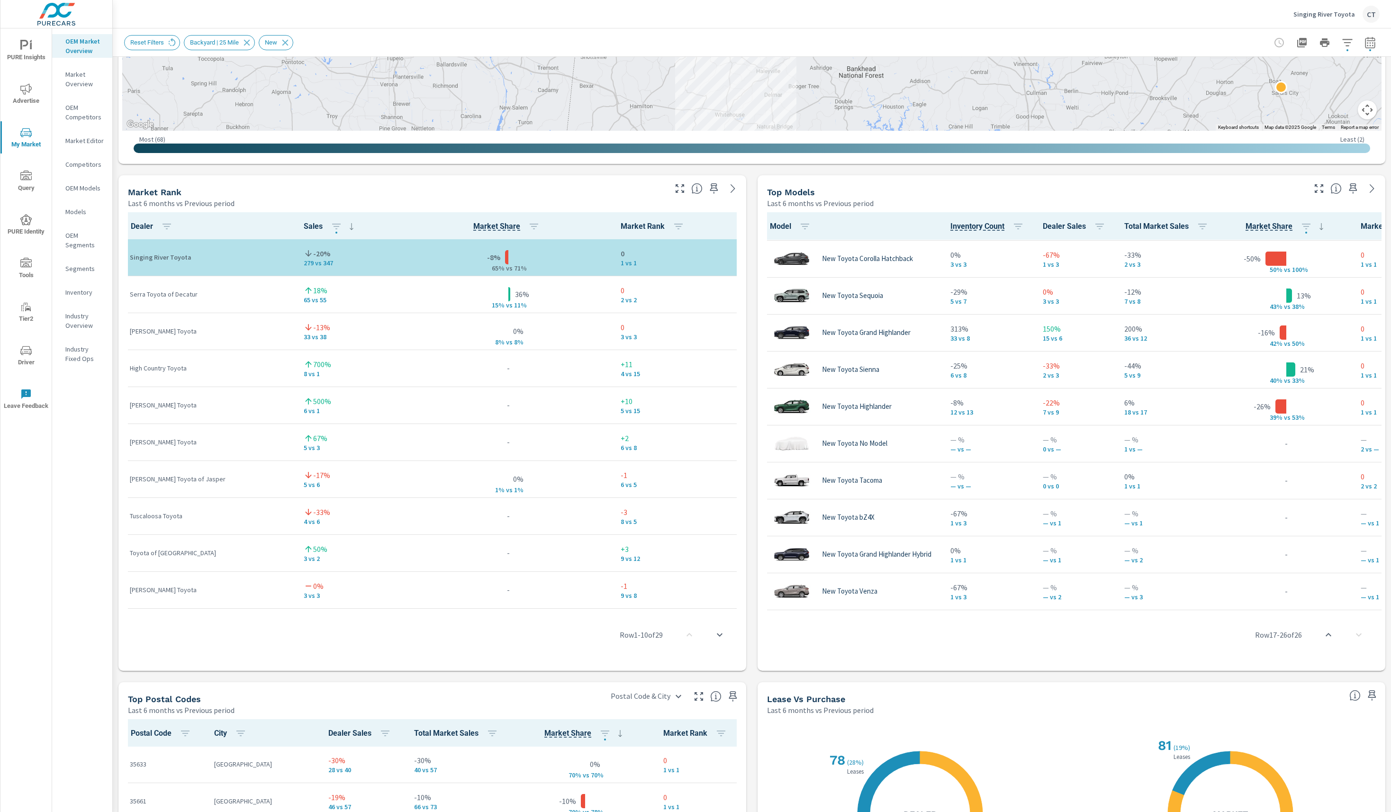
click at [27, 89] on icon "nav menu" at bounding box center [25, 88] width 11 height 11
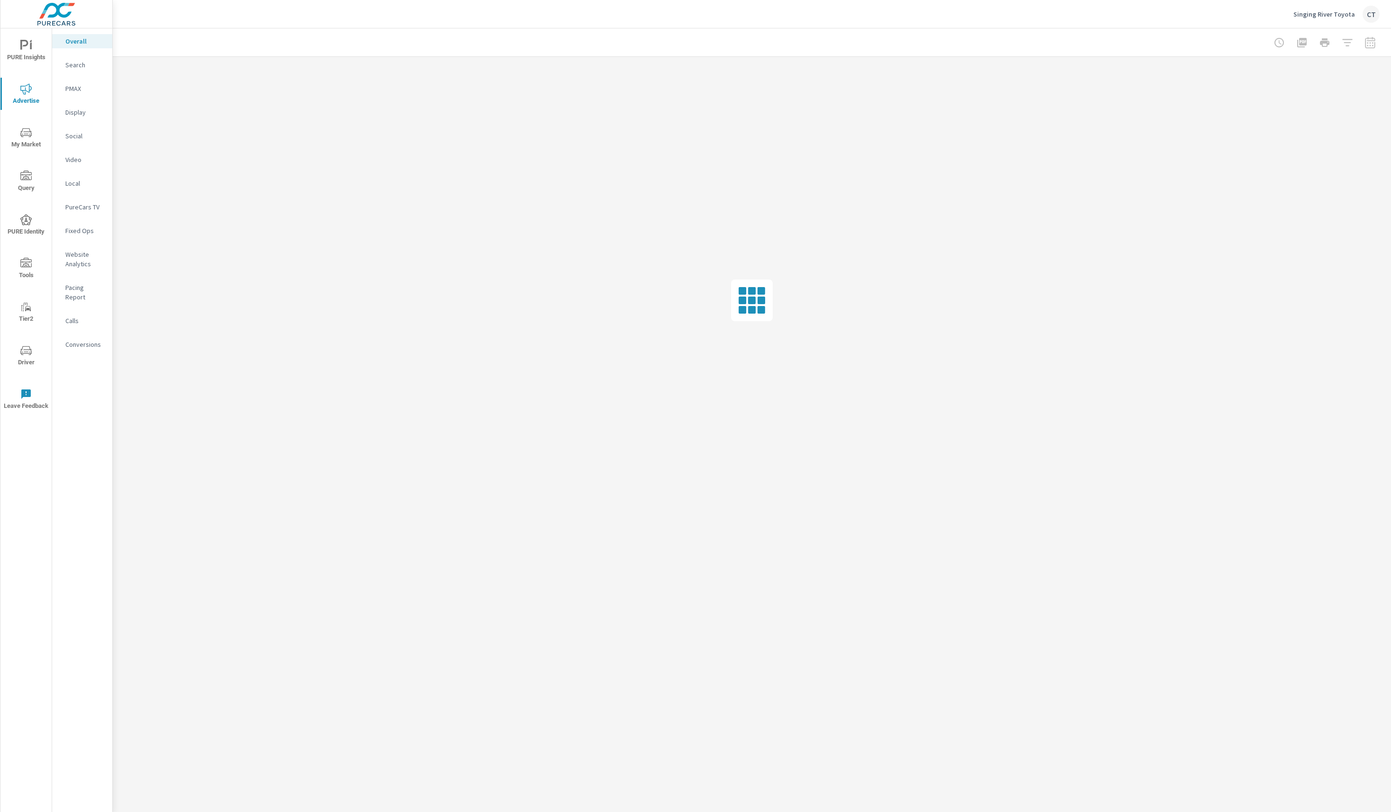
click at [90, 67] on p "Search" at bounding box center [84, 64] width 39 height 9
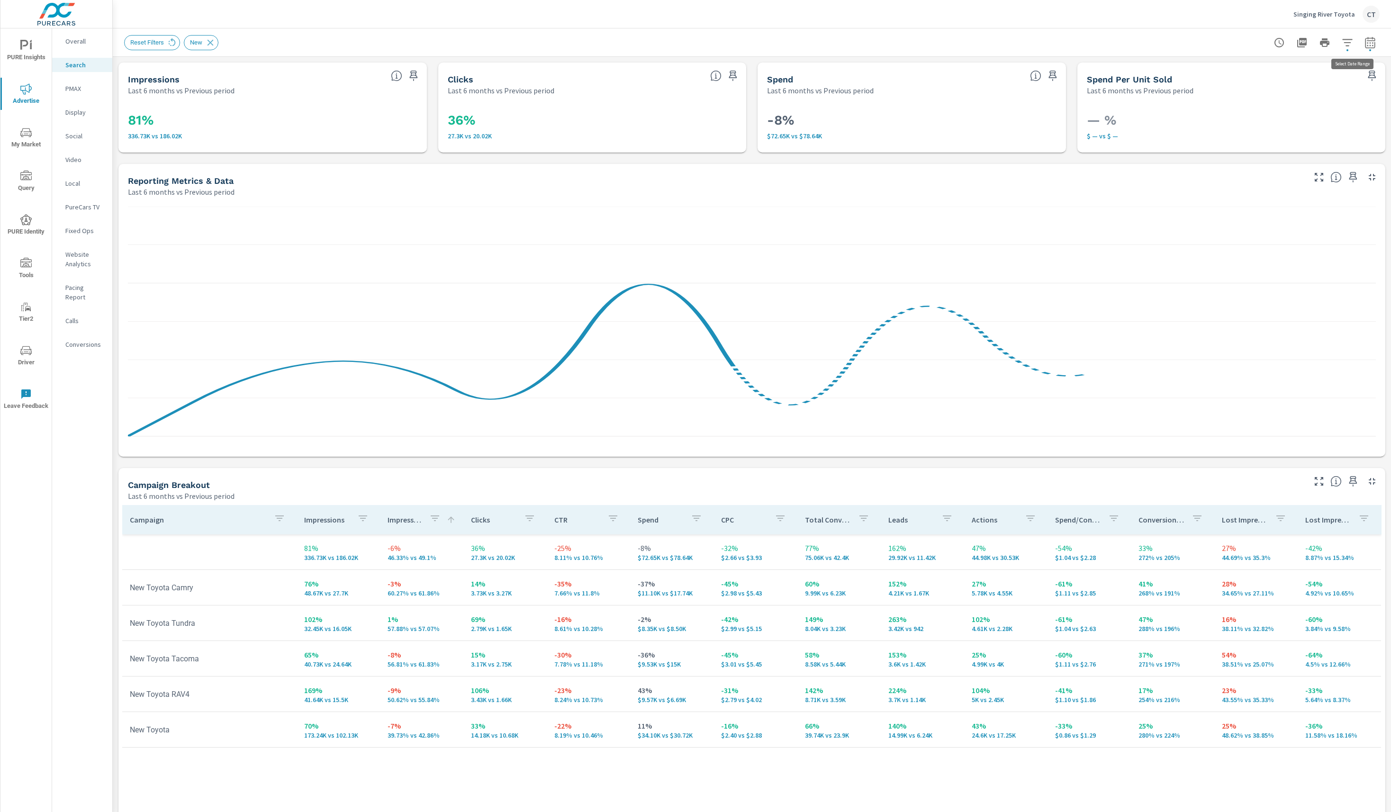
click at [1043, 45] on icon "button" at bounding box center [1369, 42] width 11 height 11
select select "Last 6 months"
select select "Previous period"
click at [1043, 82] on select "Custom [DATE] Last week Last 7 days Last 14 days Last 30 days Last 45 days Last…" at bounding box center [1279, 82] width 95 height 19
click at [1043, 73] on select "Custom [DATE] Last week Last 7 days Last 14 days Last 30 days Last 45 days Last…" at bounding box center [1279, 82] width 95 height 19
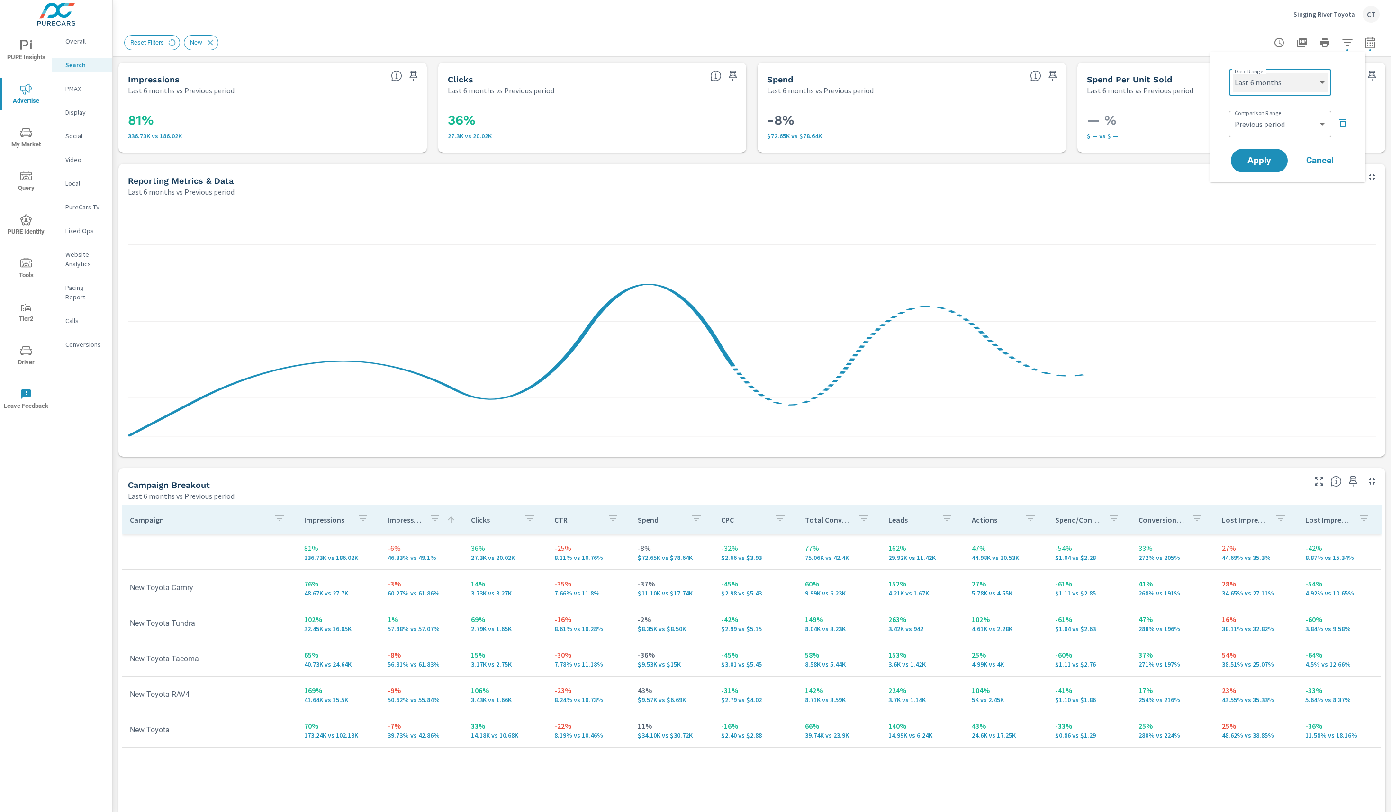
select select "Month to date"
click at [1043, 161] on span "Apply" at bounding box center [1259, 160] width 39 height 9
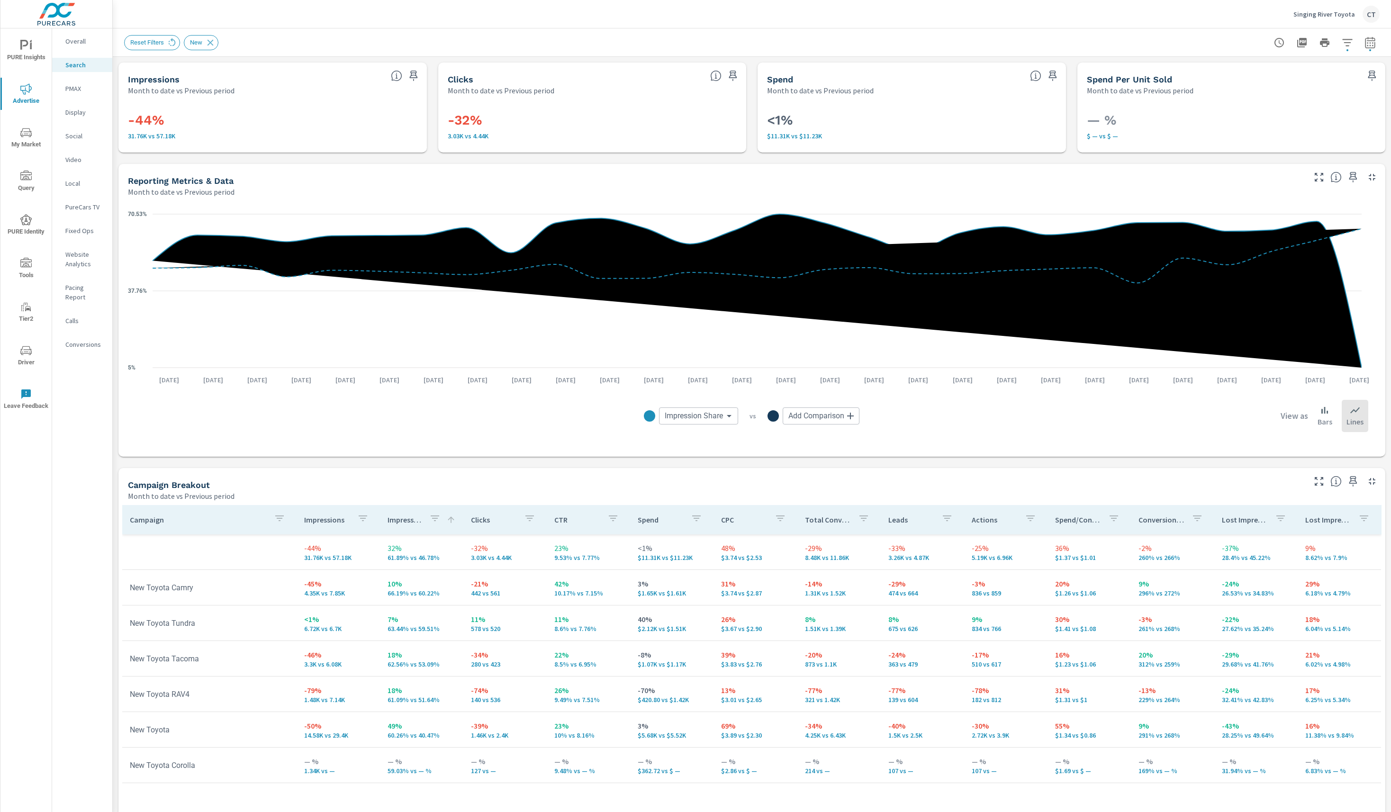
scroll to position [56, 0]
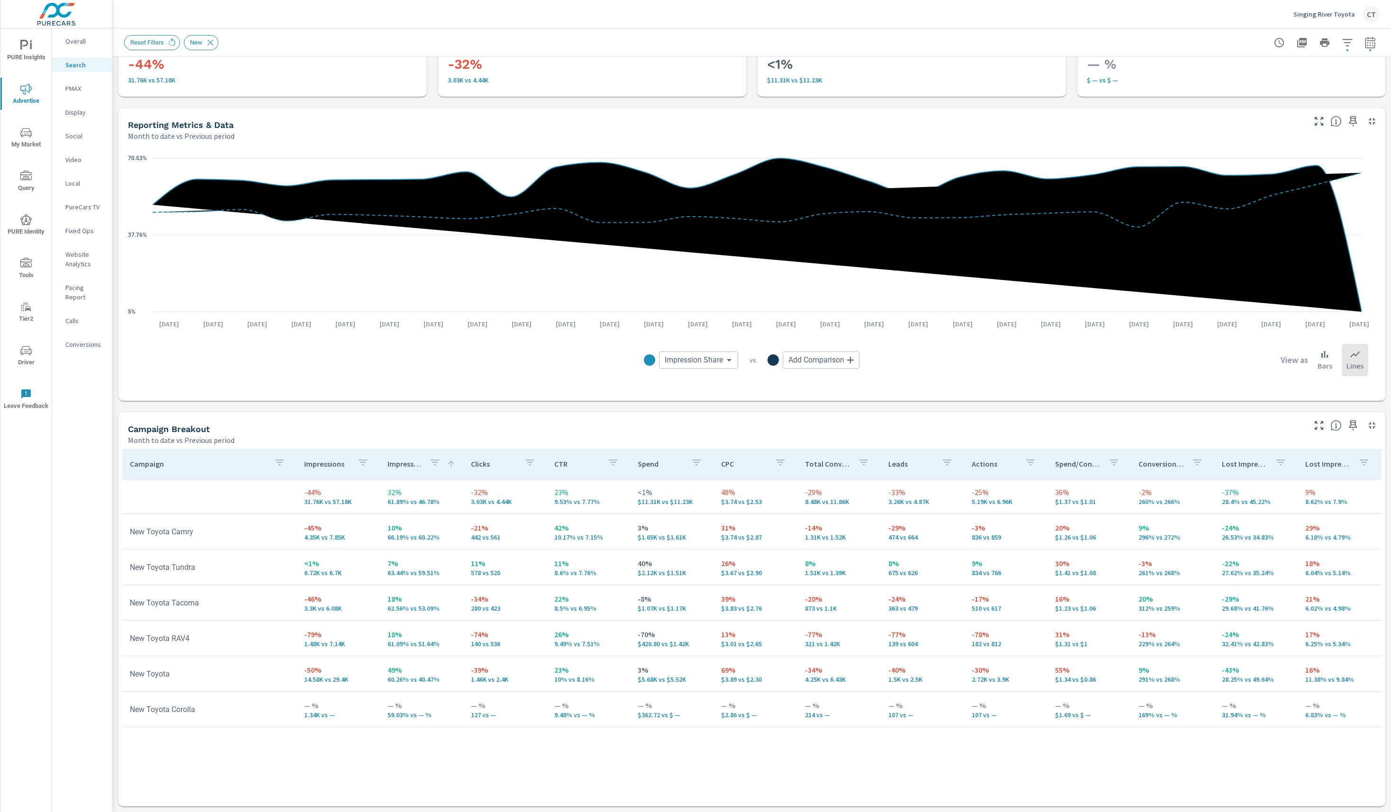
click at [277, 465] on icon "button" at bounding box center [279, 462] width 9 height 6
click at [286, 608] on div at bounding box center [695, 406] width 1391 height 812
click at [214, 42] on icon at bounding box center [210, 42] width 10 height 10
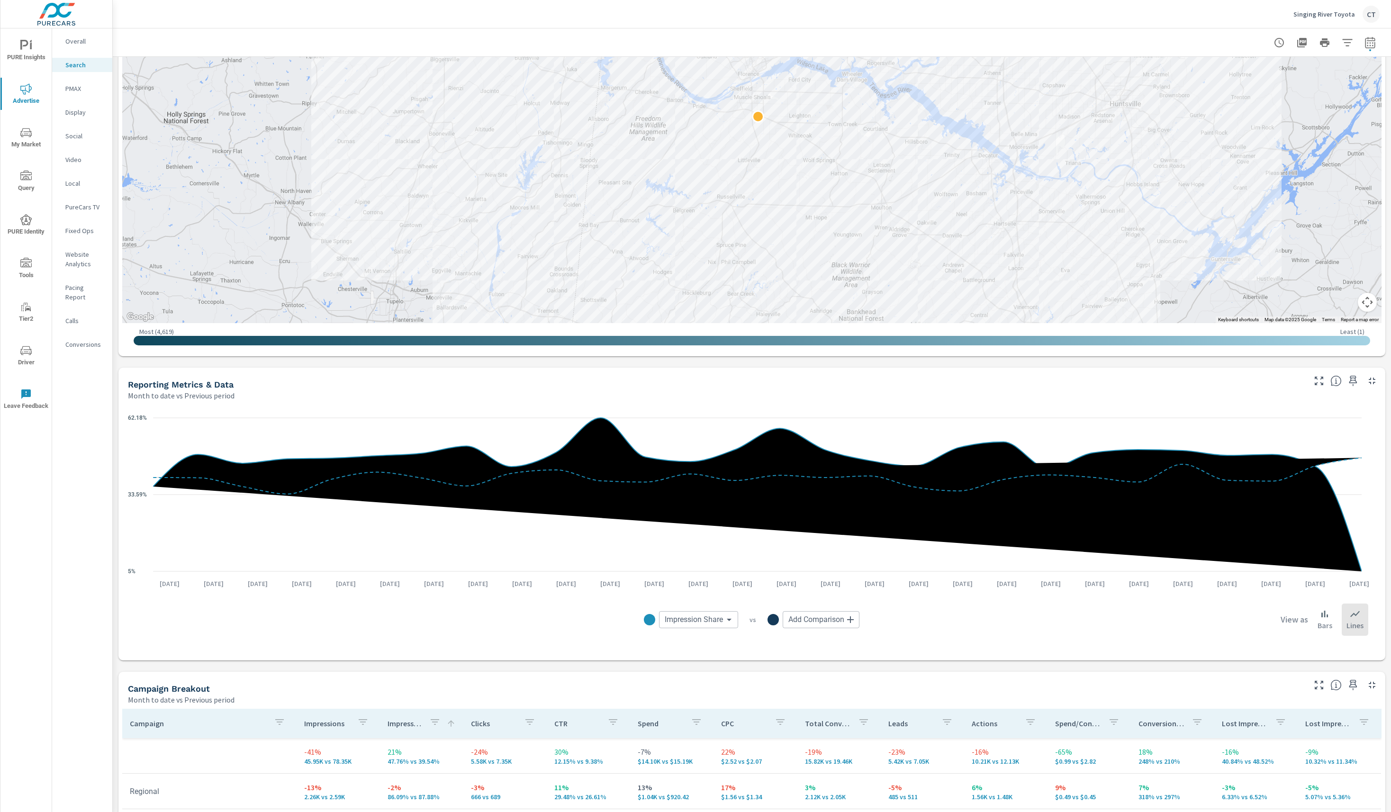
scroll to position [563, 0]
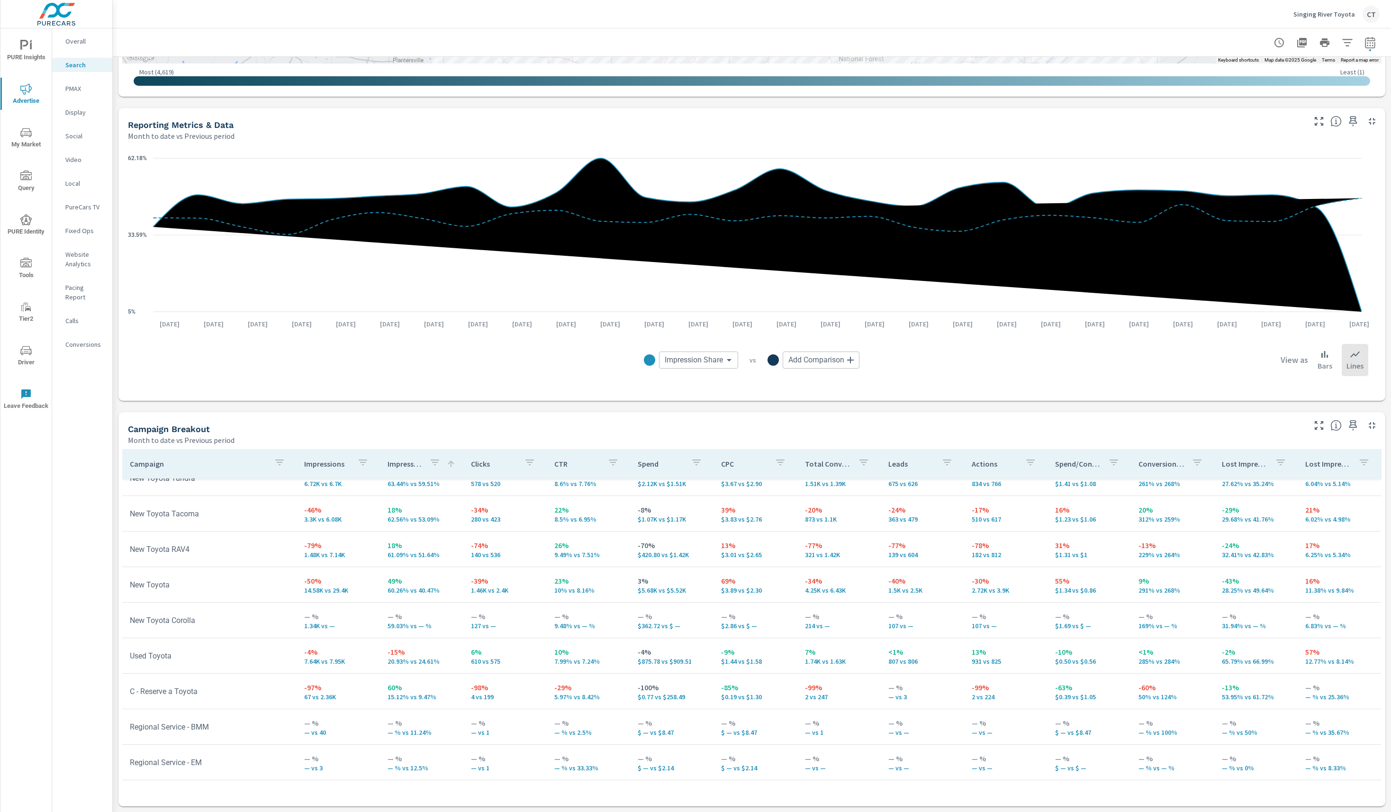
scroll to position [162, 0]
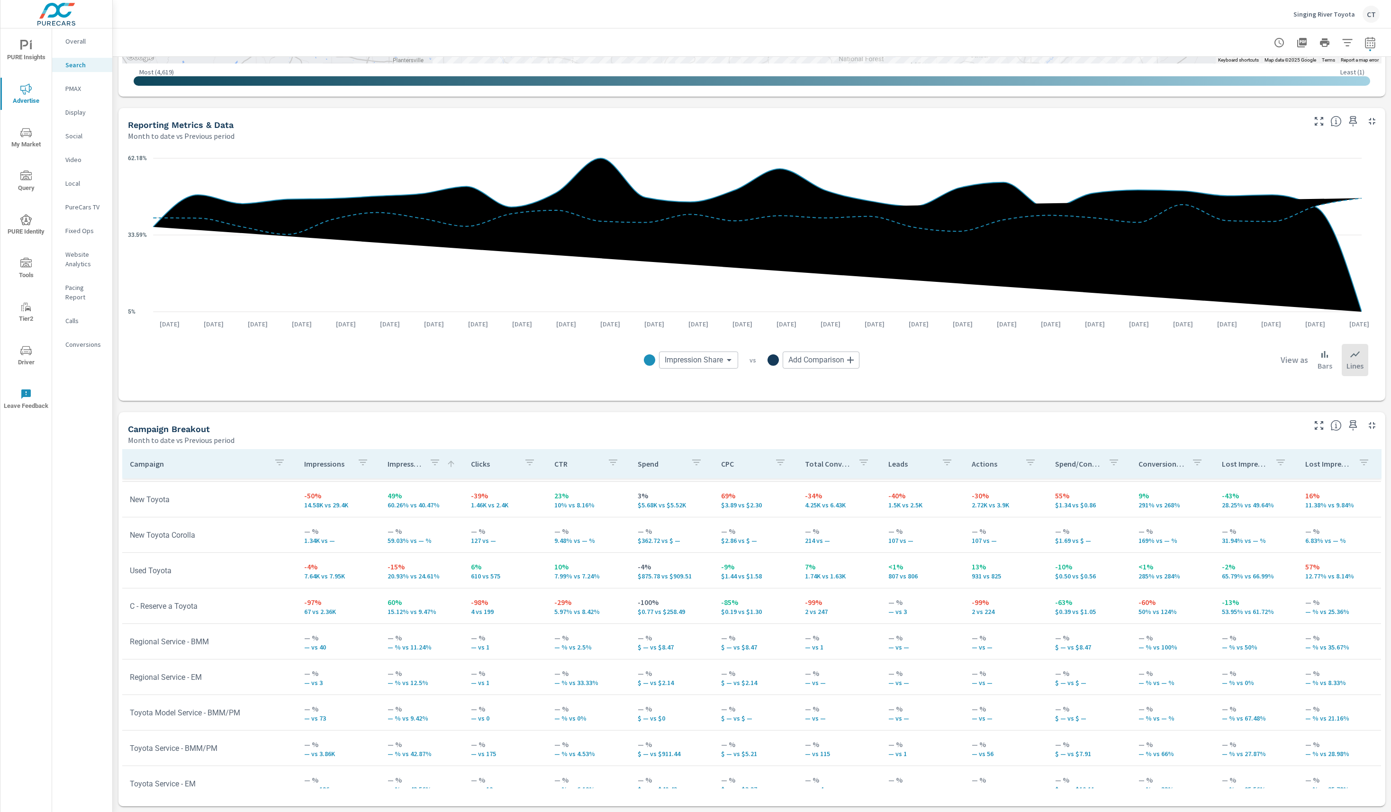
scroll to position [242, 0]
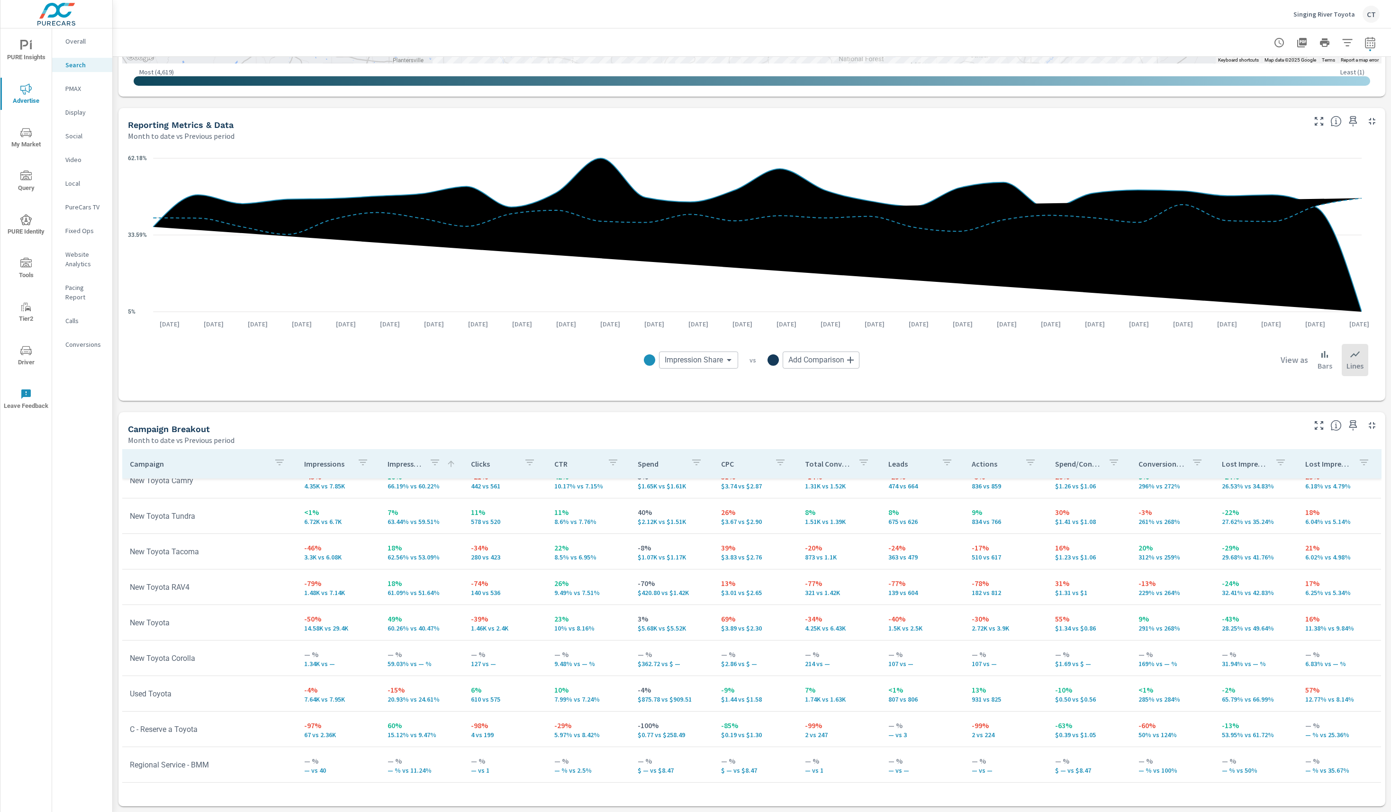
scroll to position [61, 0]
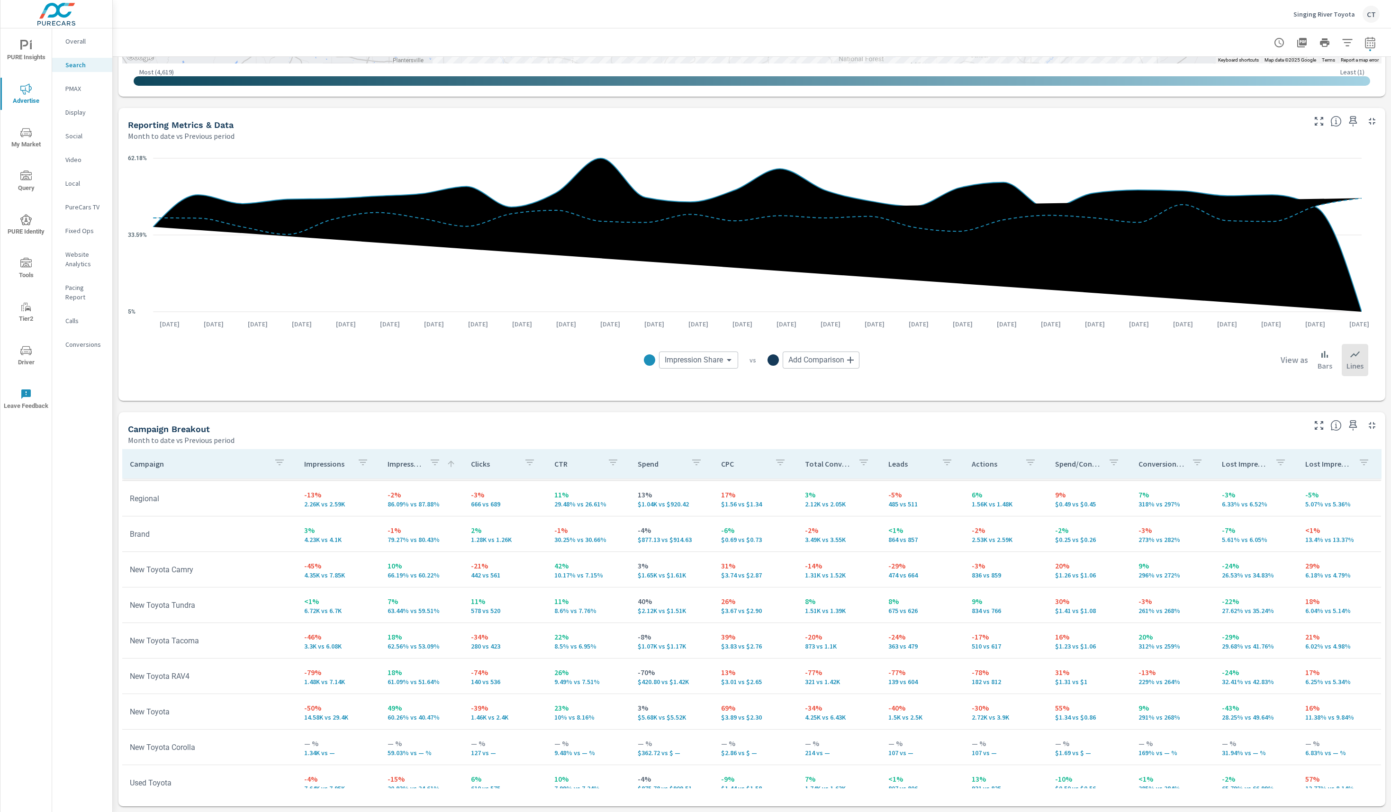
scroll to position [33, 0]
